Goal: Task Accomplishment & Management: Use online tool/utility

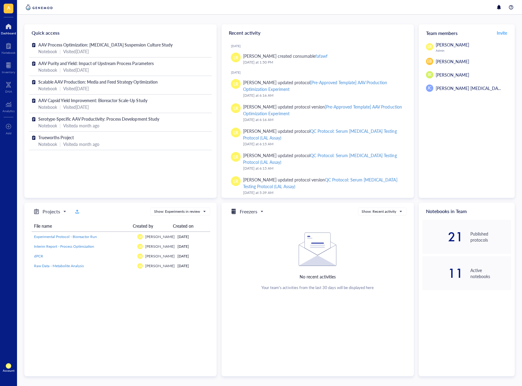
click at [2, 155] on div "A Dashboard Notebook Inventory DNA Analytics To pick up a draggable item, press…" at bounding box center [8, 193] width 17 height 386
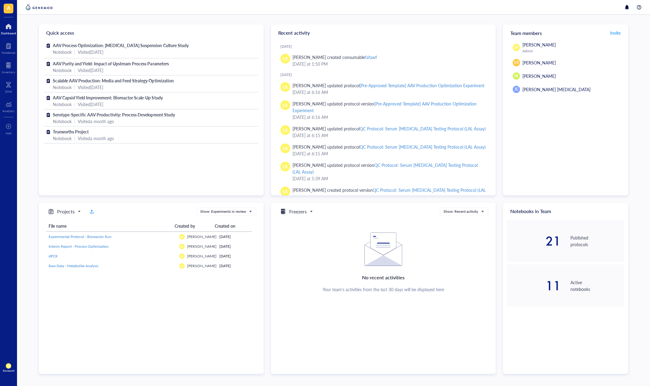
drag, startPoint x: 51, startPoint y: 350, endPoint x: 33, endPoint y: 244, distance: 107.5
click at [52, 350] on div "Projects Show: Experiments in review File name Created by Created on Experiment…" at bounding box center [151, 287] width 225 height 171
click at [8, 73] on div "Inventory" at bounding box center [8, 72] width 13 height 4
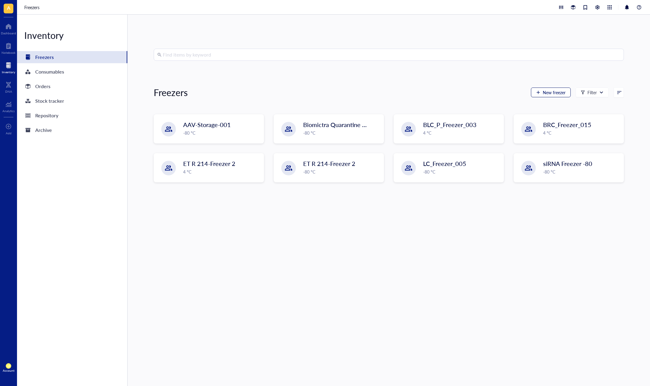
click at [555, 91] on span "New freezer" at bounding box center [554, 92] width 23 height 5
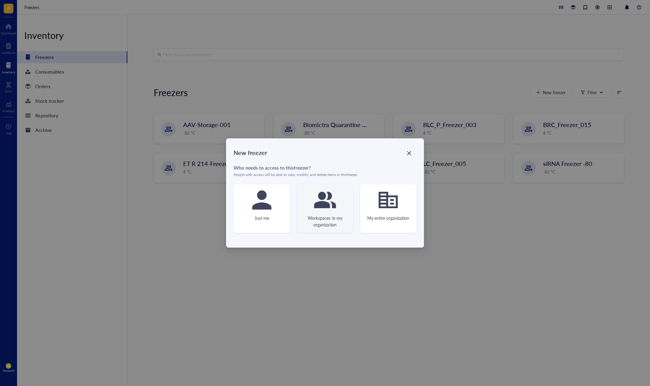
click at [333, 209] on icon at bounding box center [325, 200] width 22 height 22
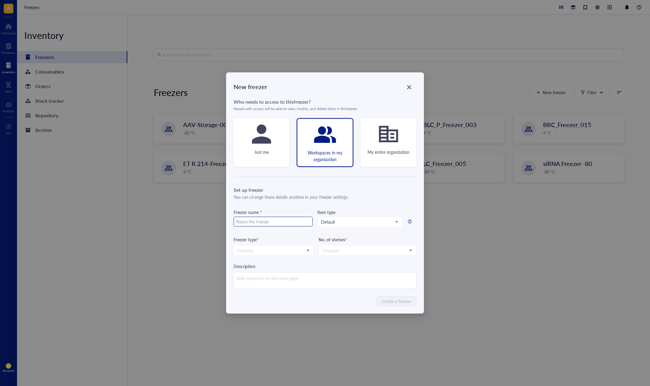
click at [297, 223] on input "text" at bounding box center [273, 222] width 78 height 10
type input "freezer"
click at [294, 248] on input "search" at bounding box center [270, 250] width 67 height 9
click at [285, 260] on div "-80 °C" at bounding box center [273, 261] width 72 height 7
click at [347, 250] on input "search" at bounding box center [364, 250] width 85 height 9
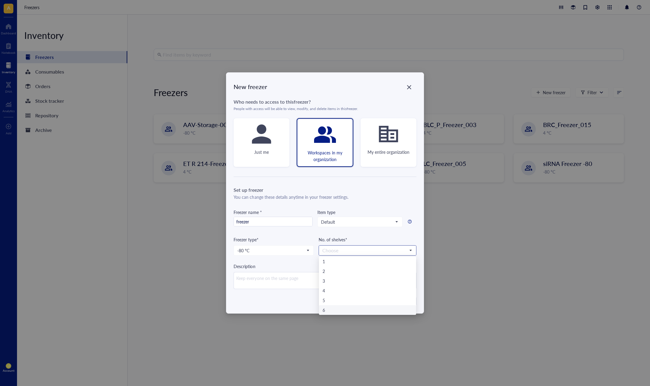
click at [334, 308] on div "6" at bounding box center [367, 309] width 90 height 7
click at [324, 304] on div "Create a freezer" at bounding box center [324, 301] width 182 height 10
click at [389, 304] on span "Create a freezer" at bounding box center [396, 301] width 29 height 7
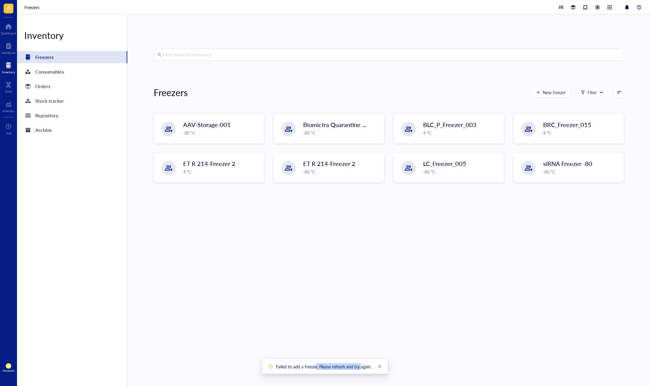
drag, startPoint x: 315, startPoint y: 366, endPoint x: 360, endPoint y: 372, distance: 45.9
click at [360, 372] on div "Failed to add a freezer. Please refresh and try again." at bounding box center [325, 366] width 126 height 15
drag, startPoint x: 347, startPoint y: 366, endPoint x: 286, endPoint y: 362, distance: 60.8
click at [286, 362] on div "Failed to add a freezer. Please refresh and try again." at bounding box center [325, 366] width 126 height 15
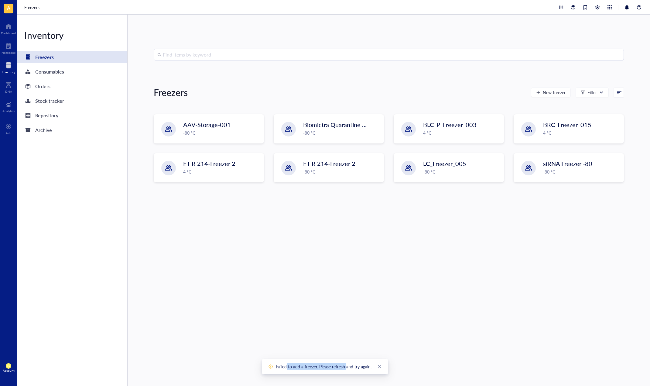
click at [286, 362] on div "Failed to add a freezer. Please refresh and try again." at bounding box center [325, 366] width 126 height 15
click at [182, 277] on div "Find items by keyword Freezers New freezer Filter AAV-Storage-001 -80 °C Biomic…" at bounding box center [389, 200] width 470 height 303
click at [14, 30] on div at bounding box center [8, 27] width 15 height 10
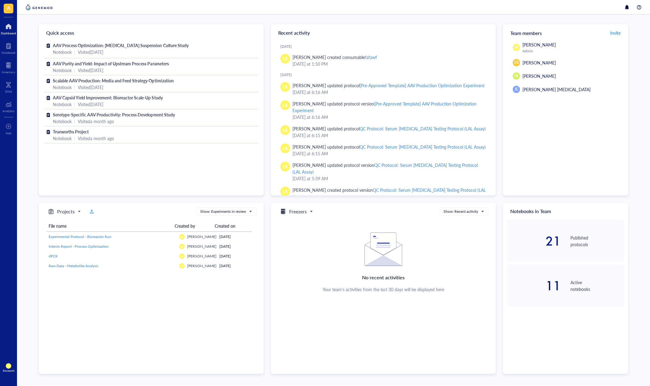
click at [250, 199] on div "Quick access AAV Process Optimization: HEK293 Suspension Culture Study Notebook…" at bounding box center [333, 198] width 589 height 349
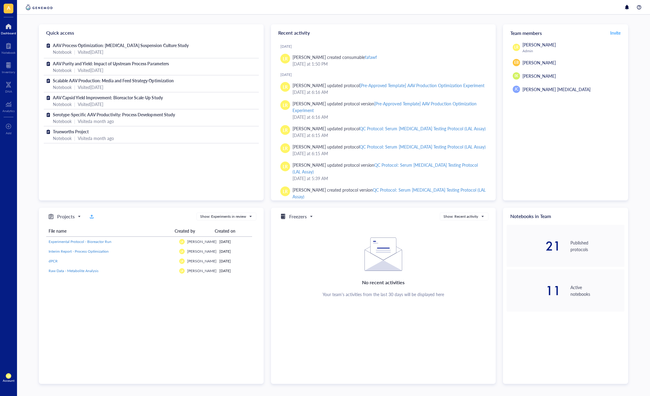
click at [89, 329] on div "Projects Show: Experiments in review File name Created by Created on Experiment…" at bounding box center [151, 296] width 225 height 176
click at [13, 61] on div at bounding box center [8, 65] width 13 height 10
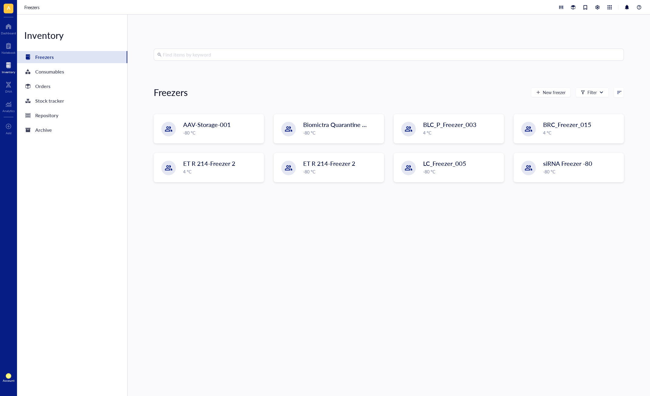
click at [258, 51] on input "search" at bounding box center [391, 55] width 457 height 12
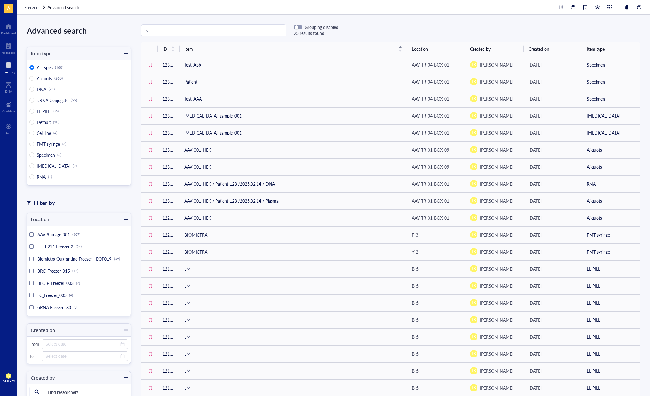
click at [349, 28] on div "Grouping disabled 25 results found" at bounding box center [390, 30] width 519 height 12
drag, startPoint x: 345, startPoint y: 29, endPoint x: 346, endPoint y: 24, distance: 5.5
click at [346, 26] on div "Grouping disabled 25 results found" at bounding box center [390, 30] width 519 height 12
click at [142, 38] on div "Grouping disabled 25 results found ID Item Location Created by Created on Item …" at bounding box center [390, 205] width 519 height 362
click at [14, 31] on div at bounding box center [8, 27] width 15 height 10
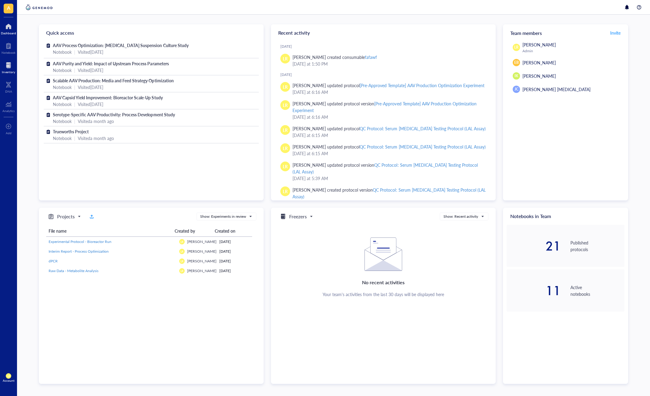
click at [10, 70] on div "Inventory" at bounding box center [8, 72] width 13 height 4
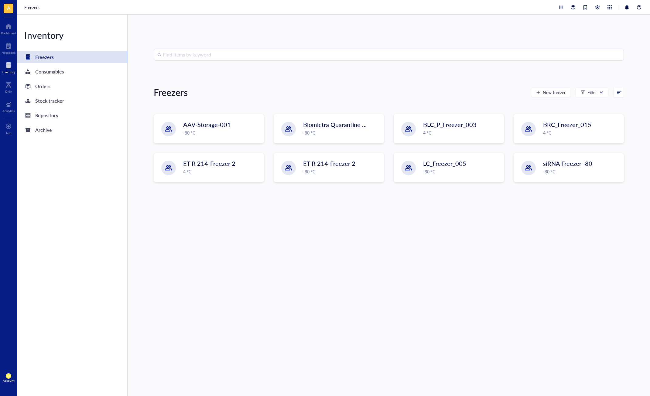
click at [344, 245] on div "Find items by keyword Freezers New freezer Filter AAV-Storage-001 -80 °C Biomic…" at bounding box center [389, 205] width 470 height 313
click at [597, 9] on div at bounding box center [597, 7] width 7 height 7
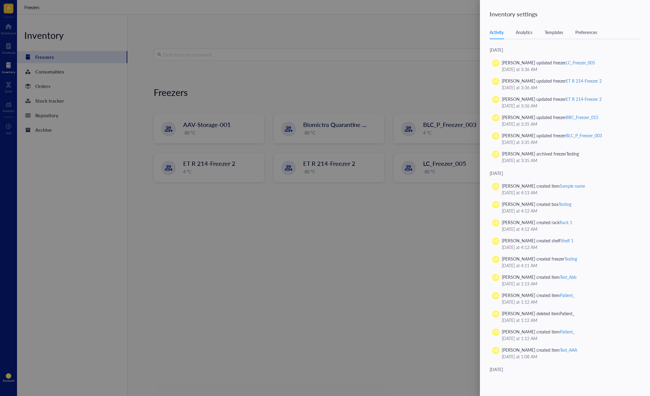
click at [557, 35] on div "Templates" at bounding box center [553, 32] width 19 height 7
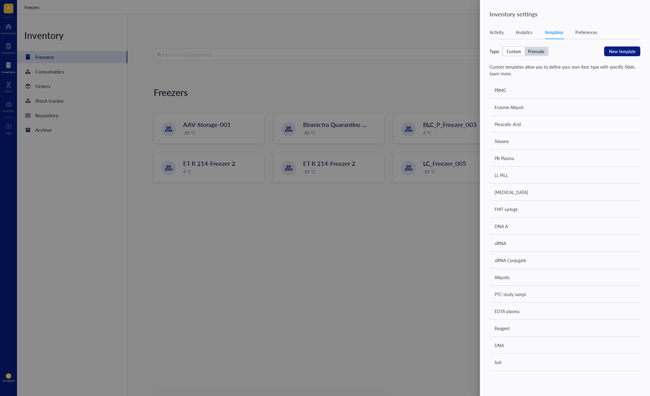
click at [539, 54] on div "Premade" at bounding box center [536, 51] width 16 height 5
click at [524, 47] on input "Premade" at bounding box center [524, 47] width 0 height 0
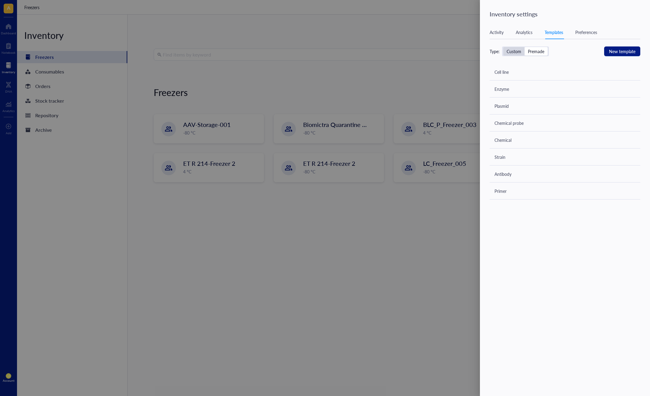
click at [517, 53] on div "Custom" at bounding box center [513, 51] width 15 height 5
click at [503, 47] on input "Custom" at bounding box center [503, 47] width 0 height 0
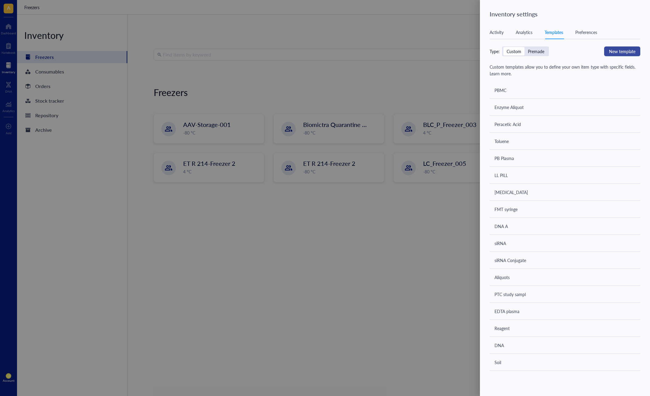
click at [618, 54] on span "New template" at bounding box center [622, 51] width 26 height 7
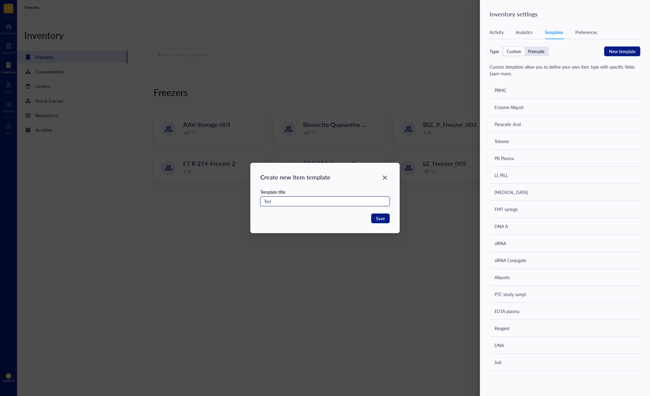
type input "Test"
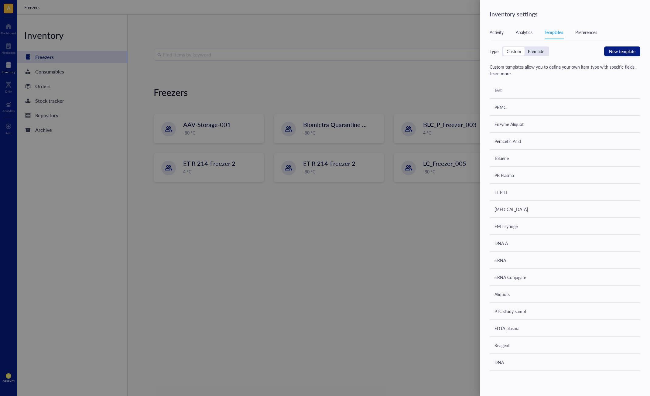
click at [557, 94] on div "Test" at bounding box center [564, 90] width 151 height 17
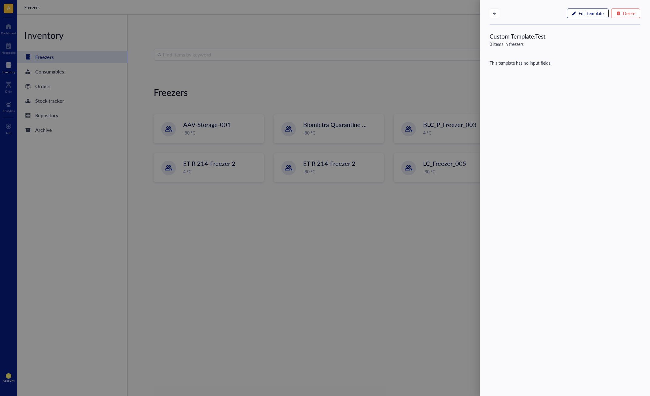
click at [587, 15] on span "Edit template" at bounding box center [590, 13] width 25 height 5
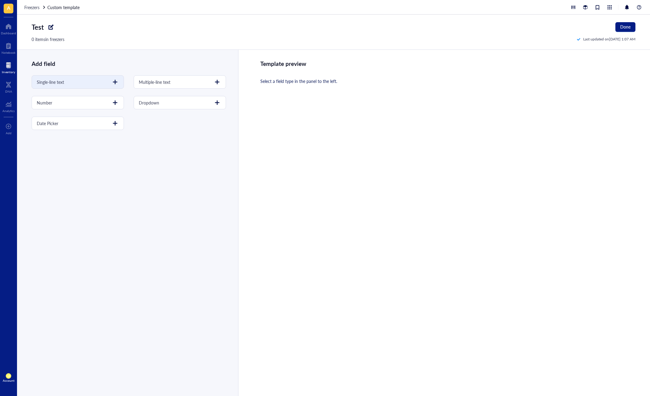
click at [115, 82] on div at bounding box center [115, 82] width 10 height 10
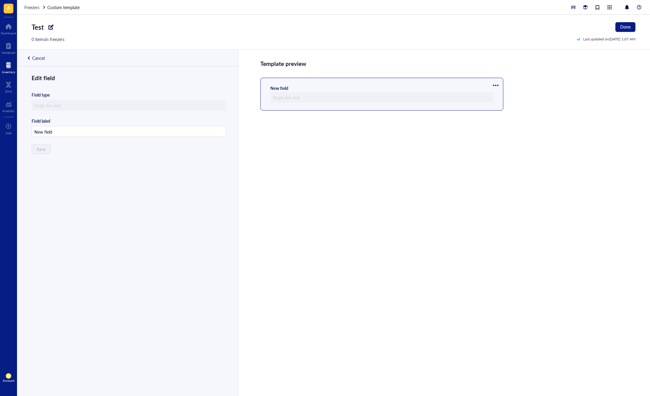
click at [53, 142] on div "Edit field Field type Field label New field Save" at bounding box center [127, 242] width 220 height 336
click at [36, 57] on div "Cancel" at bounding box center [38, 57] width 12 height 5
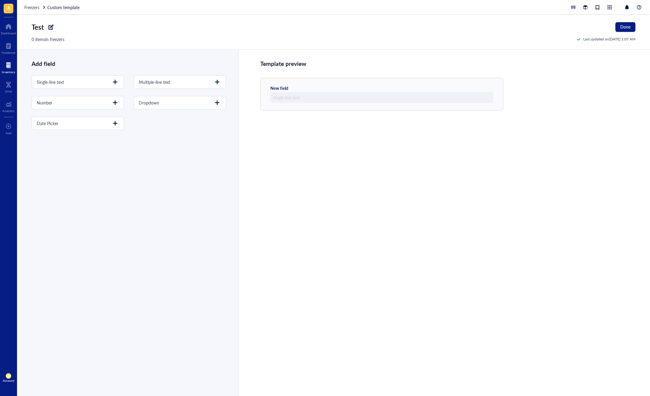
click at [117, 184] on div "Add field Single-line text Multiple-line text Number Dropdown Date Picker" at bounding box center [127, 223] width 221 height 346
click at [114, 105] on div at bounding box center [115, 103] width 10 height 10
click at [72, 153] on div "Edit field Field type Field label New field Save" at bounding box center [127, 242] width 220 height 336
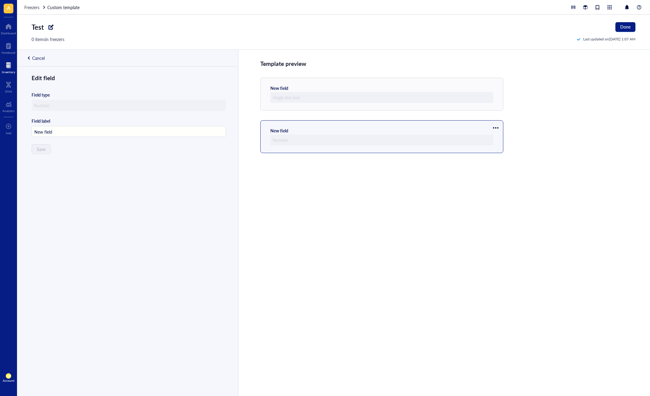
click at [41, 57] on div "Cancel" at bounding box center [38, 57] width 12 height 5
click at [495, 128] on div at bounding box center [496, 128] width 10 height 10
click at [498, 151] on li "Delete" at bounding box center [513, 148] width 43 height 10
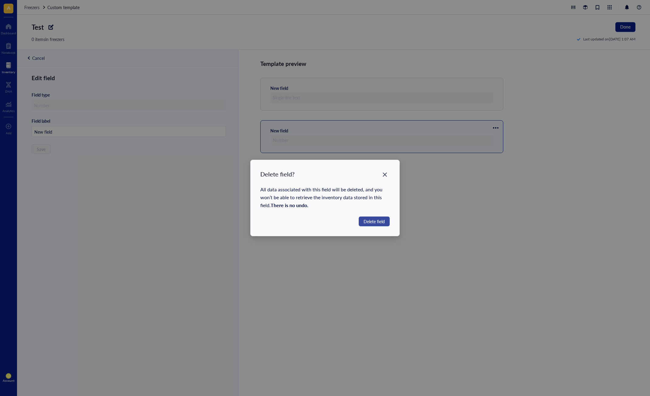
click at [370, 224] on span "Delete field" at bounding box center [373, 221] width 21 height 7
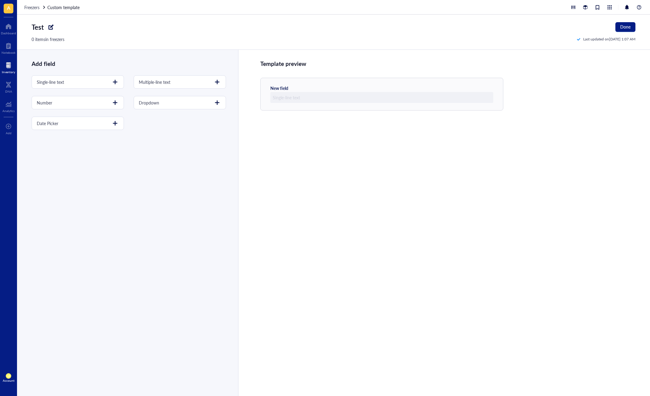
click at [163, 140] on div "Add field Single-line text Multiple-line text Number Dropdown Date Picker" at bounding box center [127, 223] width 221 height 346
click at [212, 103] on div at bounding box center [217, 103] width 10 height 10
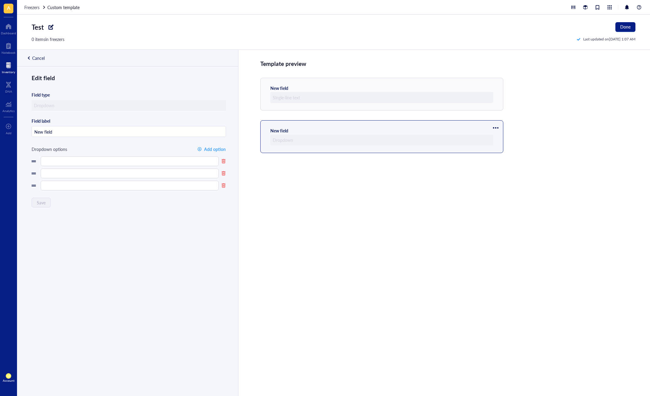
click at [63, 132] on input "New field" at bounding box center [129, 131] width 194 height 11
drag, startPoint x: 69, startPoint y: 131, endPoint x: 32, endPoint y: 130, distance: 36.2
click at [32, 130] on input "New field" at bounding box center [129, 131] width 194 height 11
click at [81, 162] on input "text" at bounding box center [130, 161] width 178 height 10
click at [73, 175] on input "text" at bounding box center [130, 173] width 178 height 10
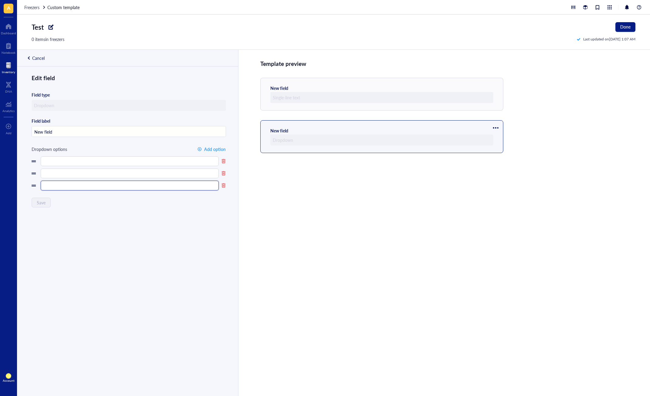
click at [85, 187] on input "text" at bounding box center [130, 186] width 178 height 10
click at [41, 56] on div "Cancel" at bounding box center [38, 57] width 12 height 5
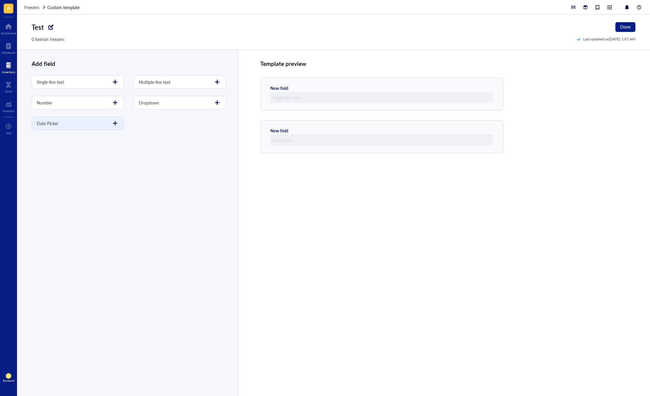
click at [120, 123] on div "Date Picker" at bounding box center [78, 123] width 92 height 13
click at [43, 59] on div "Cancel" at bounding box center [38, 57] width 12 height 5
click at [156, 187] on div "Add field Single-line text Multiple-line text Number Dropdown Date Picker" at bounding box center [127, 223] width 221 height 346
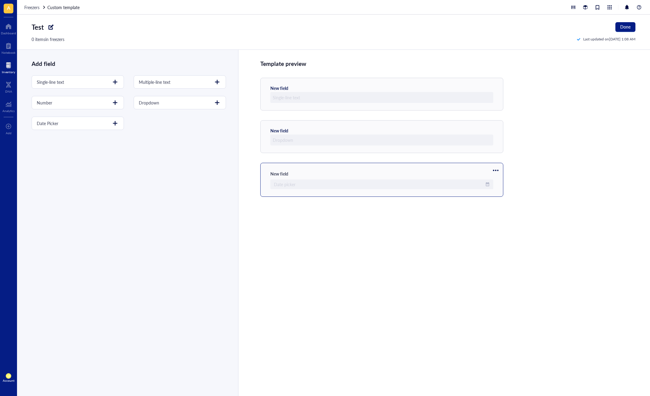
click at [433, 182] on div "Date picker" at bounding box center [381, 184] width 223 height 10
drag, startPoint x: 444, startPoint y: 247, endPoint x: 405, endPoint y: 229, distance: 42.9
click at [444, 247] on div "Template preview New field New field New field Date picker" at bounding box center [444, 223] width 412 height 346
click at [40, 60] on div "Cancel" at bounding box center [38, 57] width 12 height 5
click at [401, 216] on div "Template preview New field New field New field Date picker" at bounding box center [444, 223] width 412 height 346
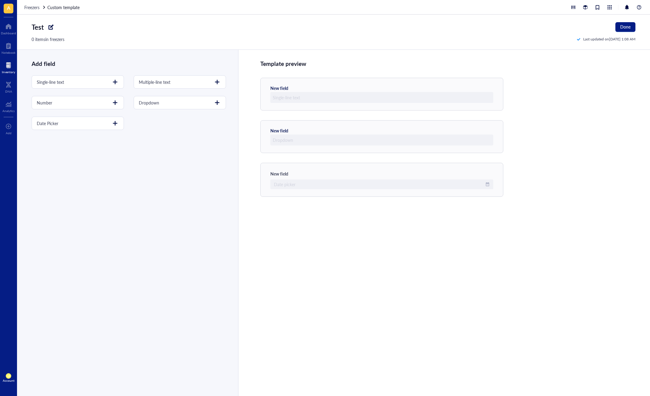
click at [51, 8] on link "Custom template" at bounding box center [63, 7] width 33 height 7
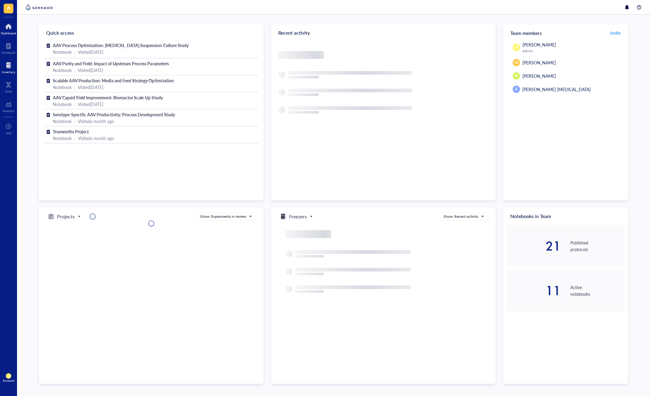
click at [7, 66] on div at bounding box center [8, 65] width 13 height 10
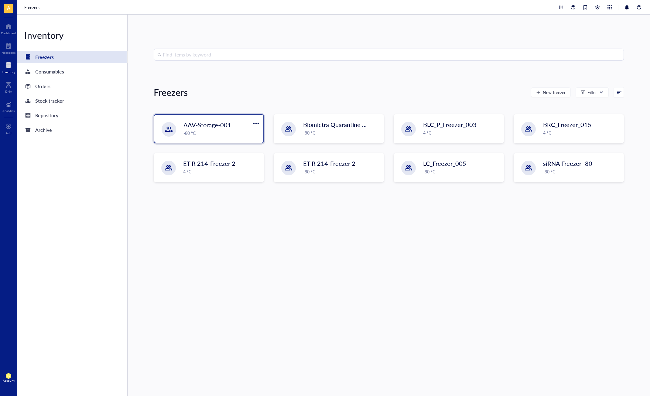
click at [225, 128] on span "AAV-Storage-001" at bounding box center [207, 125] width 48 height 9
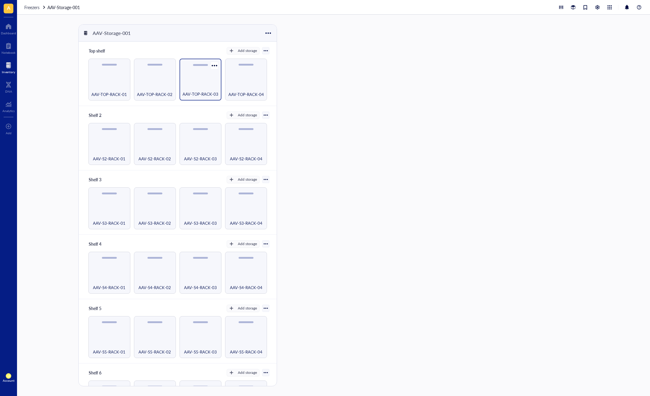
click at [205, 91] on span "AAV-TOP-RACK-03" at bounding box center [200, 94] width 36 height 7
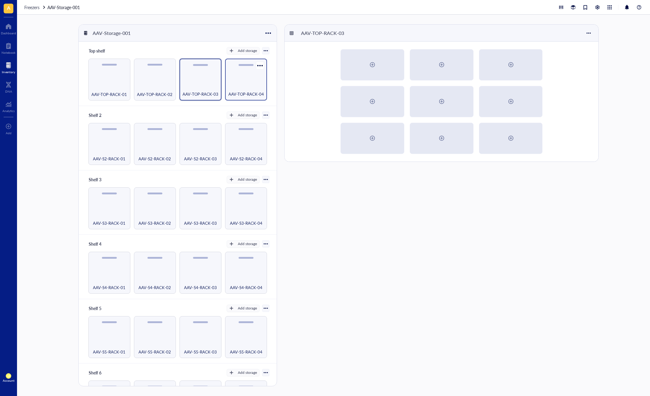
click at [233, 93] on span "AAV-TOP-RACK-04" at bounding box center [246, 94] width 36 height 7
click at [183, 89] on div "AAV-TOP-RACK-03" at bounding box center [200, 90] width 36 height 13
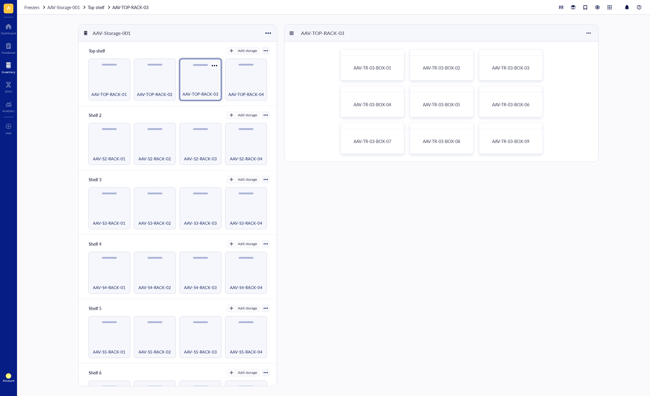
click at [187, 89] on div "AAV-TOP-RACK-03" at bounding box center [200, 90] width 36 height 13
click at [378, 107] on span "AAV-TR-03-BOX-04" at bounding box center [371, 104] width 37 height 6
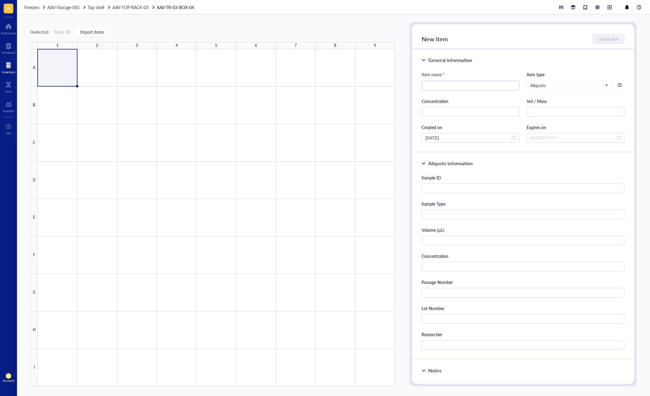
click at [332, 17] on div "0 selected: Paste ( 0 ) Import items 1 2 3 4 5 6 7 8 9 A B C D E F G H I AAV-TR…" at bounding box center [333, 205] width 633 height 381
click at [579, 83] on span "Aliquots" at bounding box center [568, 85] width 77 height 5
click at [562, 128] on div "Test" at bounding box center [568, 127] width 77 height 7
click at [530, 172] on div "Test information New field New field New field [DATE]" at bounding box center [523, 203] width 222 height 103
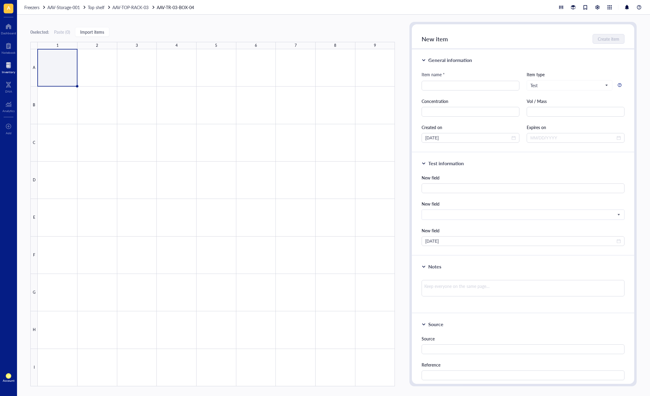
click at [550, 90] on div "Item name * Item type Test Reagent Protein RNA Tissue Aliquots Biorepository Sp…" at bounding box center [522, 107] width 202 height 72
click at [556, 83] on span "Test" at bounding box center [568, 85] width 77 height 5
click at [558, 109] on div "Default" at bounding box center [568, 107] width 77 height 7
click at [554, 87] on span "Default" at bounding box center [568, 85] width 77 height 5
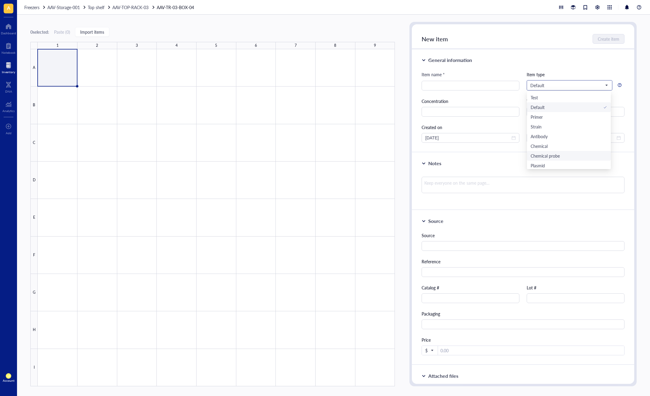
click at [571, 154] on div "Chemical probe" at bounding box center [568, 155] width 77 height 7
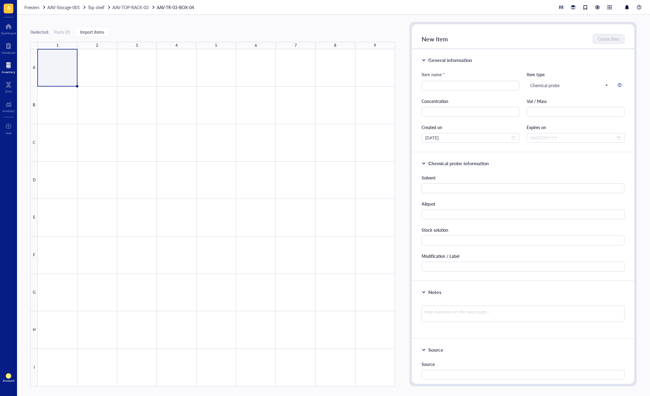
click at [562, 124] on div "Expires on" at bounding box center [575, 127] width 98 height 7
click at [472, 87] on input "search" at bounding box center [470, 85] width 90 height 9
type input "test"
click at [499, 195] on div "Solvent Aliquot Stock solution Modification / Label" at bounding box center [522, 222] width 202 height 97
click at [499, 192] on input "text" at bounding box center [522, 188] width 202 height 10
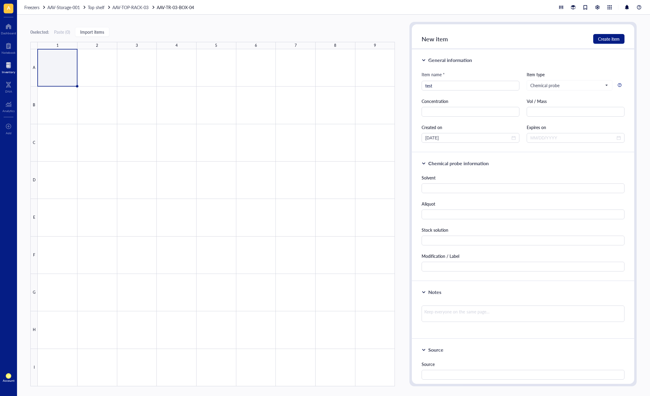
click at [505, 179] on div "Solvent" at bounding box center [522, 177] width 202 height 7
click at [467, 177] on div "Solvent" at bounding box center [522, 177] width 202 height 7
click at [485, 114] on input "text" at bounding box center [470, 112] width 98 height 10
click at [491, 110] on input "text" at bounding box center [470, 112] width 98 height 10
click at [467, 128] on div "Created on" at bounding box center [470, 127] width 98 height 7
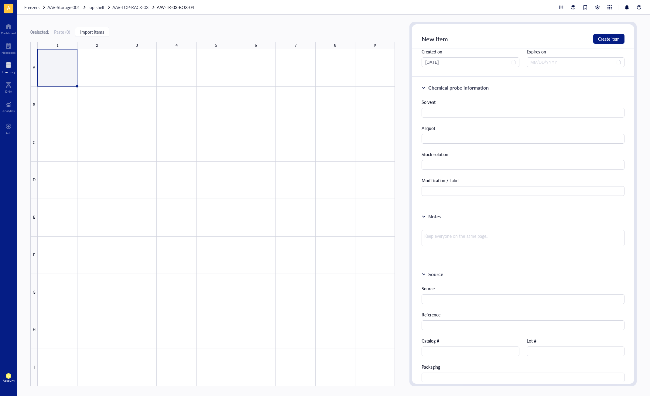
scroll to position [121, 0]
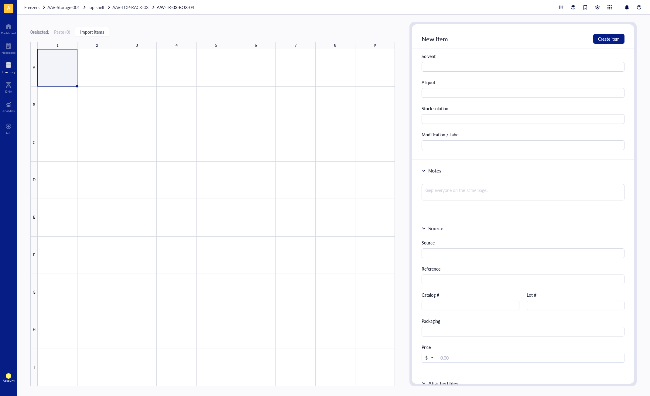
click at [517, 236] on div "Source Source Reference Catalog # Lot # Packaging Price $" at bounding box center [523, 294] width 222 height 155
click at [518, 230] on div "Source" at bounding box center [522, 228] width 202 height 7
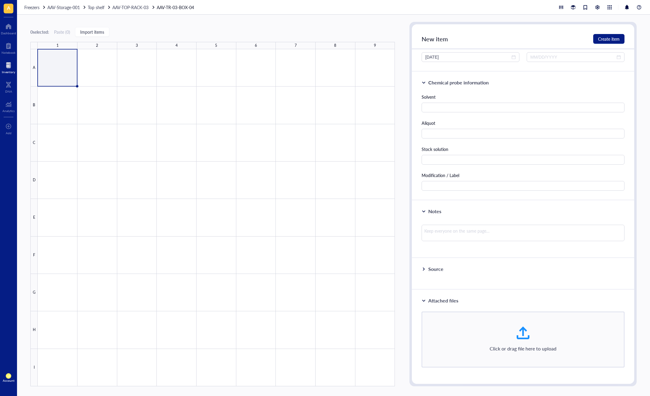
scroll to position [81, 0]
click at [523, 214] on div "Notes" at bounding box center [522, 211] width 202 height 7
click at [515, 239] on div "Notes" at bounding box center [522, 237] width 202 height 7
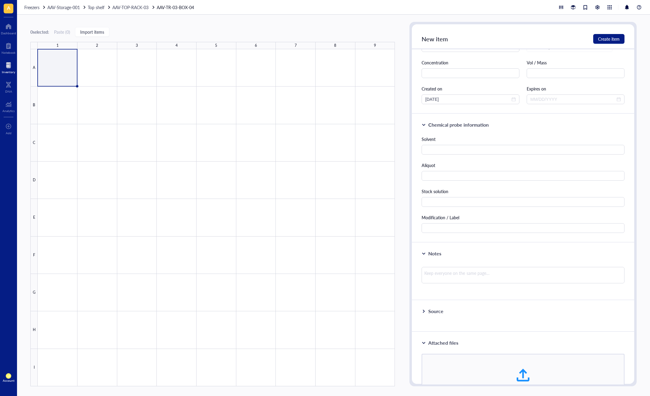
scroll to position [0, 0]
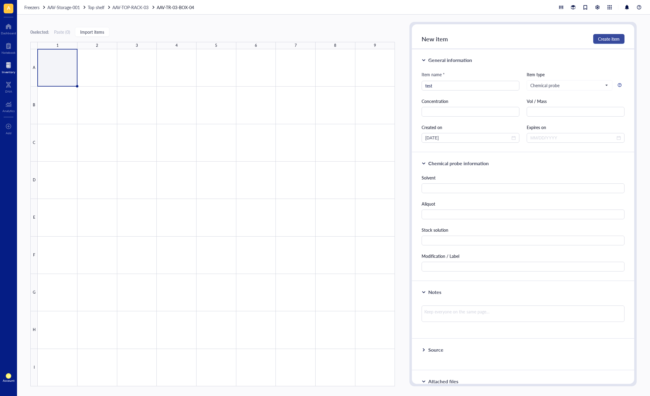
click at [601, 40] on span "Create item" at bounding box center [609, 38] width 22 height 5
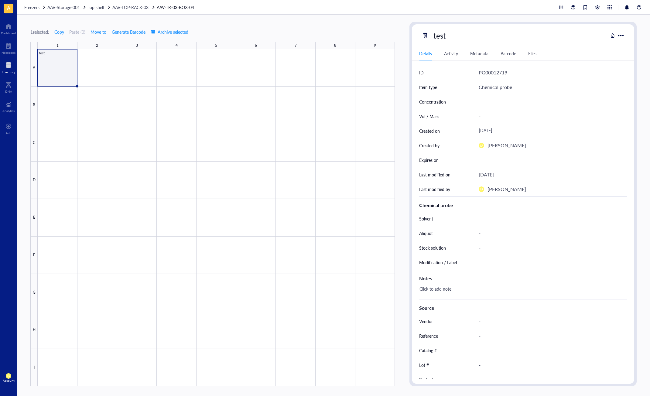
click at [309, 20] on div "1 selected: Copy Paste ( 0 ) Move to Generate Barcode Archive selected 1 2 3 4 …" at bounding box center [333, 205] width 633 height 381
click at [514, 53] on div "Barcode" at bounding box center [507, 53] width 15 height 7
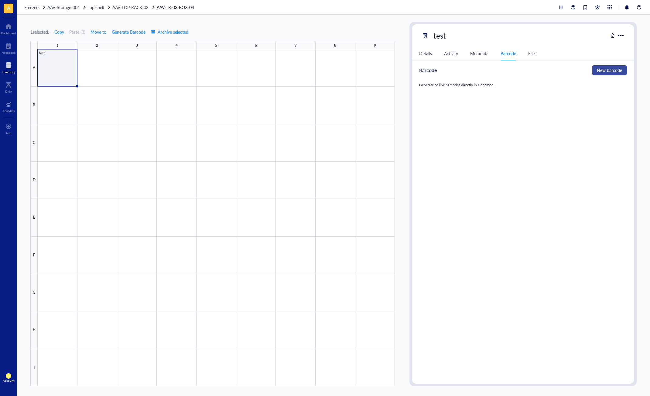
click at [611, 75] on button "New barcode" at bounding box center [609, 70] width 35 height 10
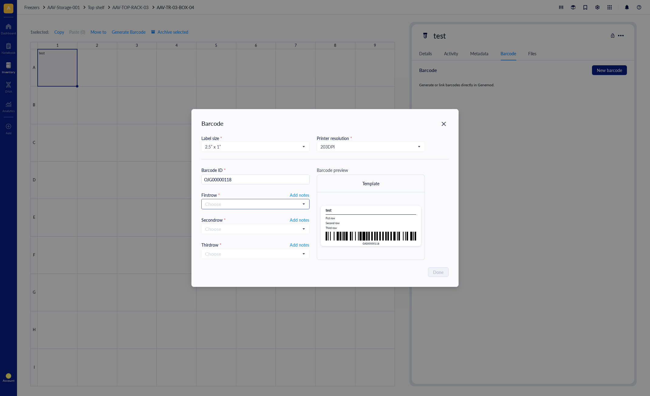
click at [256, 206] on input "search" at bounding box center [252, 203] width 95 height 9
click at [253, 252] on div "Item name" at bounding box center [255, 253] width 100 height 7
click at [263, 229] on input "search" at bounding box center [252, 228] width 95 height 9
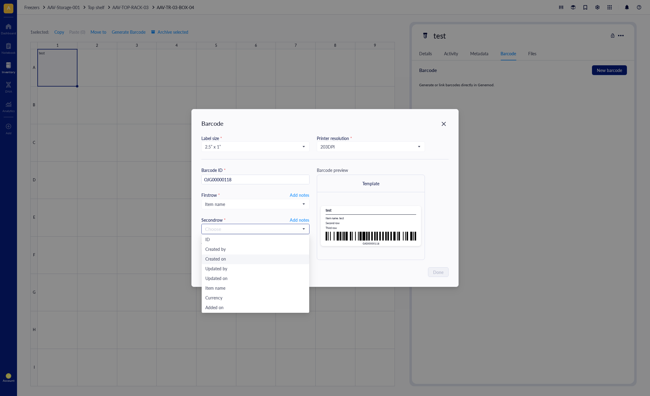
click at [253, 260] on div "Created on" at bounding box center [255, 259] width 100 height 7
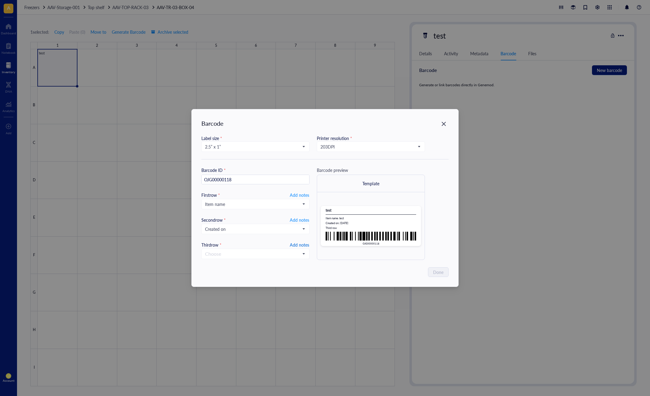
click at [298, 243] on span "Add notes" at bounding box center [299, 245] width 19 height 8
click at [270, 255] on input "text" at bounding box center [255, 254] width 107 height 10
type input "add a note"
click at [328, 263] on div "Barcode Label size * 2.5” x 1” Printer resolution * 203 DPI Barcode ID * OJG000…" at bounding box center [325, 197] width 267 height 177
click at [439, 271] on span "Done" at bounding box center [438, 272] width 10 height 7
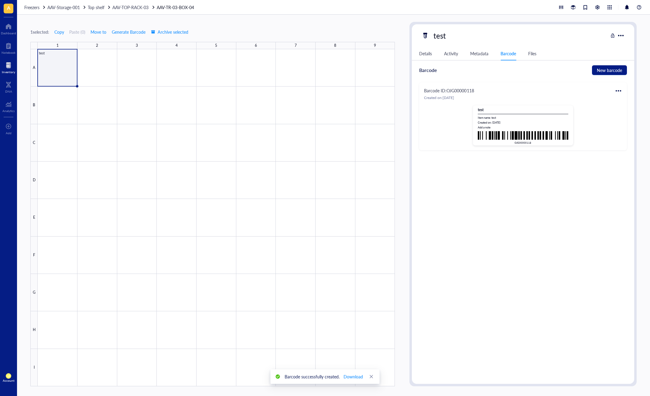
click at [476, 208] on div "ID PG00012719 Item type Chemical probe Concentration - Vol / Mass - Created on …" at bounding box center [523, 222] width 222 height 314
click at [618, 91] on div at bounding box center [618, 91] width 10 height 10
click at [537, 172] on div "ID PG00012719 Item type Chemical probe Concentration - Vol / Mass - Created on …" at bounding box center [523, 222] width 222 height 314
click at [424, 51] on div "Details" at bounding box center [425, 53] width 13 height 7
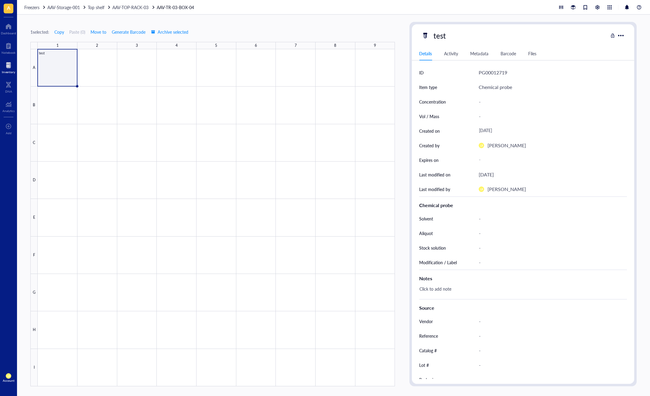
click at [321, 28] on div "1 selected: Copy Paste ( 0 ) Move to Generate Barcode Archive selected 1 2 3 4 …" at bounding box center [212, 204] width 364 height 364
click at [245, 29] on div "1 selected: Copy Paste ( 0 ) Move to Generate Barcode Archive selected" at bounding box center [212, 31] width 364 height 5
click at [502, 54] on div "Barcode" at bounding box center [507, 53] width 15 height 7
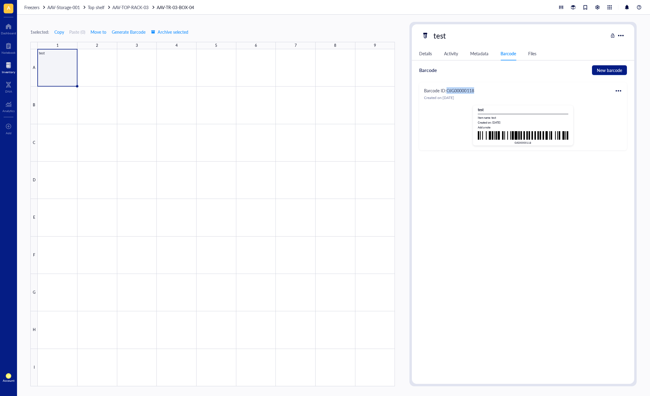
drag, startPoint x: 488, startPoint y: 89, endPoint x: 446, endPoint y: 90, distance: 41.9
click at [446, 90] on div "Barcode ID: OJG00000118" at bounding box center [523, 90] width 198 height 7
click at [450, 91] on div "Barcode ID: OJG00000118" at bounding box center [449, 90] width 50 height 7
drag, startPoint x: 448, startPoint y: 91, endPoint x: 475, endPoint y: 91, distance: 27.6
click at [475, 91] on div "Barcode ID: OJG00000118" at bounding box center [523, 90] width 198 height 7
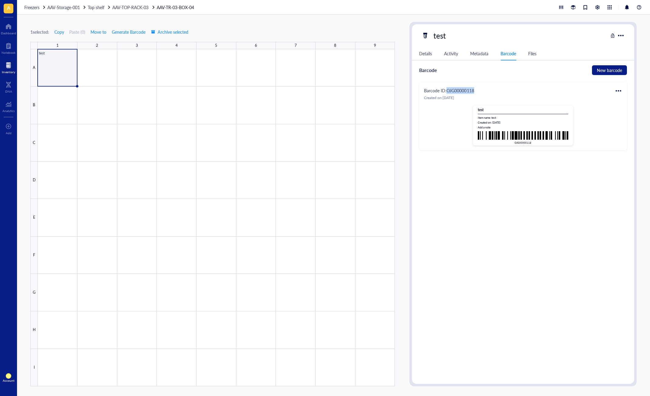
copy div "OJG00000118"
click at [487, 181] on div "ID PG00012719 Item type Chemical probe Concentration - Vol / Mass - Created on …" at bounding box center [523, 222] width 222 height 314
click at [12, 32] on div "Dashboard" at bounding box center [8, 33] width 15 height 4
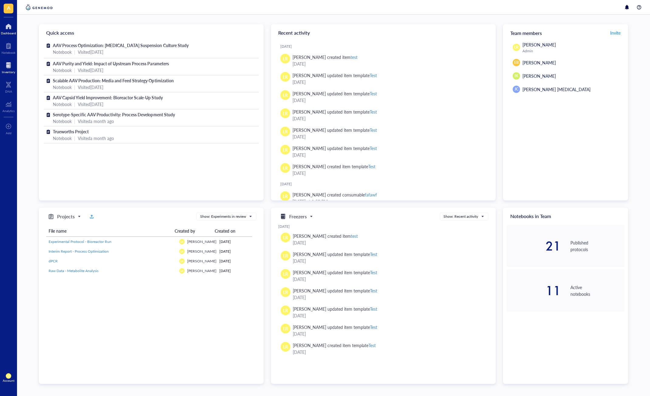
click at [13, 69] on div at bounding box center [8, 65] width 13 height 10
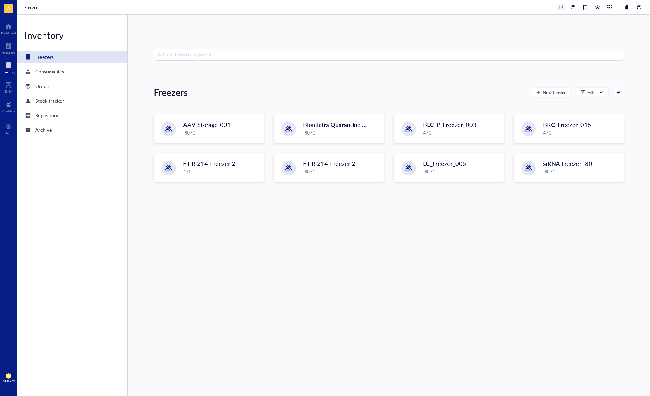
click at [561, 8] on div at bounding box center [560, 7] width 7 height 7
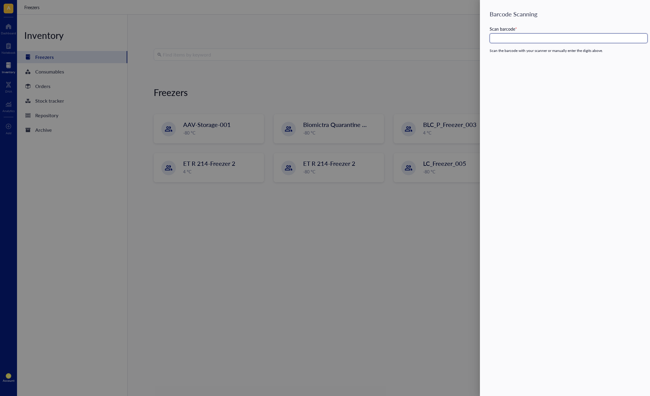
click at [549, 39] on input "text" at bounding box center [568, 38] width 158 height 10
paste input "OJG00000118"
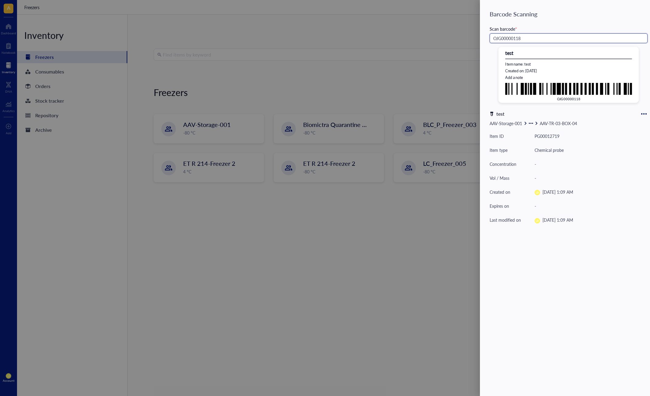
type input "OJG00000118"
click at [586, 250] on div "Barcode Scanning Scan barcode * OJG00000118 test Item name : test Created on : …" at bounding box center [565, 198] width 170 height 396
drag, startPoint x: 537, startPoint y: 123, endPoint x: 552, endPoint y: 123, distance: 14.6
click at [552, 123] on div "test Item name : test Created on : [DATE] Add a note OJG00000118 test AAV-Stora…" at bounding box center [568, 137] width 158 height 180
click at [552, 123] on div "test Item name : test Created on : [DATE] Add a note OJG00000118" at bounding box center [568, 86] width 140 height 79
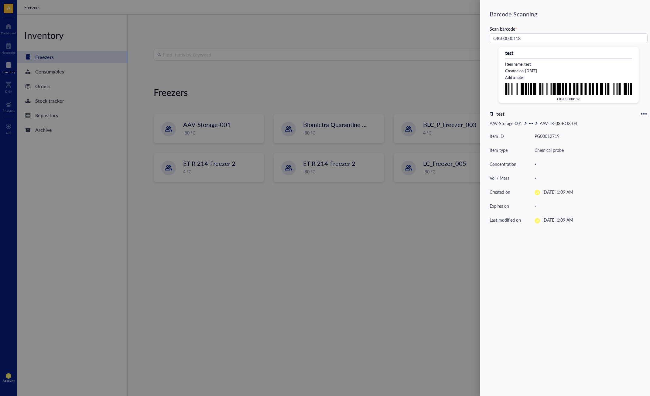
drag, startPoint x: 538, startPoint y: 121, endPoint x: 538, endPoint y: 149, distance: 27.6
click at [538, 121] on icon at bounding box center [536, 123] width 4 height 4
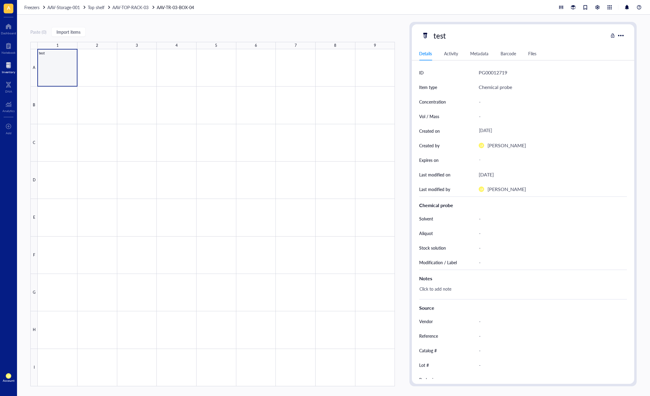
click at [512, 202] on div "Chemical probe" at bounding box center [522, 205] width 207 height 7
click at [240, 30] on div "Paste ( 0 ) Import items" at bounding box center [212, 31] width 364 height 5
drag, startPoint x: 69, startPoint y: 62, endPoint x: 54, endPoint y: 68, distance: 16.1
click at [69, 62] on div at bounding box center [216, 217] width 357 height 337
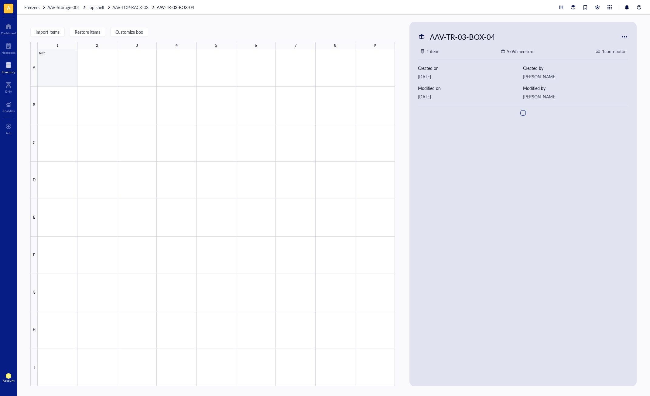
click at [49, 61] on div at bounding box center [216, 217] width 357 height 337
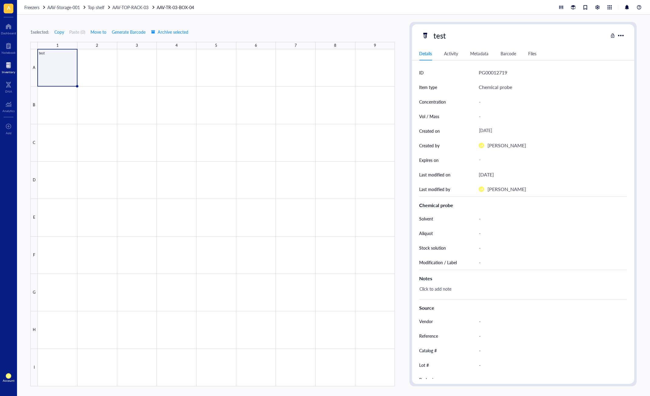
click at [225, 23] on div "1 selected: Copy Paste ( 0 ) Move to Generate Barcode Archive selected 1 2 3 4 …" at bounding box center [212, 204] width 364 height 364
click at [170, 31] on span "Archive selected" at bounding box center [169, 31] width 37 height 5
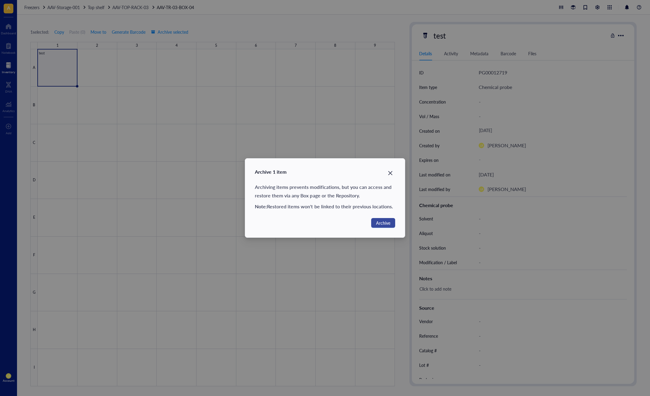
click at [386, 222] on span "Archive" at bounding box center [383, 222] width 14 height 7
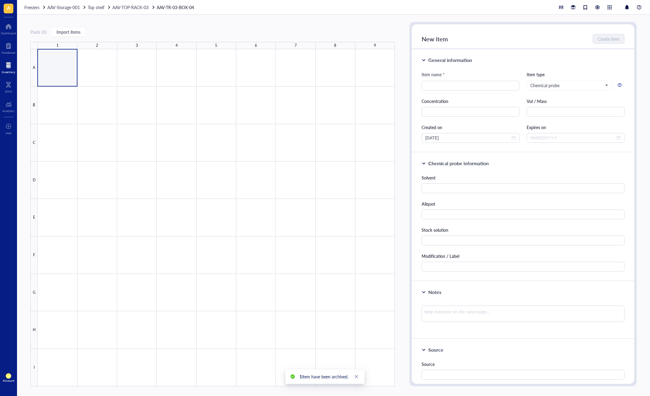
click at [329, 30] on div "Paste ( 0 ) Import items" at bounding box center [212, 31] width 364 height 5
drag, startPoint x: 58, startPoint y: 78, endPoint x: 68, endPoint y: 103, distance: 26.7
click at [58, 78] on div at bounding box center [216, 217] width 357 height 337
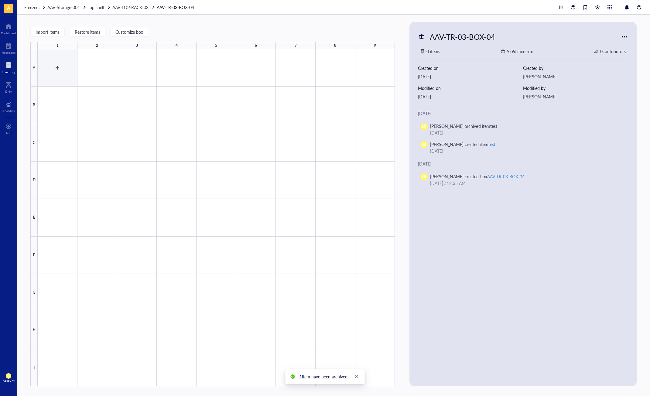
click at [58, 73] on div at bounding box center [216, 217] width 357 height 337
click at [90, 32] on span "Restore items" at bounding box center [88, 31] width 26 height 5
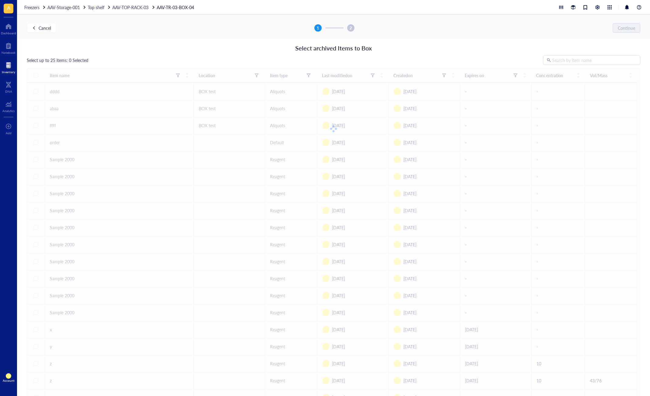
click at [569, 60] on input "search" at bounding box center [594, 60] width 84 height 9
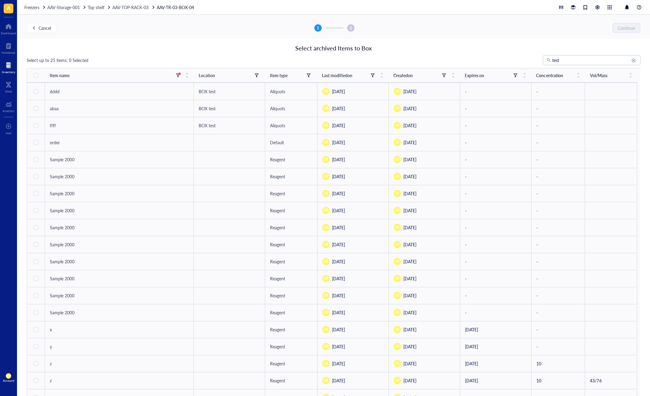
type input "test"
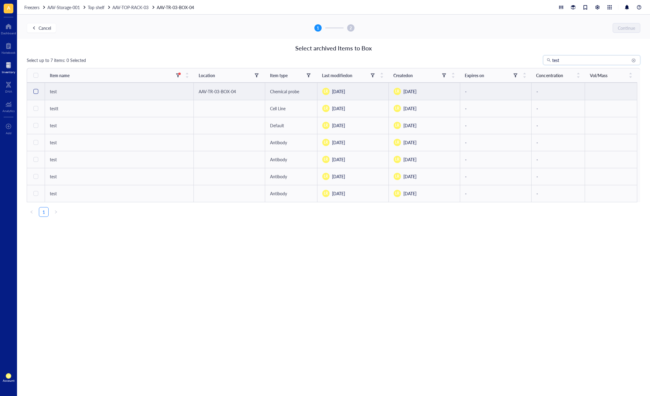
click at [36, 90] on input "checkbox" at bounding box center [35, 91] width 5 height 5
checkbox input "true"
click at [625, 28] on span "Continue" at bounding box center [626, 28] width 17 height 5
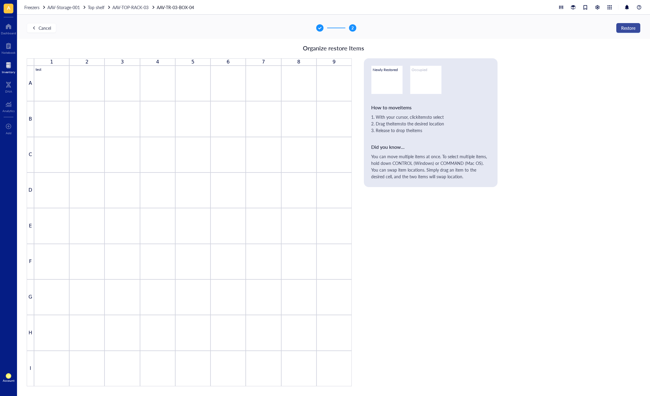
click at [630, 27] on span "Restore" at bounding box center [628, 28] width 14 height 5
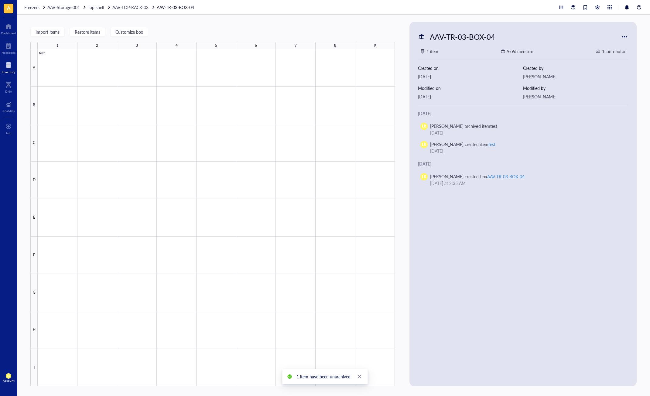
click at [218, 36] on div "Import items Restore items Customize box 1 2 3 4 5 6 7 8 9 A B C D E F G H I te…" at bounding box center [212, 204] width 364 height 364
drag, startPoint x: 62, startPoint y: 70, endPoint x: 59, endPoint y: 76, distance: 6.7
click at [62, 70] on div at bounding box center [216, 217] width 357 height 337
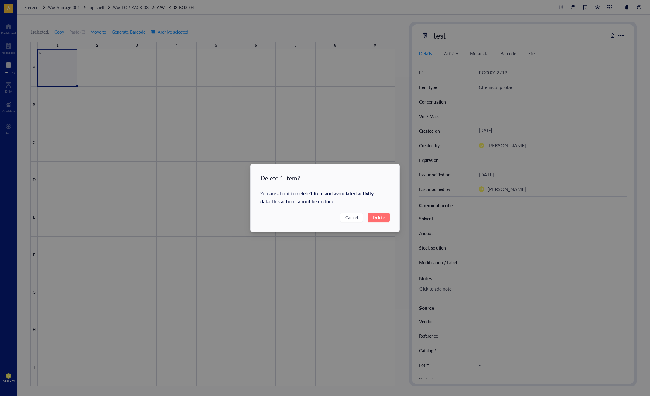
click at [377, 216] on span "Delete" at bounding box center [379, 217] width 12 height 7
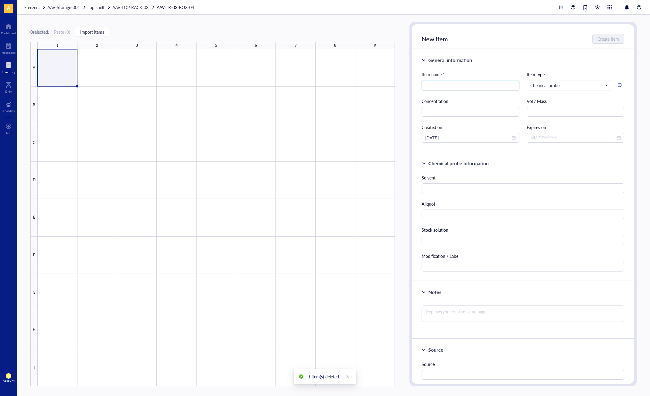
click at [250, 27] on div "0 selected: Paste ( 0 ) Import items 1 2 3 4 5 6 7 8 9 A B C D E F G H I" at bounding box center [212, 204] width 364 height 364
click at [170, 37] on div "0 selected: Paste ( 0 ) Import items 1 2 3 4 5 6 7 8 9 A B C D E F G H I" at bounding box center [212, 204] width 364 height 364
click at [144, 31] on div "0 selected: Paste ( 0 ) Import items" at bounding box center [212, 31] width 364 height 5
drag, startPoint x: 100, startPoint y: 66, endPoint x: 98, endPoint y: 71, distance: 5.2
click at [100, 66] on div at bounding box center [216, 217] width 357 height 337
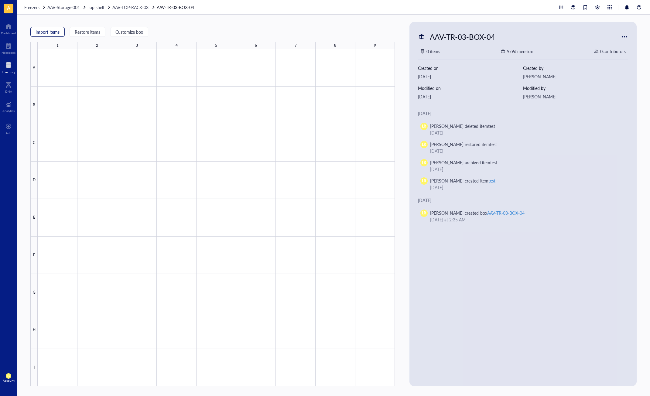
click at [50, 34] on span "Import items" at bounding box center [48, 31] width 24 height 5
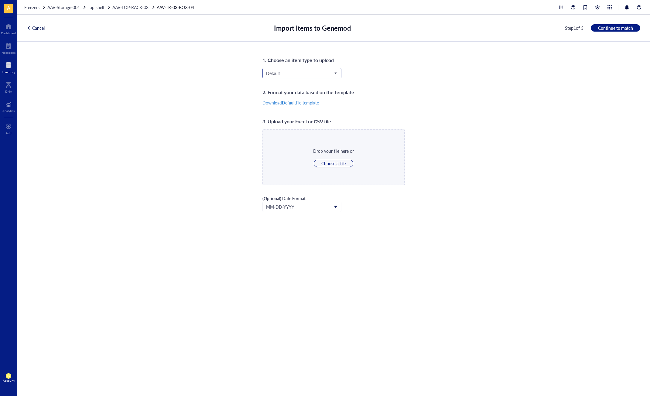
click at [307, 76] on input "search" at bounding box center [299, 73] width 66 height 9
drag, startPoint x: 417, startPoint y: 79, endPoint x: 372, endPoint y: 77, distance: 44.4
click at [417, 79] on div "1. Choose an item type to upload Default Reagent Protein RNA Tissue Aliquots Bi…" at bounding box center [333, 219] width 633 height 354
click at [320, 75] on span "Default" at bounding box center [301, 72] width 70 height 5
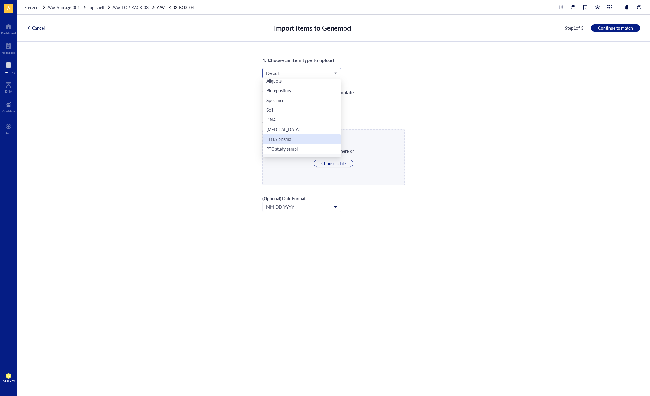
scroll to position [34, 0]
click at [312, 109] on div "Specimen" at bounding box center [301, 108] width 71 height 7
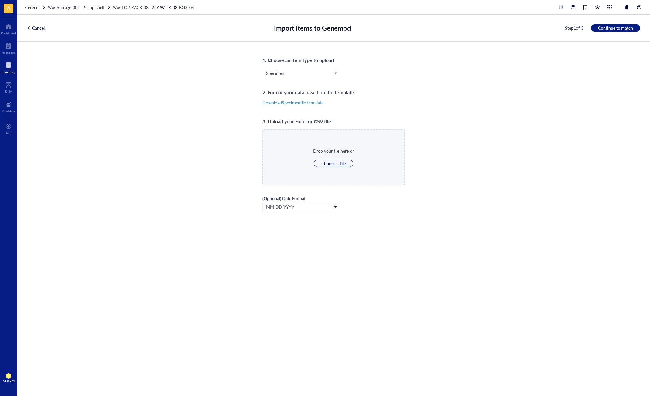
click at [392, 69] on div "Specimen Specimen Reagent Protein RNA Tissue Aliquots Biorepository Specimen So…" at bounding box center [333, 78] width 142 height 20
click at [341, 162] on span "Choose a file" at bounding box center [333, 163] width 24 height 5
type input "C:\fakepath\NTM19.xlsx"
click at [435, 130] on div "1. Choose an item type to upload Specimen Reagent Protein RNA Tissue Aliquots B…" at bounding box center [333, 219] width 633 height 354
click at [612, 30] on span "Continue to match" at bounding box center [615, 27] width 35 height 5
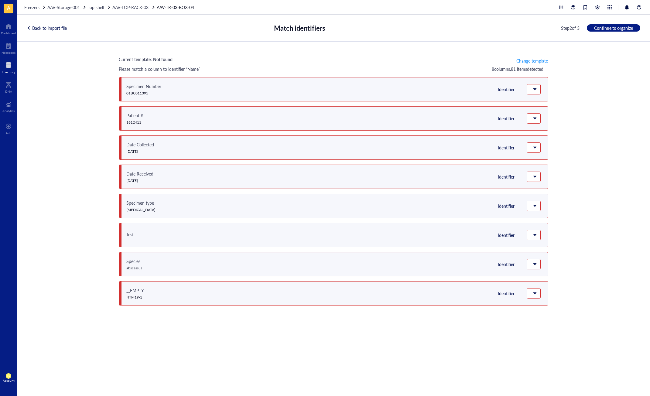
click at [434, 68] on div "Please match a column to identifier “Name” 8 column s , 81 item s detected" at bounding box center [333, 69] width 429 height 7
click at [526, 58] on span "Change template" at bounding box center [532, 60] width 32 height 5
click at [536, 90] on span at bounding box center [533, 89] width 7 height 9
click at [450, 66] on div "Please match a column to identifier “Name” 8 column s , 81 item s detected" at bounding box center [333, 69] width 429 height 7
click at [531, 90] on span at bounding box center [532, 89] width 5 height 5
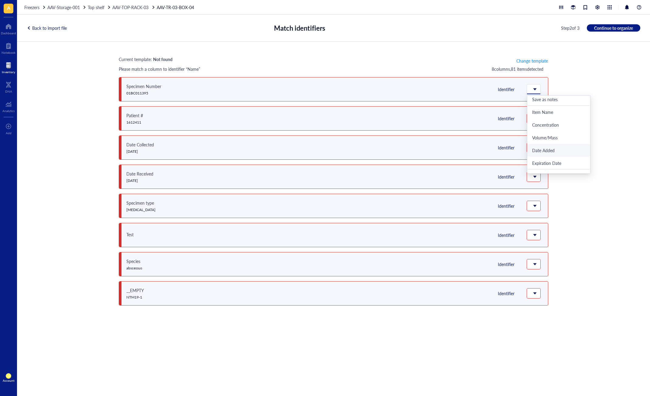
scroll to position [0, 0]
click at [461, 90] on div "Identifier Do not upload Save as notes Item Name Concentration Volume/Mass Date…" at bounding box center [436, 89] width 207 height 24
drag, startPoint x: 122, startPoint y: 79, endPoint x: 153, endPoint y: 93, distance: 34.2
click at [153, 93] on div "Specimen Number 01BC011395 Identifier Do not upload Save as notes Item Name Con…" at bounding box center [333, 89] width 429 height 24
click at [163, 93] on div "Specimen Number 01BC011395 Identifier Do not upload Save as notes Item Name Con…" at bounding box center [333, 89] width 429 height 24
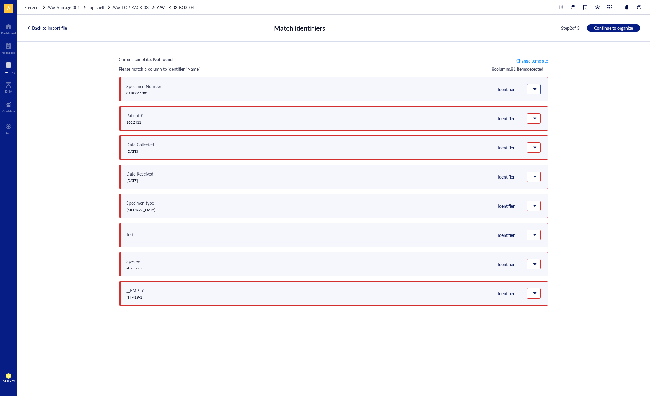
click at [537, 92] on div at bounding box center [533, 89] width 13 height 10
click at [379, 67] on div "Please match a column to identifier “Name” 8 column s , 81 item s detected" at bounding box center [333, 69] width 429 height 7
click at [532, 89] on span at bounding box center [532, 89] width 5 height 5
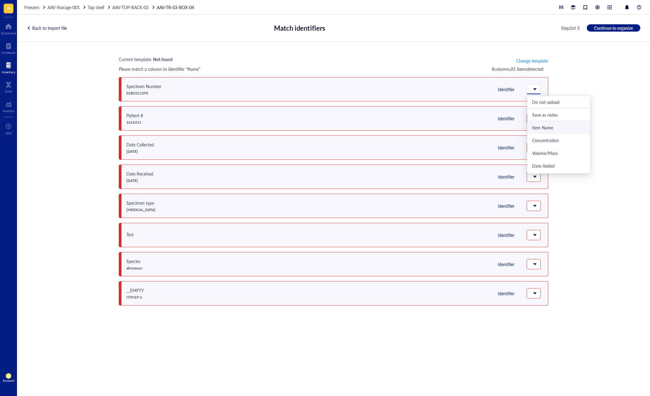
click at [562, 125] on div "Item Name" at bounding box center [558, 127] width 53 height 5
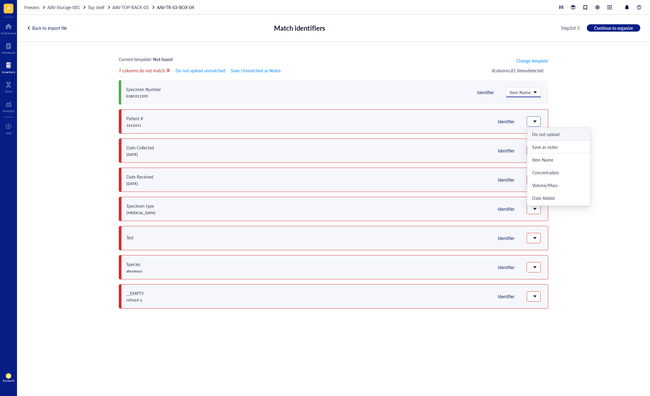
click at [535, 123] on span at bounding box center [532, 121] width 5 height 5
click at [569, 134] on div "SPECIMEN.Patient" at bounding box center [558, 132] width 53 height 5
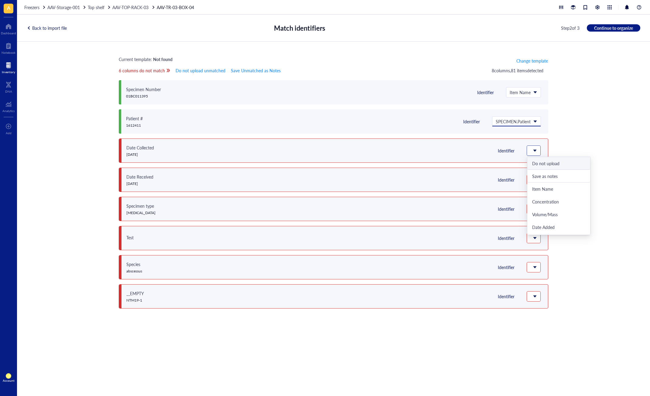
click at [530, 149] on div at bounding box center [533, 151] width 13 height 10
click at [577, 176] on div "[DOMAIN_NAME] Collected" at bounding box center [558, 174] width 53 height 5
click at [537, 182] on div at bounding box center [533, 180] width 13 height 10
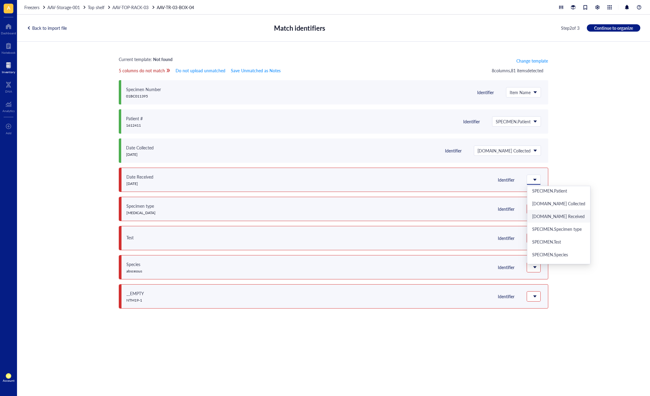
click at [568, 214] on div "[DOMAIN_NAME] Received" at bounding box center [558, 215] width 53 height 5
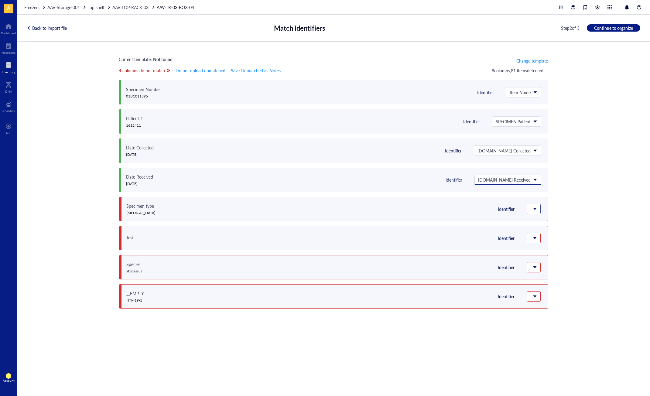
click at [539, 208] on div at bounding box center [533, 209] width 13 height 10
click at [573, 229] on div "SPECIMEN.Specimen type" at bounding box center [558, 227] width 53 height 5
click at [593, 224] on div "Current template: Not found Change template 3 columns do not match Do not uploa…" at bounding box center [333, 212] width 633 height 340
click at [198, 69] on span "Do not upload unmatched" at bounding box center [200, 70] width 50 height 7
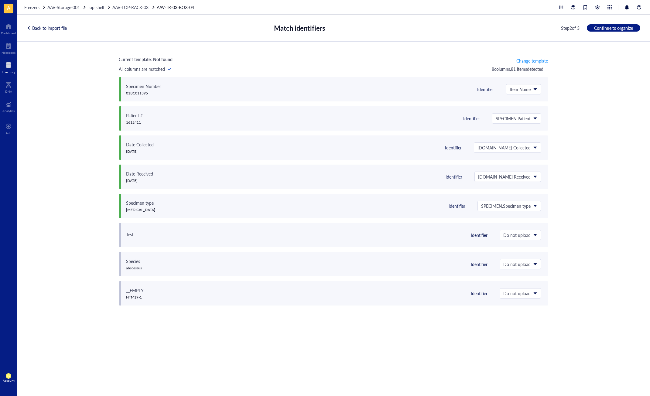
click at [562, 236] on div "Current template: Not found Change template All columns are matched 8 column s …" at bounding box center [333, 212] width 633 height 340
click at [604, 172] on div "Current template: Not found Change template All columns are matched 8 column s …" at bounding box center [333, 212] width 633 height 340
click at [600, 29] on span "Continue to organize" at bounding box center [613, 27] width 39 height 5
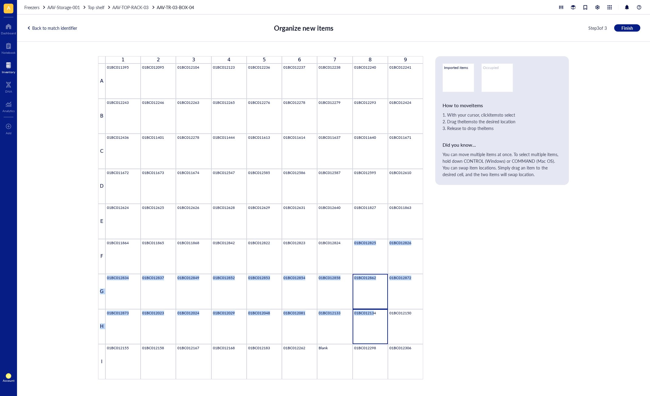
drag, startPoint x: 373, startPoint y: 322, endPoint x: 357, endPoint y: 278, distance: 46.3
click at [352, 268] on div "1 2 3 4 5 6 7 8 9 A 01BC011395 01BC012095 01BC012104 01BC012123 01BC012236 01BC…" at bounding box center [260, 217] width 325 height 323
click at [359, 279] on div "01BC012862" at bounding box center [370, 291] width 32 height 32
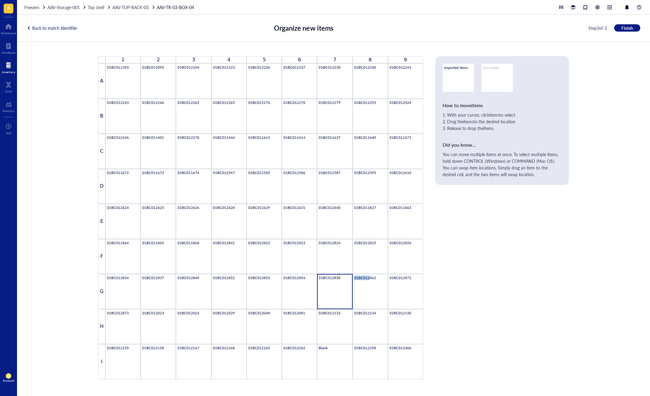
drag, startPoint x: 369, startPoint y: 286, endPoint x: 348, endPoint y: 281, distance: 22.0
click at [346, 281] on div "1 2 3 4 5 6 7 8 9 A 01BC011395 01BC012095 01BC012104 01BC012123 01BC012236 01BC…" at bounding box center [260, 217] width 325 height 323
click at [362, 284] on div "01BC012862" at bounding box center [370, 291] width 32 height 32
drag, startPoint x: 369, startPoint y: 279, endPoint x: 383, endPoint y: 280, distance: 14.0
click at [383, 280] on div "01BC012862" at bounding box center [370, 291] width 32 height 32
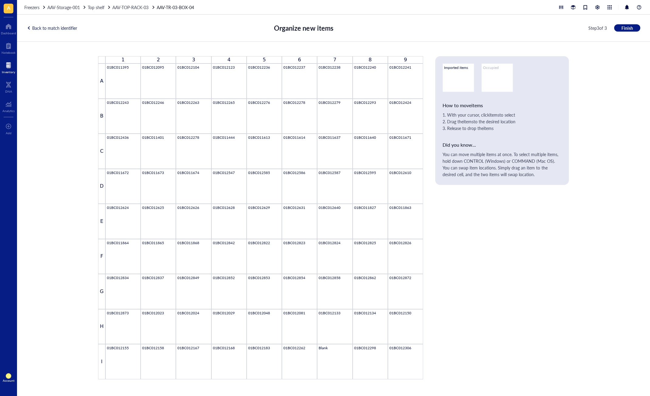
click at [517, 262] on div "1 2 3 4 5 6 7 8 9 A 01BC011395 01BC012095 01BC012104 01BC012123 01BC012236 01BC…" at bounding box center [333, 217] width 471 height 323
click at [622, 29] on span "Finish" at bounding box center [627, 27] width 12 height 5
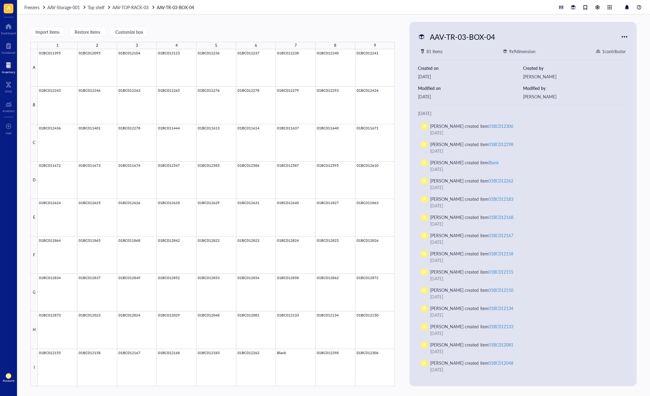
click at [401, 220] on div "Import items Restore items Customize box 1 2 3 4 5 6 7 8 9 A B C D E F G H I 01…" at bounding box center [333, 205] width 633 height 381
click at [55, 66] on div at bounding box center [216, 217] width 357 height 337
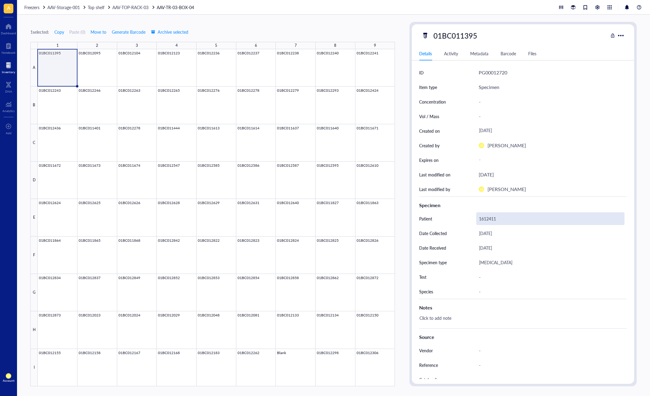
click at [489, 219] on div "1612411" at bounding box center [550, 218] width 148 height 13
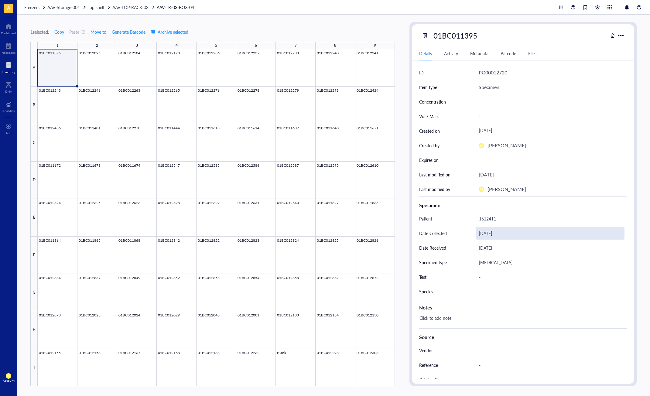
click at [608, 230] on div "[DATE]" at bounding box center [550, 233] width 148 height 13
click at [9, 61] on div at bounding box center [8, 65] width 13 height 10
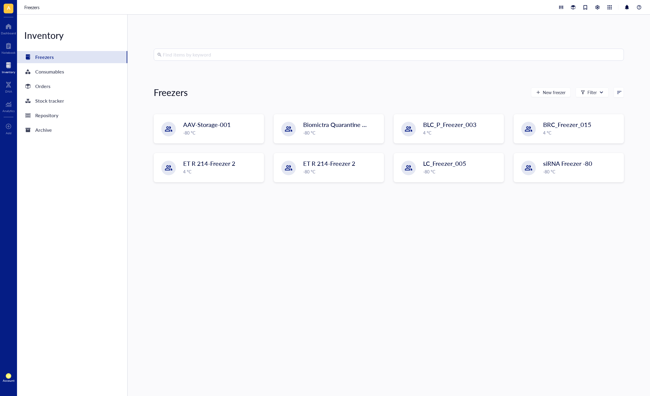
click at [236, 52] on input "search" at bounding box center [391, 55] width 457 height 12
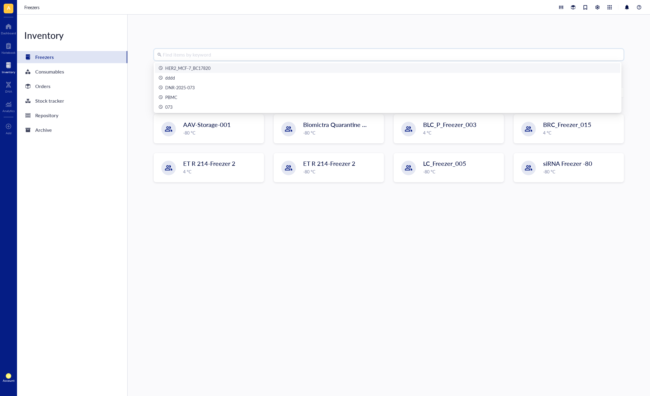
paste input "1612411"
type input "1612411"
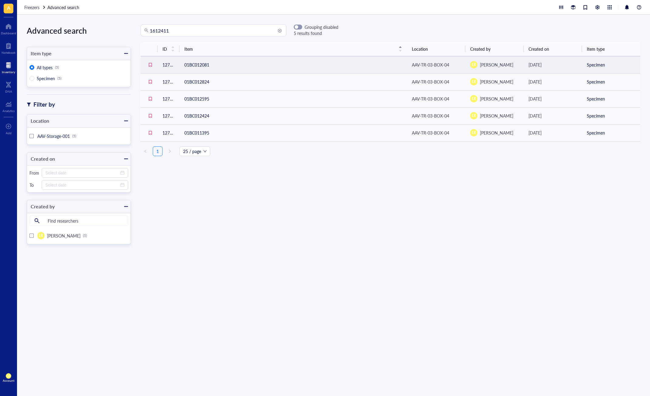
click at [212, 68] on td "01BC012081" at bounding box center [292, 64] width 227 height 17
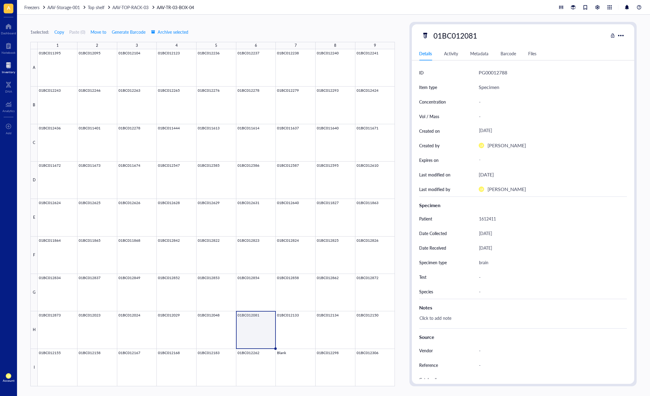
click at [407, 288] on div "1 selected: Copy Paste ( 0 ) Move to Generate Barcode Archive selected 1 2 3 4 …" at bounding box center [333, 205] width 633 height 381
click at [401, 288] on div "1 selected: Copy Paste ( 0 ) Move to Generate Barcode Archive selected 1 2 3 4 …" at bounding box center [333, 205] width 633 height 381
click at [401, 217] on div "1 selected: Copy Paste ( 0 ) Move to Generate Barcode Archive selected 1 2 3 4 …" at bounding box center [333, 205] width 633 height 381
click at [71, 66] on div at bounding box center [216, 217] width 357 height 337
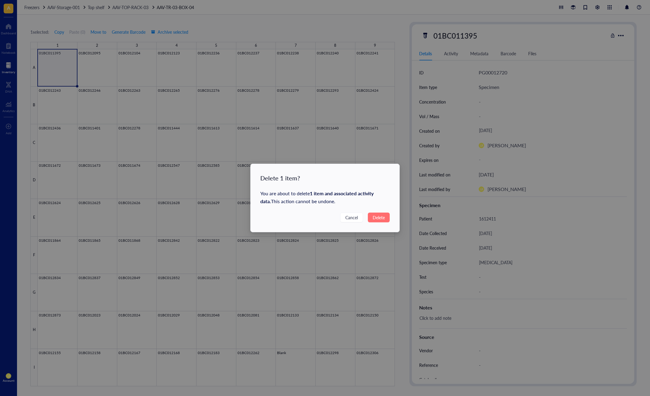
click at [374, 215] on span "Delete" at bounding box center [379, 217] width 12 height 7
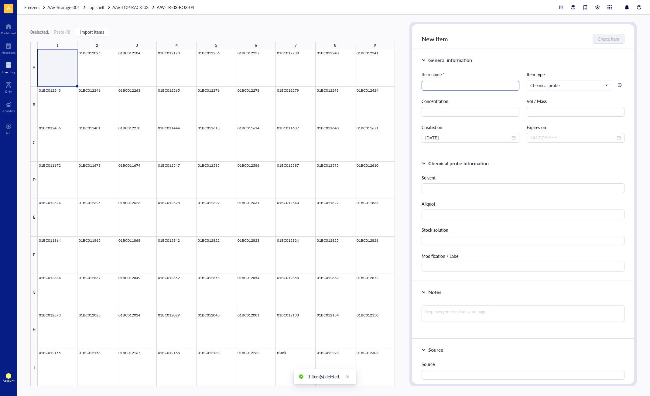
click at [425, 87] on input "search" at bounding box center [470, 85] width 90 height 9
type input "[DATE]"
click at [444, 98] on div "Concentration" at bounding box center [470, 101] width 98 height 7
click at [100, 72] on div at bounding box center [216, 217] width 357 height 337
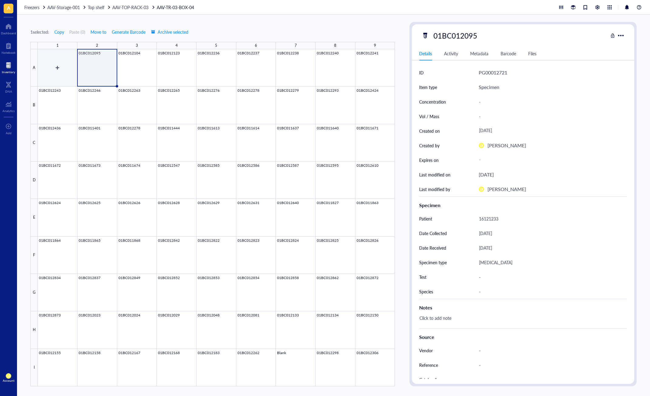
click at [67, 69] on div at bounding box center [216, 217] width 357 height 337
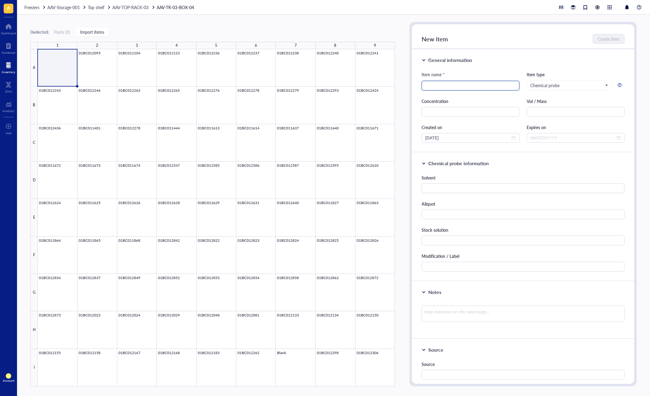
click at [452, 87] on input "search" at bounding box center [470, 85] width 90 height 9
click at [100, 69] on div at bounding box center [216, 217] width 357 height 337
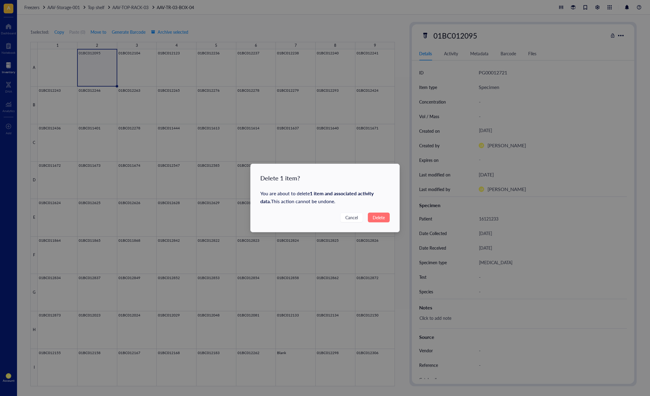
click at [383, 220] on span "Delete" at bounding box center [379, 217] width 12 height 7
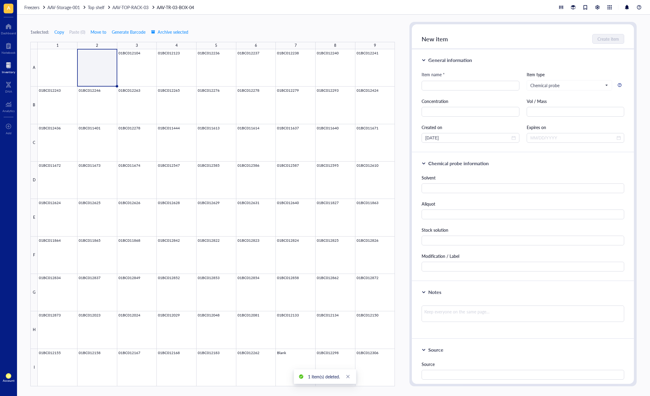
click at [64, 64] on div at bounding box center [216, 217] width 357 height 337
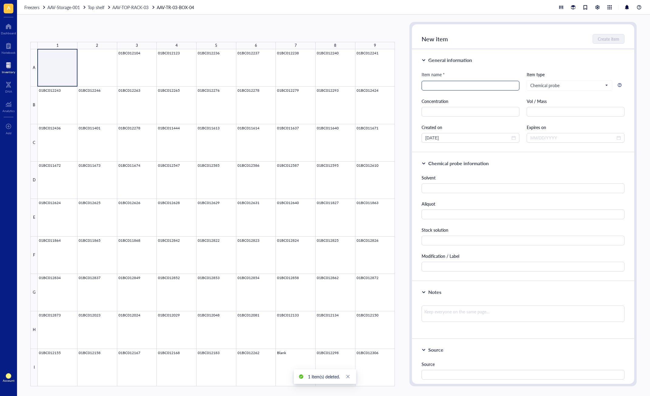
click at [445, 88] on input "search" at bounding box center [470, 85] width 90 height 9
type input "T"
type input "test"
click at [469, 100] on div "Concentration" at bounding box center [470, 101] width 98 height 7
click at [472, 86] on input "test" at bounding box center [470, 85] width 90 height 9
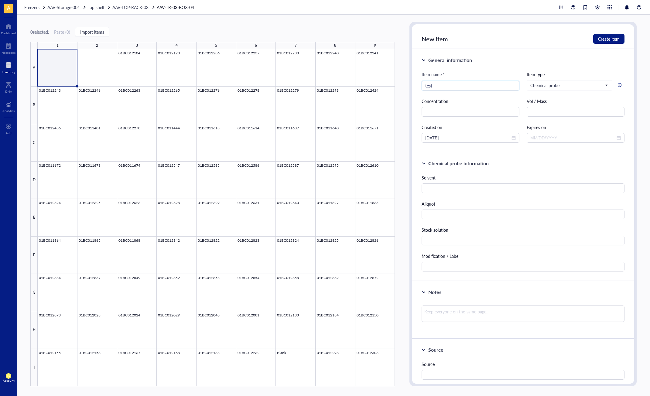
click at [486, 93] on div "Item name * test test Item type Chemical probe Concentration Vol / Mass Created…" at bounding box center [522, 107] width 202 height 72
click at [563, 81] on input "search" at bounding box center [566, 85] width 73 height 9
click at [582, 68] on div "General information Item name * test Item type Chemical probe Reagent Protein R…" at bounding box center [523, 100] width 222 height 103
click at [478, 87] on input "test" at bounding box center [470, 85] width 90 height 9
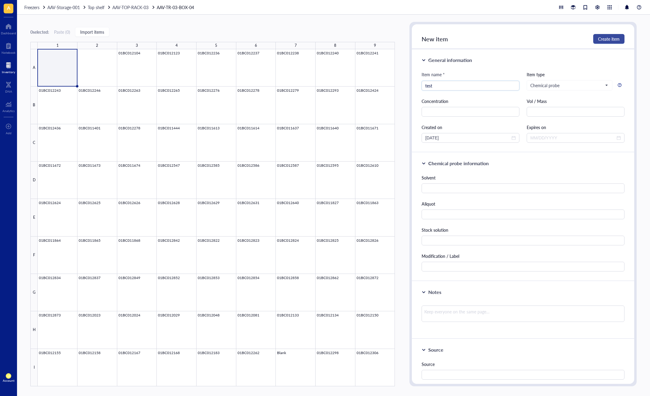
click at [607, 39] on span "Create item" at bounding box center [609, 38] width 22 height 5
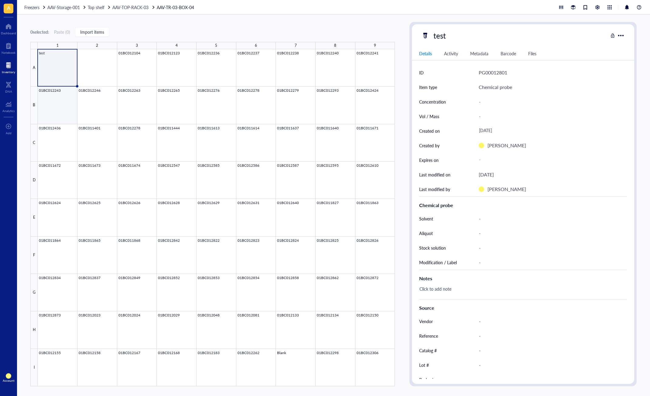
click at [106, 60] on div at bounding box center [216, 217] width 357 height 337
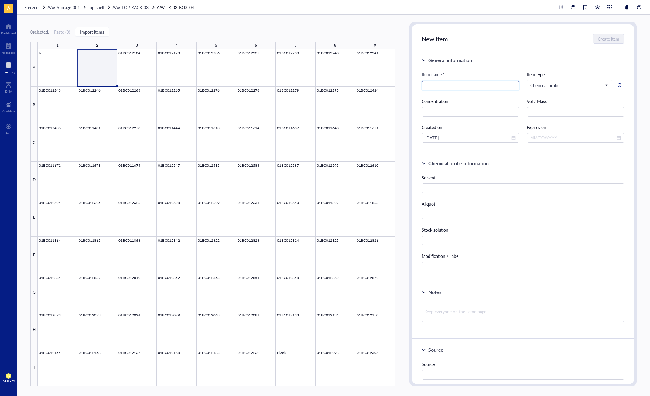
click at [447, 87] on input "search" at bounding box center [470, 85] width 90 height 9
type input "test"
click at [448, 94] on div "Item name * test Item type Chemical probe Concentration Vol / Mass Created on […" at bounding box center [522, 107] width 202 height 72
click at [441, 60] on div "General information" at bounding box center [450, 59] width 44 height 7
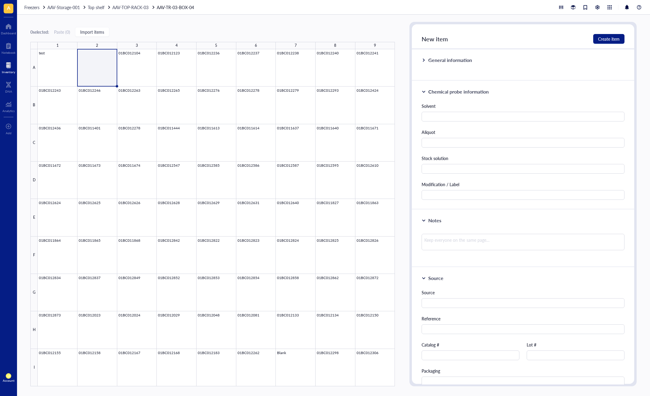
click at [441, 60] on div "General information" at bounding box center [450, 59] width 44 height 7
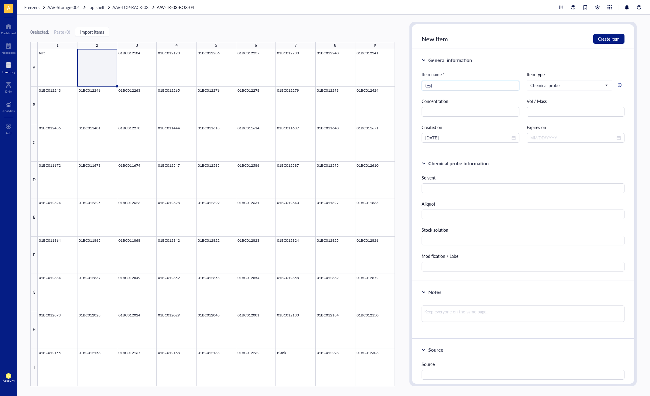
click at [443, 91] on div "Item name * test test Item type Chemical probe Concentration Vol / Mass Created…" at bounding box center [522, 107] width 202 height 72
click at [447, 88] on input "test" at bounding box center [470, 85] width 90 height 9
click at [549, 86] on span "Chemical probe" at bounding box center [568, 85] width 77 height 5
click at [503, 68] on div "General information Item name * test Item type Chemical probe Reagent Protein R…" at bounding box center [523, 100] width 222 height 103
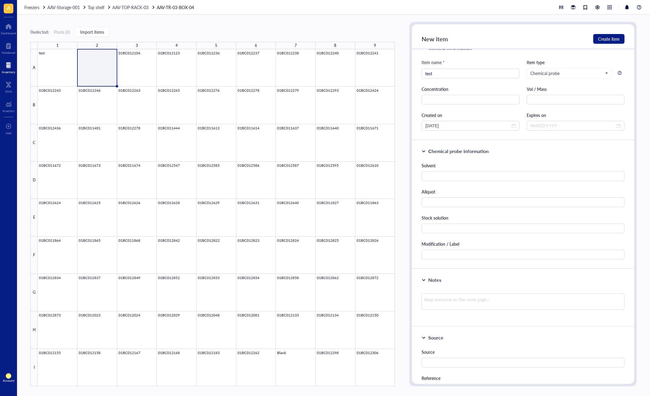
drag, startPoint x: 481, startPoint y: 90, endPoint x: 480, endPoint y: 81, distance: 9.0
click at [481, 90] on div "Concentration" at bounding box center [470, 89] width 98 height 7
click at [479, 76] on input "test" at bounding box center [470, 73] width 90 height 9
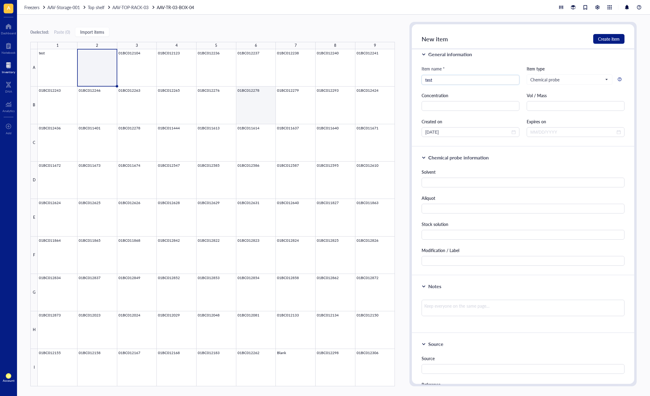
scroll to position [0, 0]
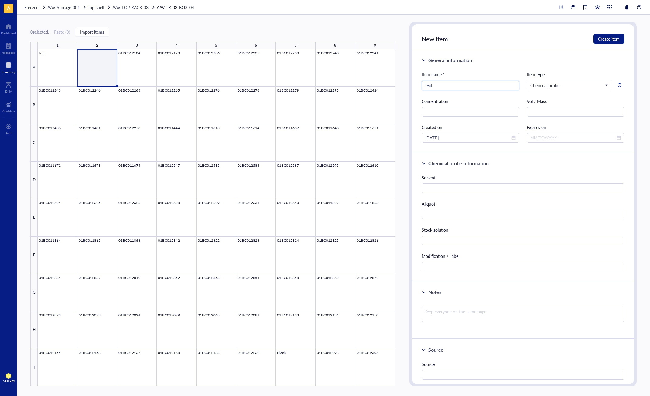
click at [5, 66] on div at bounding box center [8, 65] width 13 height 10
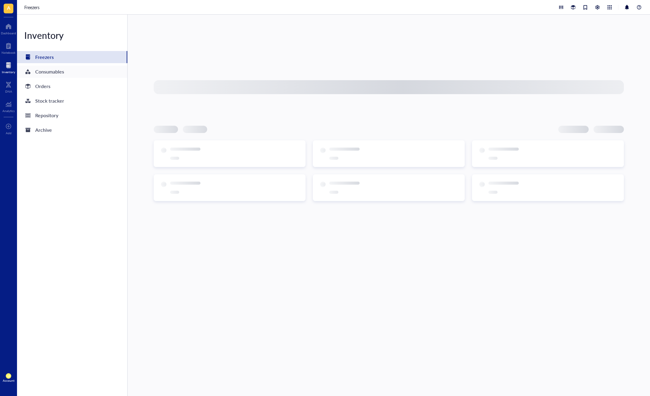
click at [63, 67] on div "Consumables" at bounding box center [72, 72] width 110 height 12
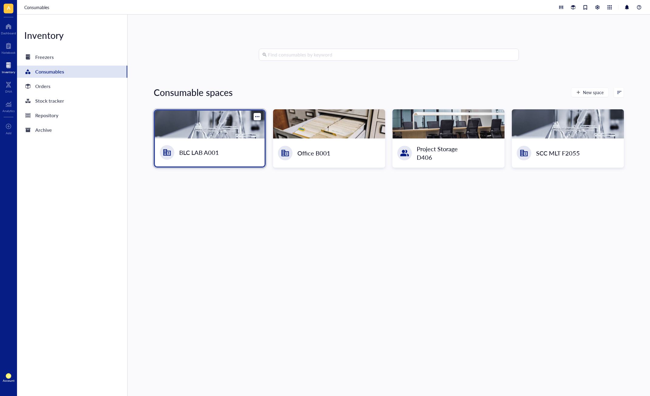
click at [222, 138] on div "BLC LAB A001" at bounding box center [210, 152] width 110 height 28
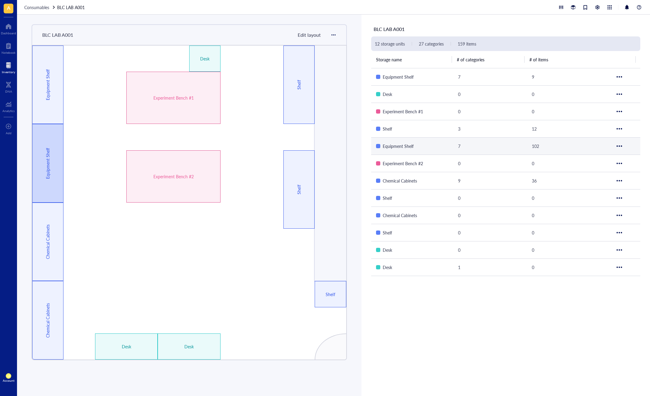
click at [58, 171] on div "Equipment Shelf" at bounding box center [47, 163] width 31 height 79
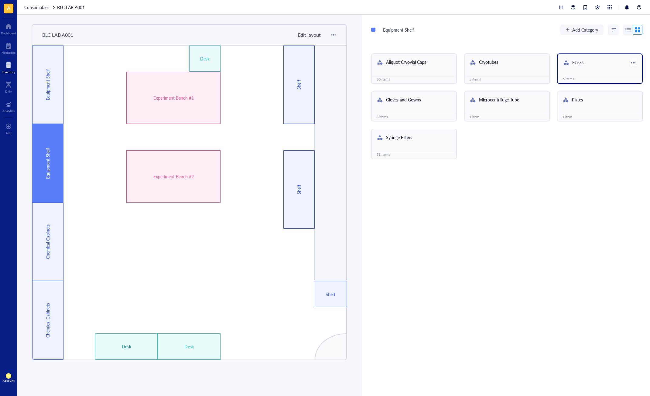
click at [577, 68] on div "Flasks" at bounding box center [599, 63] width 84 height 18
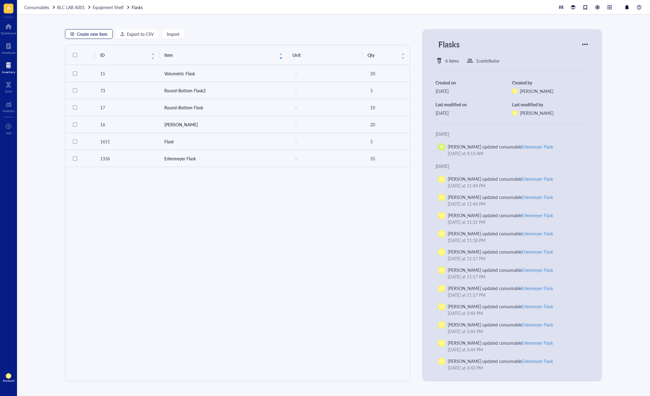
click at [98, 36] on span "Create new item" at bounding box center [92, 34] width 31 height 5
type textarea "Keep everyone on the same page..."
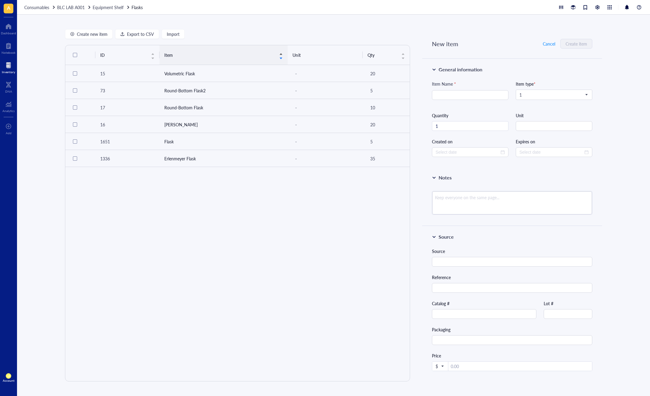
type input "[DATE]"
type input "flask"
drag, startPoint x: 466, startPoint y: 99, endPoint x: 419, endPoint y: 99, distance: 47.4
click at [419, 99] on div "Create new item Export to CSV Import ID Item Unit Qty 15 Volumetric Flask - 20 …" at bounding box center [333, 205] width 633 height 381
click at [368, 245] on div "ID Item Unit Qty 15 Volumetric Flask - 20 73 Round-Bottom Flask2 - 5 17 Round-B…" at bounding box center [237, 213] width 345 height 336
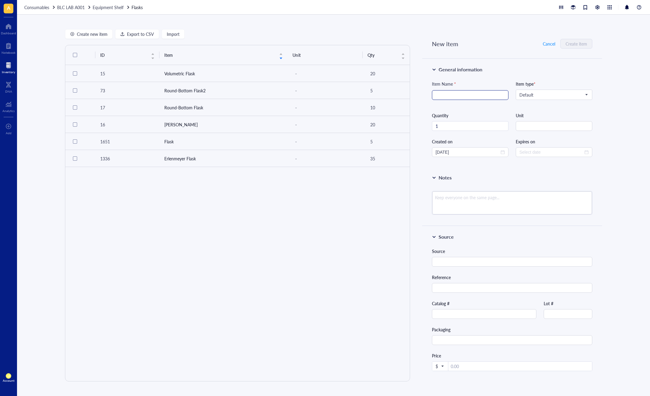
click at [451, 98] on input "search" at bounding box center [469, 94] width 69 height 9
click at [469, 108] on div "Volumetric Flask" at bounding box center [468, 107] width 66 height 7
type input "Volumetric Flask"
click at [503, 86] on div at bounding box center [505, 85] width 4 height 4
click at [453, 104] on div "Volumetric Flask Created [DATE]" at bounding box center [454, 106] width 95 height 12
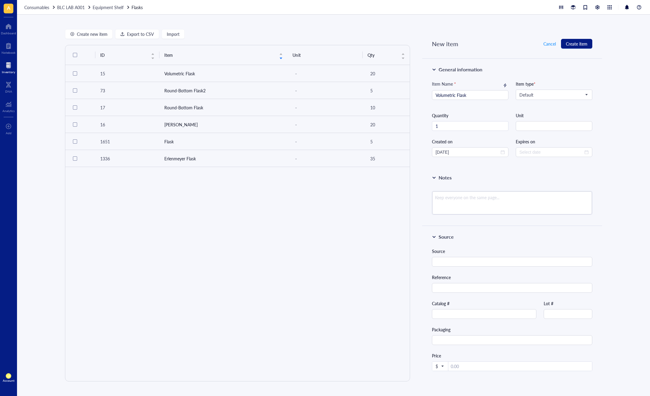
type input "20"
type input "[DATE]"
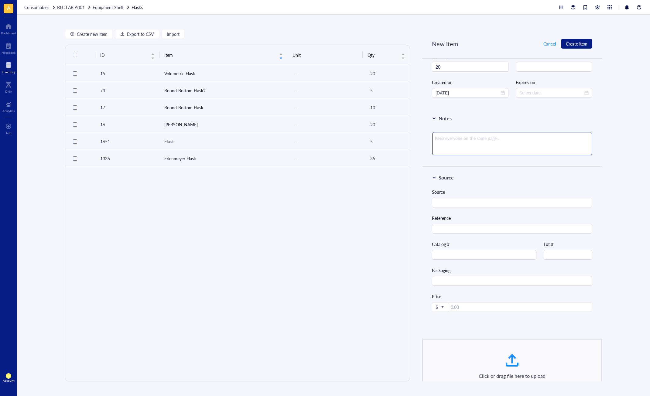
scroll to position [61, 0]
click at [520, 189] on div "Source" at bounding box center [512, 190] width 160 height 7
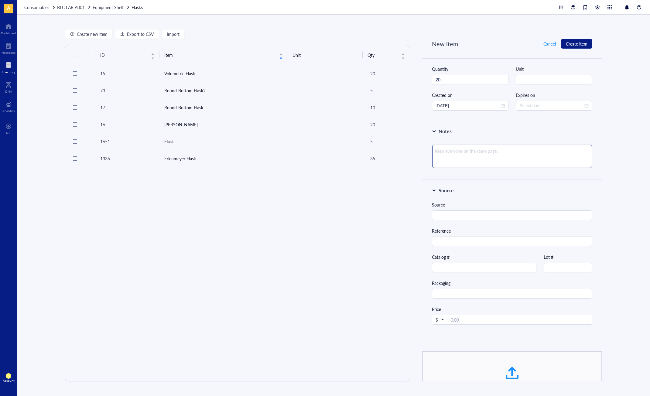
scroll to position [0, 0]
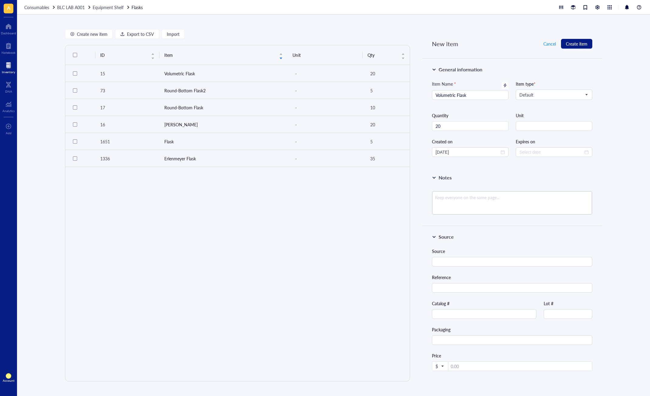
click at [281, 230] on div "ID Item Unit Qty 15 Volumetric Flask - 20 73 Round-Bottom Flask2 - 5 17 Round-B…" at bounding box center [237, 213] width 345 height 336
click at [504, 223] on div "Notes" at bounding box center [512, 196] width 180 height 59
click at [578, 39] on button "Create item" at bounding box center [576, 44] width 31 height 10
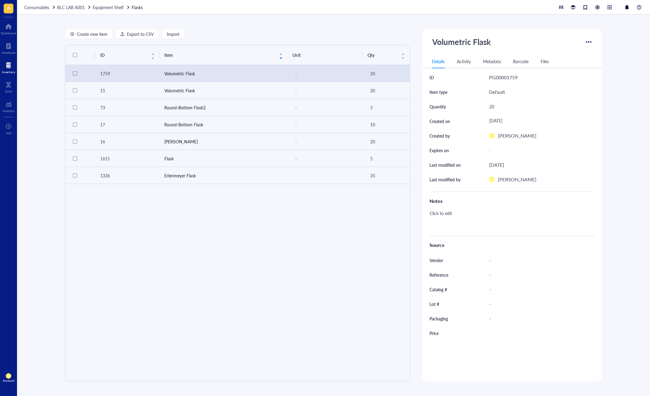
click at [344, 240] on div "ID Item Unit Qty 1759 Volumetric Flask - 20 15 Volumetric Flask - 20 73 Round-B…" at bounding box center [237, 213] width 345 height 336
click at [241, 230] on div "ID Item Unit Qty 1759 Volumetric Flask - 20 15 Volumetric Flask - 20 73 Round-B…" at bounding box center [237, 213] width 345 height 336
click at [9, 378] on span "LR" at bounding box center [8, 375] width 5 height 5
click at [34, 366] on link "Framework" at bounding box center [43, 366] width 40 height 11
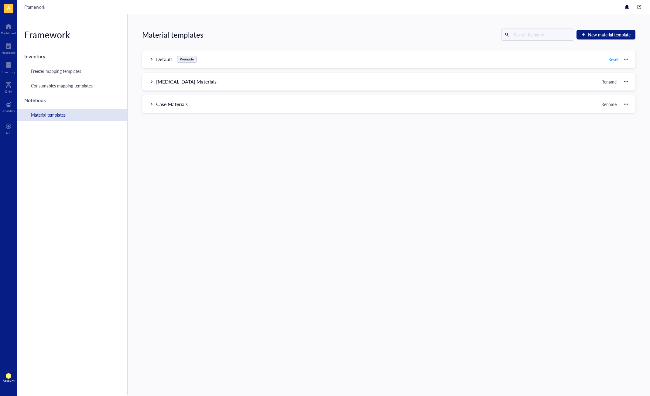
click at [11, 378] on div "LR Account" at bounding box center [8, 377] width 17 height 17
click at [56, 365] on link "Framework" at bounding box center [43, 366] width 40 height 11
click at [115, 237] on div "Framework Inventory Freezer mapping templates Consumables mapping templates Not…" at bounding box center [72, 204] width 111 height 381
click at [85, 74] on div "Freezer mapping templates" at bounding box center [72, 71] width 110 height 12
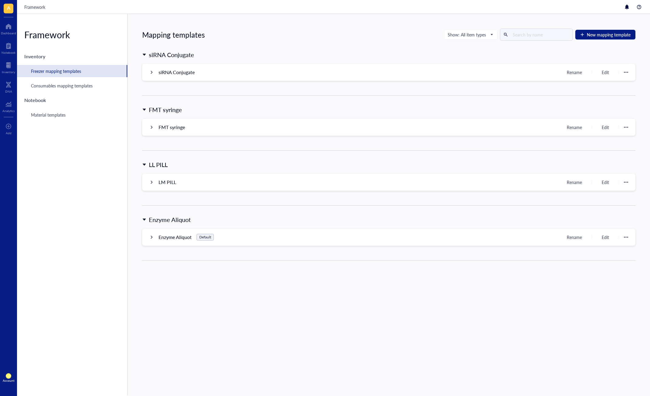
click at [152, 72] on div at bounding box center [151, 72] width 4 height 4
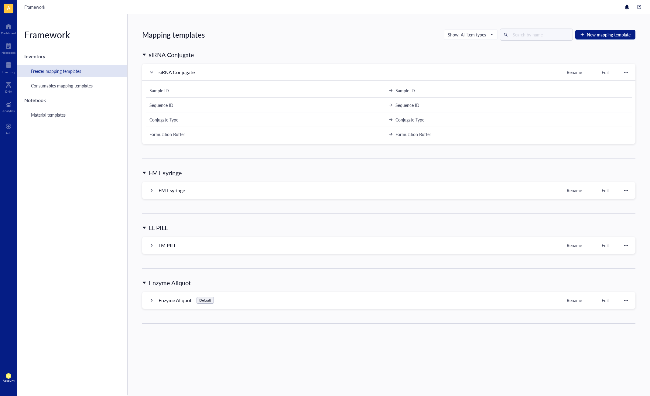
click at [285, 168] on div "siRNA Conjugate siRNA Conjugate Rename Edit Sample ID Sample ID Sequence ID Seq…" at bounding box center [388, 109] width 493 height 118
click at [609, 33] on span "New mapping template" at bounding box center [609, 34] width 44 height 5
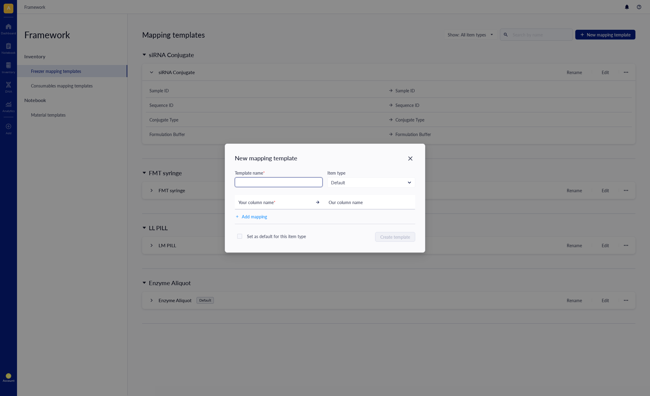
click at [283, 183] on input "text" at bounding box center [279, 182] width 88 height 10
click at [370, 182] on span "Default" at bounding box center [370, 182] width 79 height 5
type input "TEST"
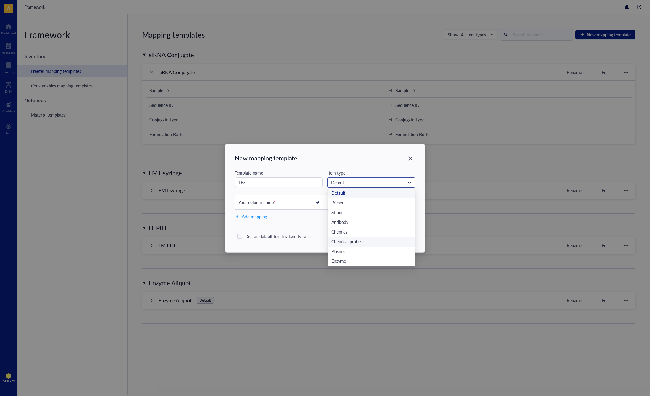
click at [373, 240] on div "Chemical probe" at bounding box center [371, 242] width 80 height 7
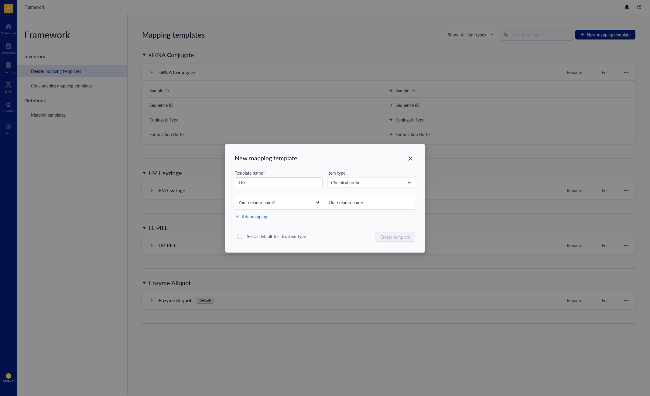
click at [257, 219] on span "Add mapping" at bounding box center [254, 217] width 25 height 8
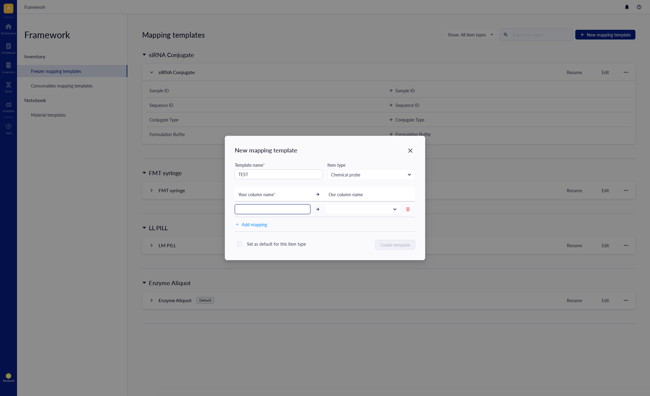
click at [295, 210] on input "text" at bounding box center [273, 209] width 76 height 10
type input "i"
click at [272, 203] on div "Ite" at bounding box center [325, 209] width 180 height 15
click at [269, 205] on input "Ite" at bounding box center [273, 209] width 76 height 10
drag, startPoint x: 328, startPoint y: 194, endPoint x: 366, endPoint y: 198, distance: 37.9
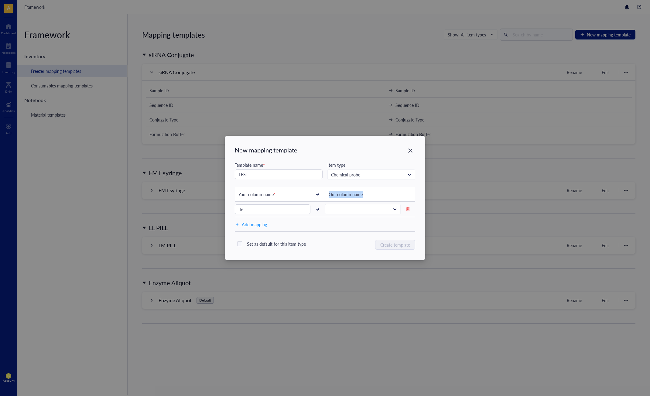
click at [366, 198] on div "Your column name * Our column name" at bounding box center [325, 194] width 180 height 15
click at [304, 209] on input "Ite" at bounding box center [273, 209] width 76 height 10
click at [360, 210] on span at bounding box center [361, 208] width 67 height 5
type input "Item name"
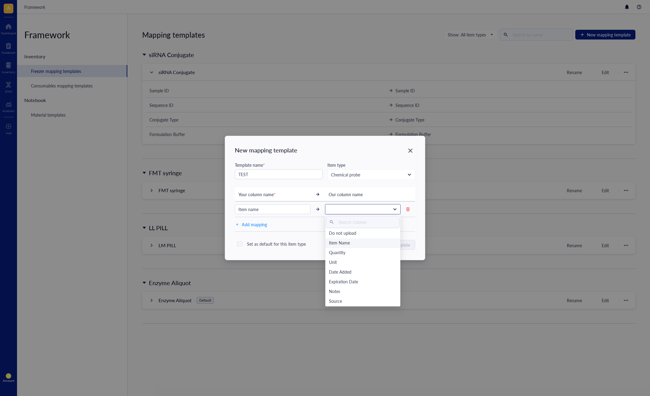
click at [362, 244] on div "Item Name" at bounding box center [363, 243] width 68 height 7
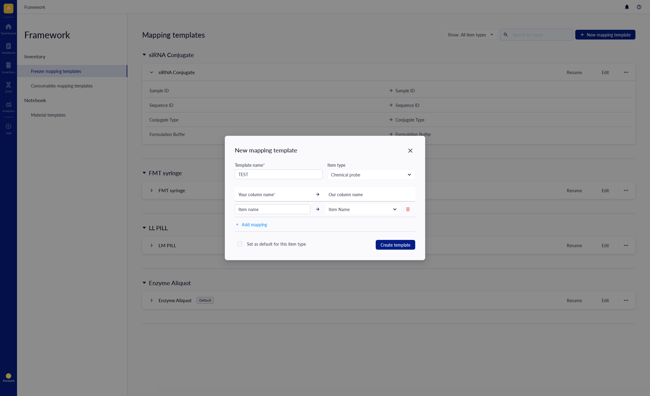
click at [339, 231] on div "Add mapping" at bounding box center [325, 224] width 180 height 15
drag, startPoint x: 285, startPoint y: 211, endPoint x: 232, endPoint y: 210, distance: 53.4
click at [232, 210] on div "New mapping template Template name * TEST Item type Chemical probe Default Prim…" at bounding box center [325, 198] width 200 height 124
click at [327, 219] on div "Add mapping" at bounding box center [325, 224] width 180 height 15
click at [336, 221] on div "Add mapping" at bounding box center [325, 224] width 180 height 15
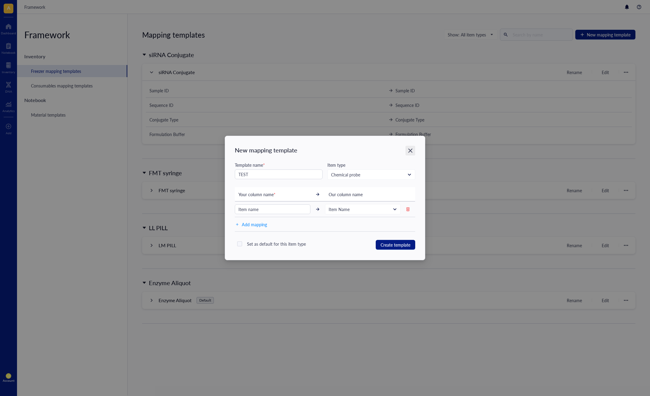
click at [411, 148] on icon "Close" at bounding box center [410, 151] width 6 height 6
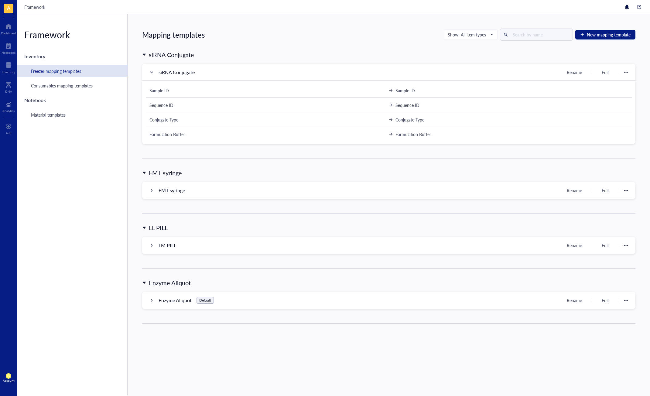
click at [189, 165] on div "siRNA Conjugate siRNA Conjugate Rename Edit Sample ID Sample ID Sequence ID Seq…" at bounding box center [388, 109] width 493 height 118
click at [309, 152] on div "siRNA Conjugate siRNA Conjugate Rename Edit Sample ID Sample ID Sequence ID Seq…" at bounding box center [388, 109] width 493 height 118
click at [7, 66] on div at bounding box center [8, 65] width 13 height 10
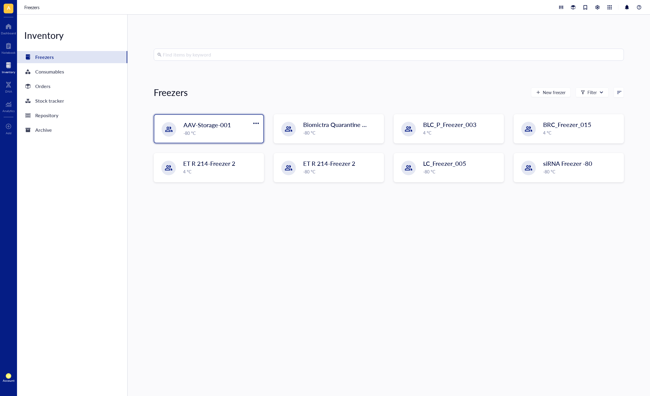
click at [251, 133] on div "-80 °C" at bounding box center [221, 133] width 76 height 7
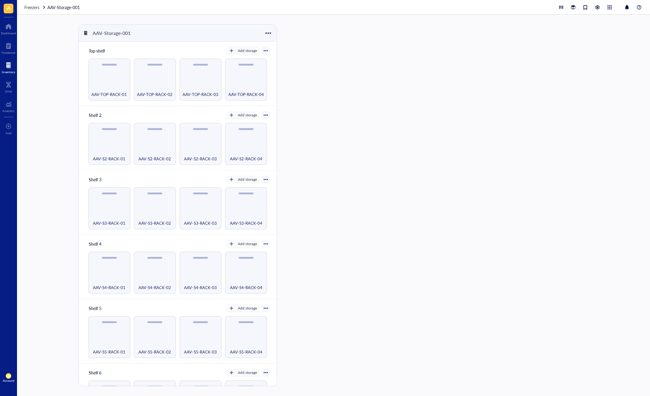
drag, startPoint x: 192, startPoint y: 87, endPoint x: 220, endPoint y: 114, distance: 39.5
click at [192, 87] on div "AAV-TOP-RACK-03" at bounding box center [200, 90] width 36 height 13
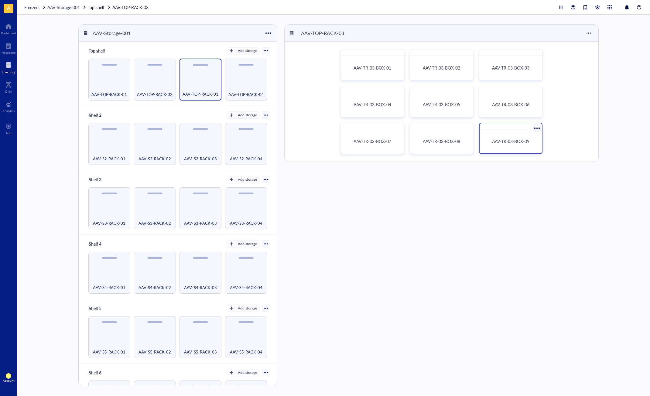
click at [513, 135] on div "AAV-TR-03-BOX-09" at bounding box center [511, 141] width 58 height 19
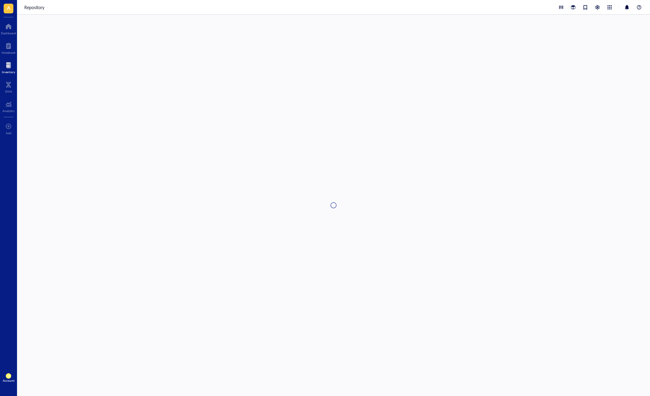
type textarea "Keep everyone on the same page…"
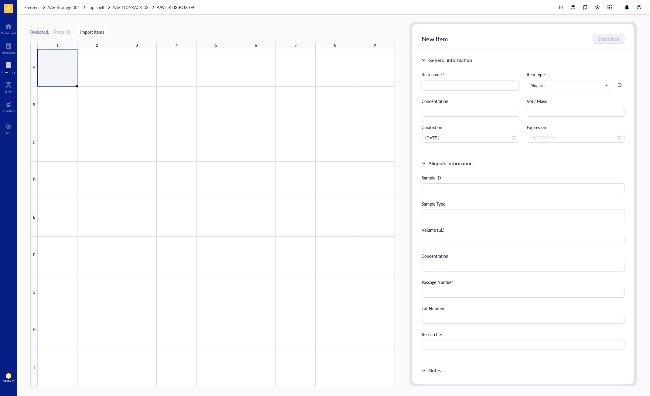
click at [87, 27] on div "0 selected: Paste ( 0 ) Import items 1 2 3 4 5 6 7 8 9 A B C D E F G H I" at bounding box center [212, 204] width 364 height 364
click at [89, 28] on button "Import items" at bounding box center [92, 32] width 34 height 10
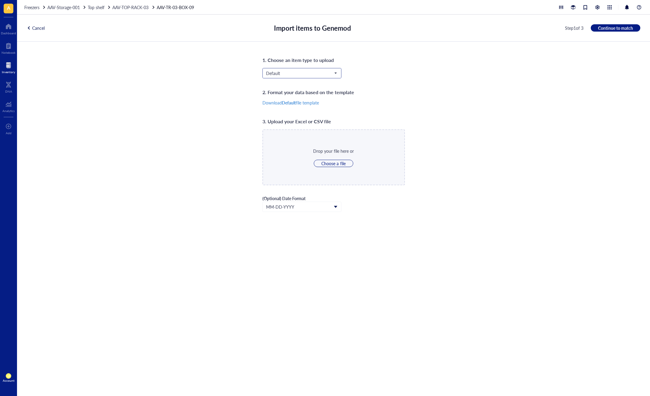
click at [272, 68] on div "1. Choose an item type to upload Default 2. Format your data based on the templ…" at bounding box center [333, 219] width 142 height 326
click at [274, 71] on span "Default" at bounding box center [301, 72] width 70 height 5
click at [300, 106] on div "siRNA Conjugate" at bounding box center [301, 106] width 71 height 7
click at [421, 108] on div "1. Choose an item type to upload siRNA Conjugate siRNA Conjugate Reagent Protei…" at bounding box center [333, 219] width 633 height 354
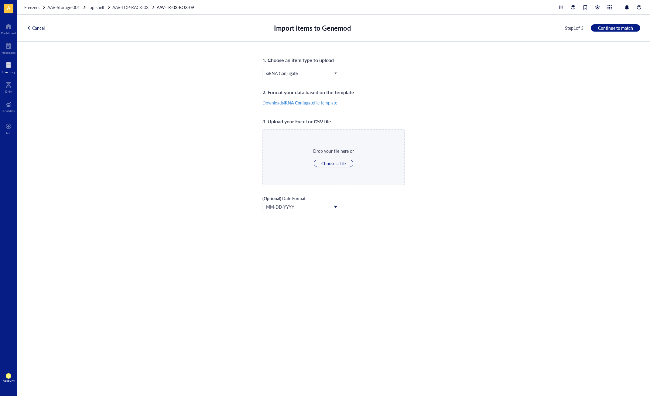
click at [323, 172] on div "Drop your file here or Choose a file" at bounding box center [333, 157] width 142 height 56
click at [328, 168] on div "Drop your file here or Choose a file" at bounding box center [333, 157] width 142 height 56
click at [330, 167] on button "Choose a file" at bounding box center [333, 163] width 39 height 7
type input "C:\fakepath\NTM19.xlsx"
click at [628, 30] on span "Continue to match" at bounding box center [615, 27] width 35 height 5
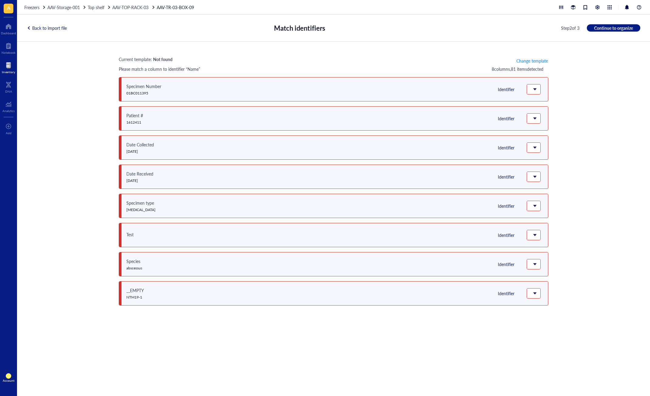
click at [48, 27] on div "Back to import file" at bounding box center [47, 27] width 40 height 5
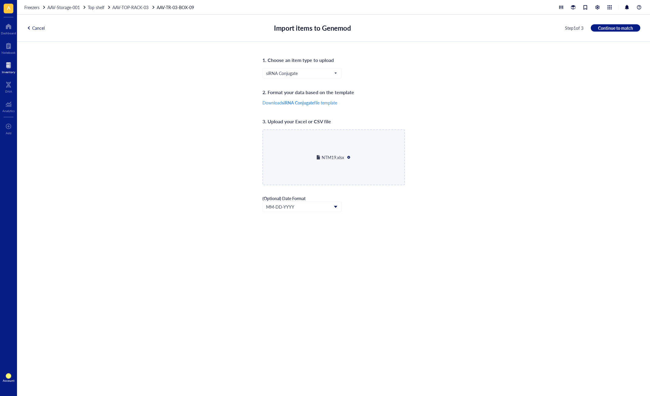
click at [347, 157] on div at bounding box center [348, 157] width 4 height 4
click at [341, 159] on div "Drop your file here or Choose a file" at bounding box center [333, 157] width 41 height 19
click at [339, 163] on span "Choose a file" at bounding box center [333, 163] width 24 height 5
type input "C:\fakepath\Sample spreadsheet format.xlsx"
click at [593, 31] on button "Continue to match" at bounding box center [614, 27] width 49 height 7
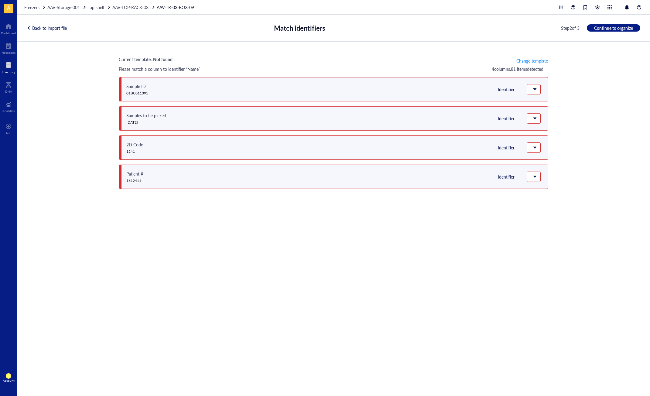
click at [46, 28] on div "Back to import file" at bounding box center [47, 27] width 40 height 5
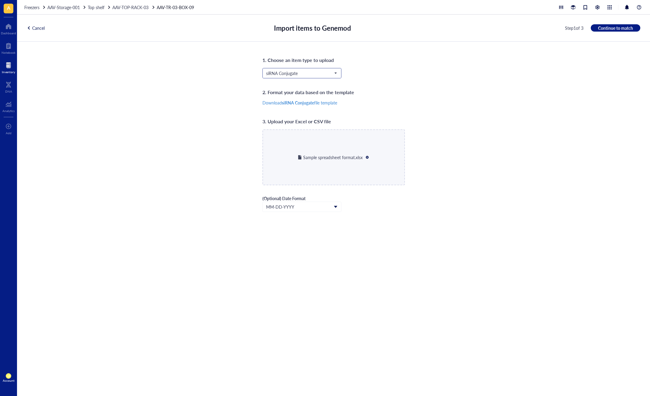
click at [322, 76] on input "search" at bounding box center [299, 73] width 66 height 9
click at [219, 119] on div "1. Choose an item type to upload siRNA Conjugate Reagent Protein RNA Tissue Ali…" at bounding box center [333, 219] width 633 height 354
click at [10, 378] on span "LR" at bounding box center [8, 375] width 5 height 5
click at [47, 371] on link "Framework" at bounding box center [43, 366] width 40 height 11
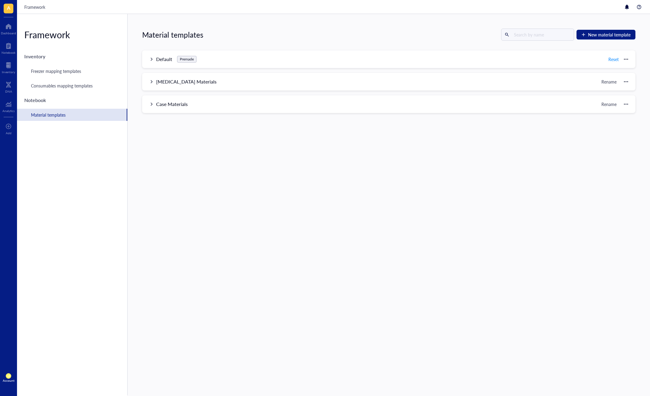
click at [267, 155] on div "Material templates New material template Default Premade Reset Name Quantity Or…" at bounding box center [389, 205] width 522 height 382
click at [80, 72] on div "Freezer mapping templates" at bounding box center [56, 71] width 50 height 7
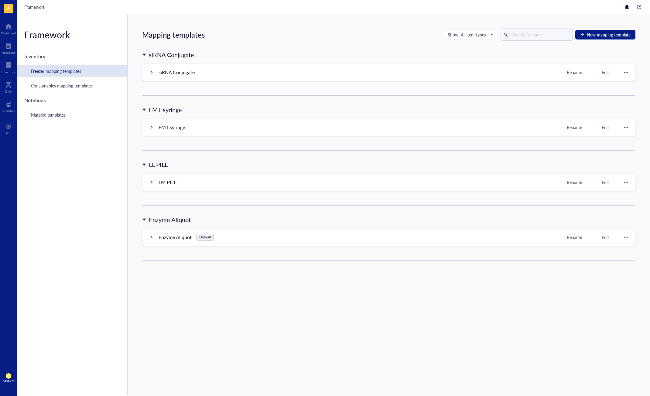
click at [318, 338] on div "Mapping templates Show: All item types New mapping template siRNA Conjugate siR…" at bounding box center [389, 205] width 522 height 382
click at [190, 306] on div "Mapping templates Show: All item types New mapping template siRNA Conjugate siR…" at bounding box center [389, 205] width 522 height 382
click at [171, 300] on div "Mapping templates Show: All item types New mapping template siRNA Conjugate siR…" at bounding box center [389, 205] width 522 height 382
click at [123, 322] on div "Framework Inventory Freezer mapping templates Consumables mapping templates Not…" at bounding box center [72, 204] width 111 height 381
click at [165, 313] on div "Mapping templates Show: All item types New mapping template siRNA Conjugate siR…" at bounding box center [389, 205] width 522 height 382
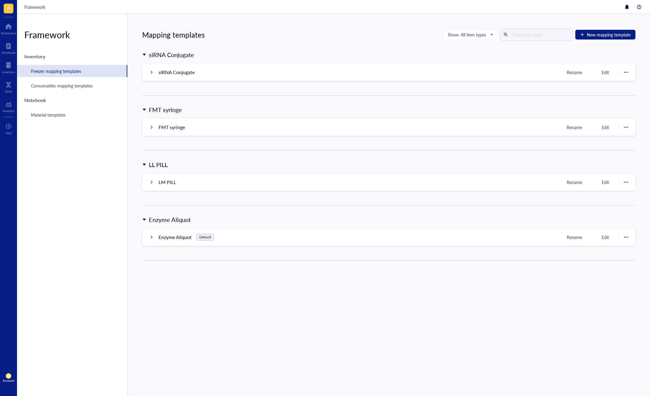
click at [340, 269] on div "Enzyme Aliquot Enzyme Aliquot Default Rename Edit" at bounding box center [388, 242] width 493 height 55
drag, startPoint x: 325, startPoint y: 332, endPoint x: 323, endPoint y: 329, distance: 4.0
click at [325, 332] on div "Mapping templates Show: All item types New mapping template siRNA Conjugate siR…" at bounding box center [389, 205] width 522 height 382
click at [6, 51] on div "Notebook" at bounding box center [9, 53] width 14 height 4
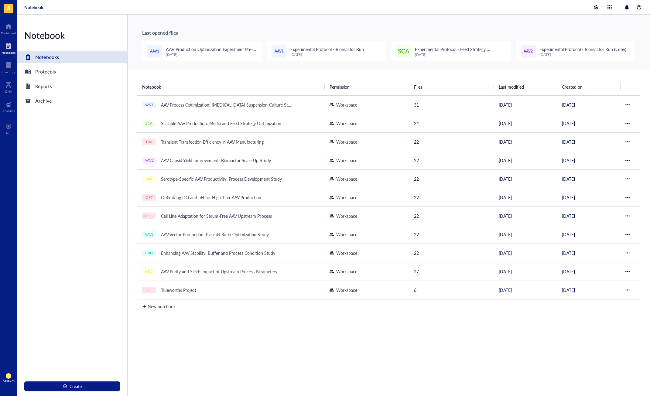
click at [187, 75] on div "Notebook Permission Files Last modified Created on AAV1 AAV Process Optimizatio…" at bounding box center [389, 259] width 522 height 381
click at [74, 73] on div "Protocols" at bounding box center [72, 72] width 110 height 12
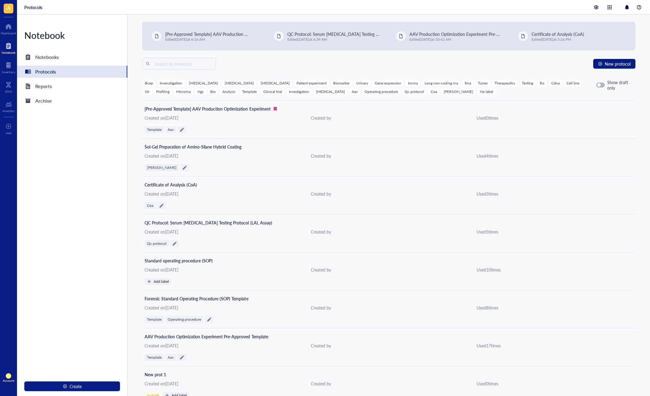
click at [71, 165] on div "Notebook Notebooks Protocols Reports Archive Create" at bounding box center [72, 205] width 111 height 381
click at [611, 67] on button "New protocol" at bounding box center [614, 64] width 42 height 10
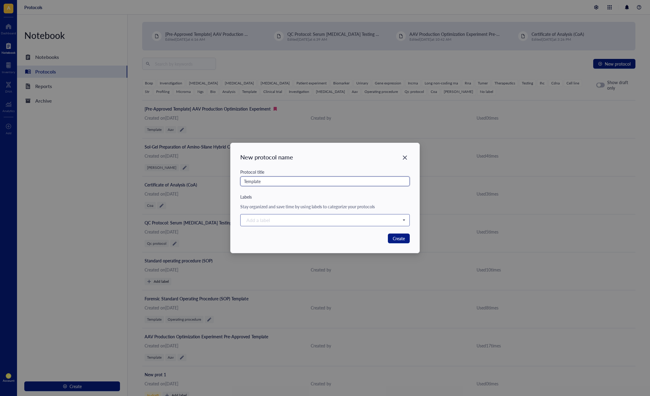
click at [310, 220] on div at bounding box center [322, 220] width 156 height 9
type input "Template"
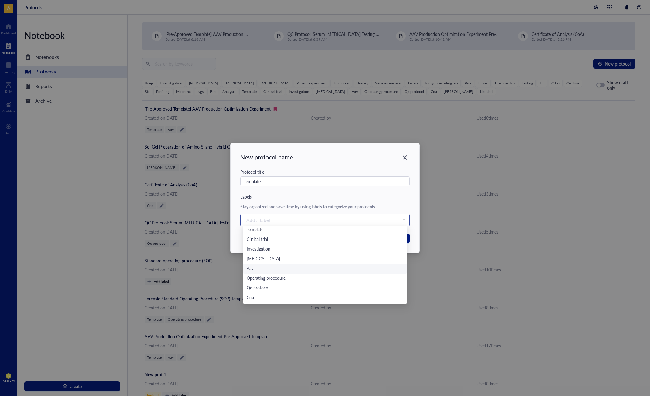
scroll to position [253, 0]
click at [274, 268] on div "Qc protocol" at bounding box center [325, 269] width 157 height 7
click at [342, 204] on div "Qc protocol" at bounding box center [324, 205] width 169 height 7
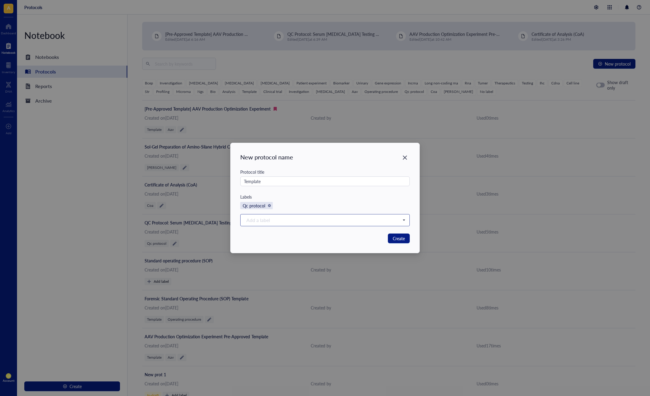
click at [329, 240] on div "Create" at bounding box center [324, 238] width 169 height 10
click at [402, 240] on span "Create" at bounding box center [399, 238] width 12 height 7
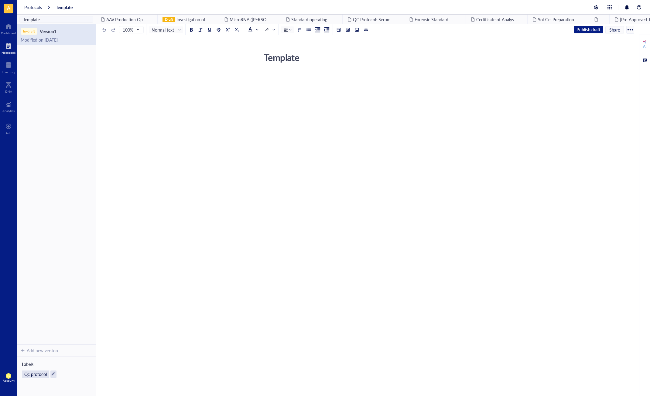
click at [294, 77] on div "﻿" at bounding box center [372, 76] width 216 height 6
click at [596, 32] on button "Publish draft" at bounding box center [588, 29] width 29 height 7
click at [52, 351] on div "Add new version" at bounding box center [42, 350] width 31 height 5
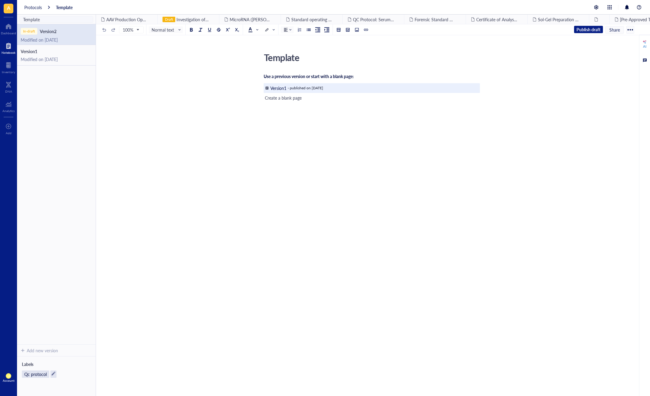
click at [284, 89] on div "Version 1" at bounding box center [278, 87] width 17 height 5
click at [305, 78] on div "test" at bounding box center [372, 76] width 216 height 6
click at [363, 130] on div "test test" at bounding box center [372, 131] width 216 height 118
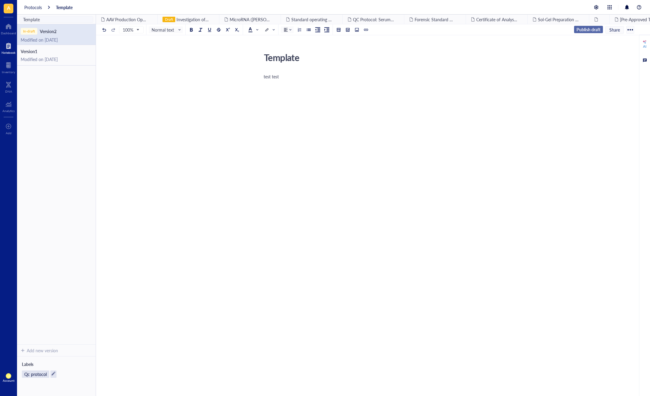
click at [585, 30] on span "Publish draft" at bounding box center [588, 29] width 24 height 5
click at [286, 80] on div "test test" at bounding box center [372, 131] width 216 height 118
click at [8, 51] on div "Notebook" at bounding box center [9, 53] width 14 height 4
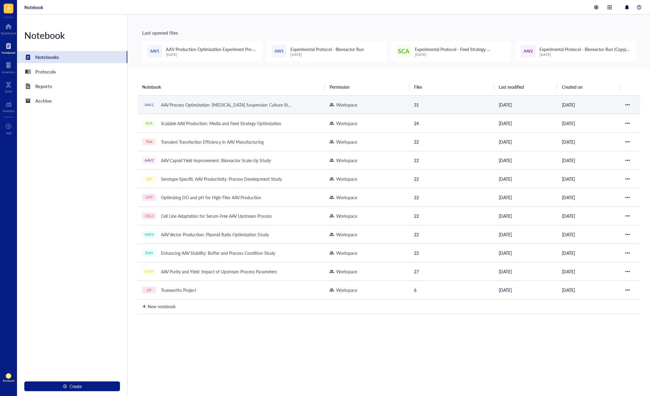
click at [205, 101] on div "AAV Process Optimization: [MEDICAL_DATA] Suspension Culture Study" at bounding box center [226, 104] width 136 height 9
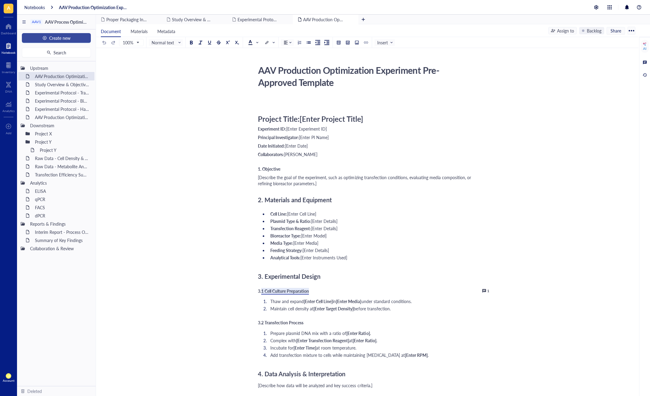
click at [74, 35] on button "Create new" at bounding box center [56, 38] width 69 height 10
click at [37, 50] on div "New file" at bounding box center [40, 49] width 15 height 7
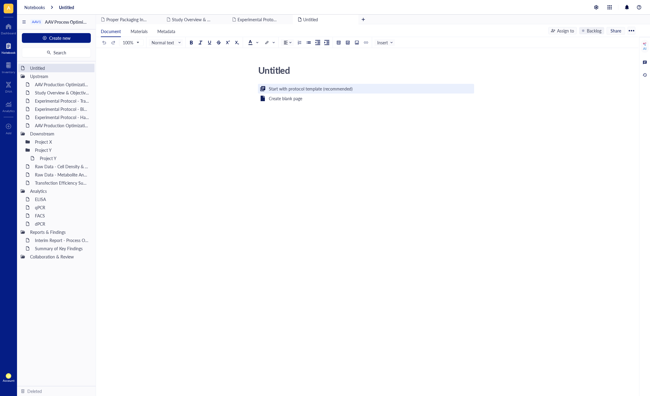
click at [295, 91] on div "Start with protocol template (recommended)" at bounding box center [311, 88] width 84 height 7
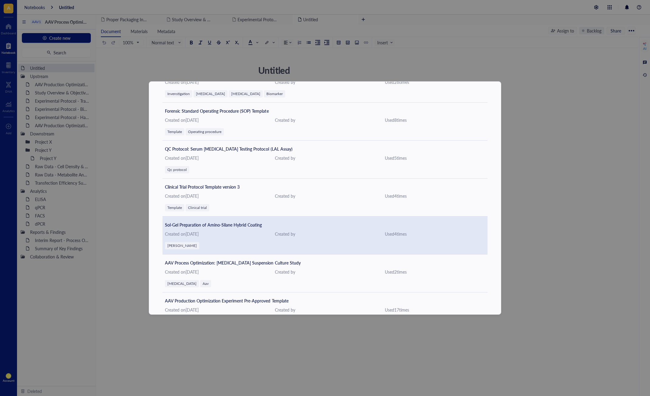
scroll to position [121, 0]
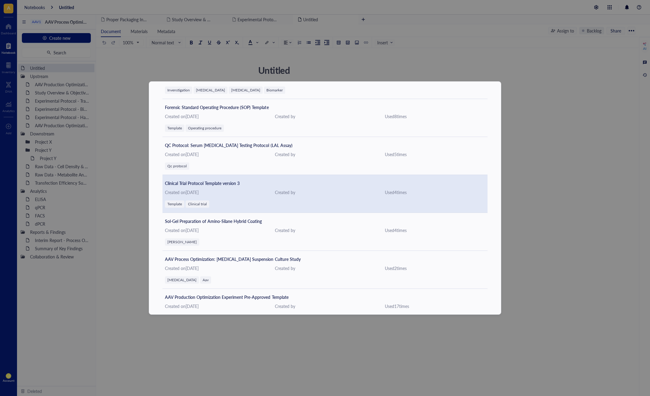
click at [238, 193] on div "Created on [DATE]" at bounding box center [215, 192] width 100 height 7
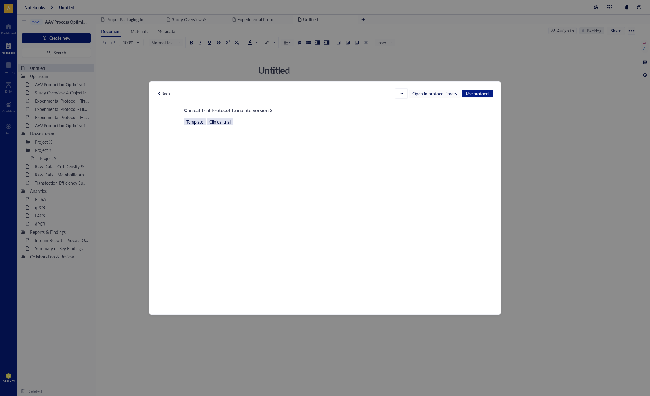
scroll to position [1, 0]
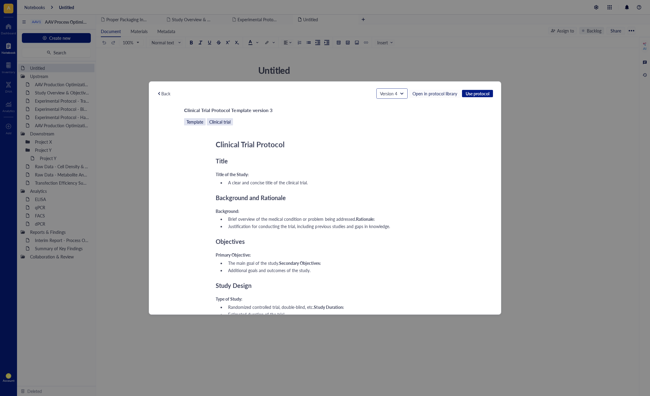
click at [391, 93] on span "Version 4" at bounding box center [391, 93] width 23 height 5
click at [384, 117] on div "Version 3" at bounding box center [388, 114] width 16 height 7
drag, startPoint x: 410, startPoint y: 108, endPoint x: 417, endPoint y: 105, distance: 8.4
click at [410, 108] on div "Clinical Trial Protocol Template version 3" at bounding box center [325, 110] width 282 height 9
click at [471, 93] on span "Use protocol" at bounding box center [477, 93] width 24 height 5
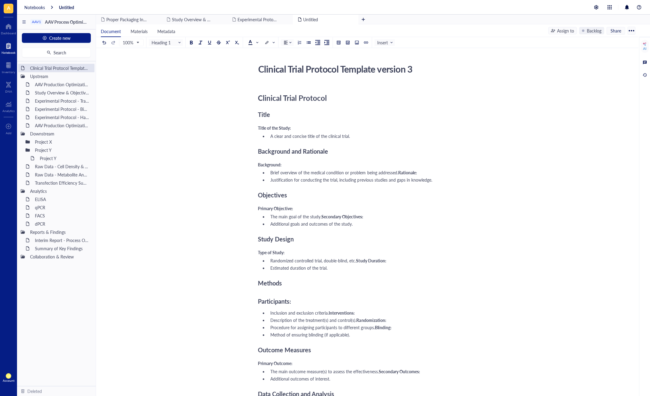
scroll to position [0, 0]
click at [6, 49] on div at bounding box center [9, 46] width 14 height 10
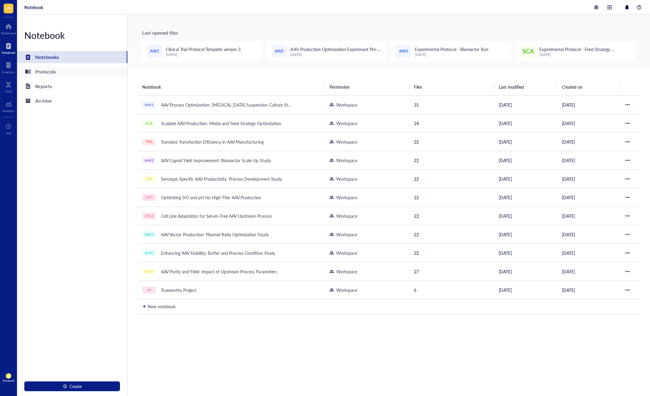
click at [49, 75] on div "Protocols" at bounding box center [45, 71] width 21 height 9
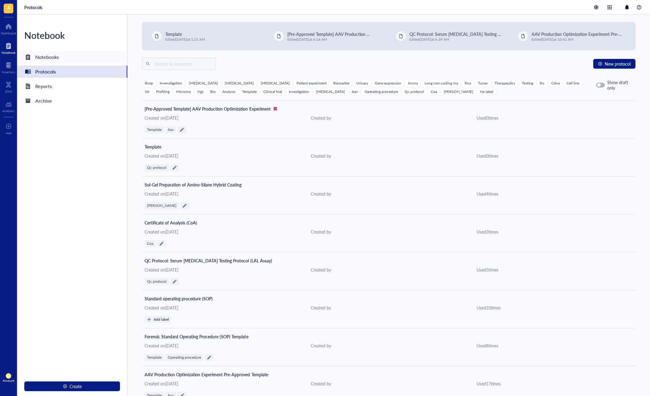
click at [75, 59] on div "Notebooks" at bounding box center [72, 57] width 110 height 12
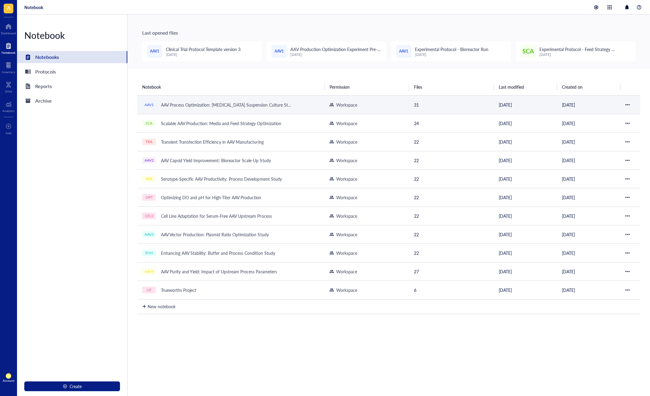
click at [242, 110] on td "AAV1 AAV Process Optimization: [MEDICAL_DATA] Suspension Culture Study" at bounding box center [230, 104] width 187 height 19
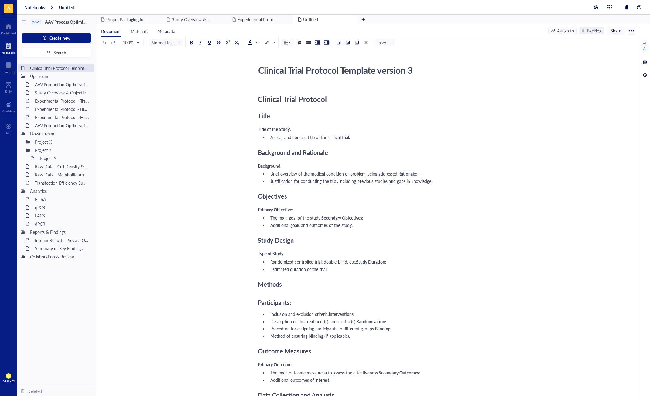
click at [11, 47] on div at bounding box center [9, 46] width 14 height 10
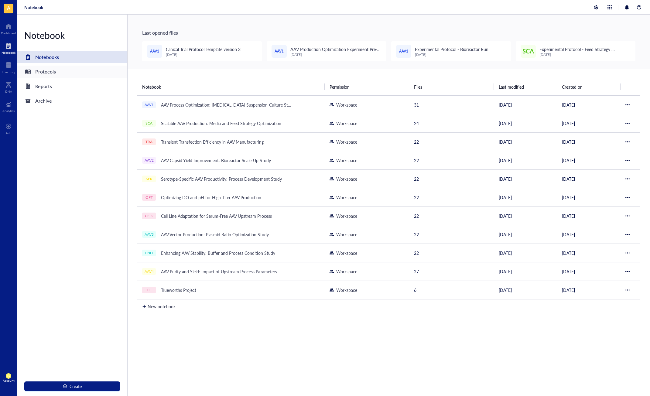
click at [60, 75] on div "Protocols" at bounding box center [72, 72] width 110 height 12
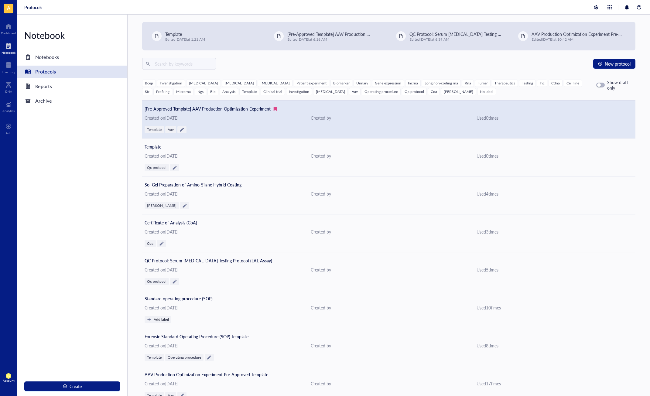
click at [288, 124] on div "[Pre-Approved Template] AAV Production Optimization Experiment Created on [DATE…" at bounding box center [388, 119] width 493 height 38
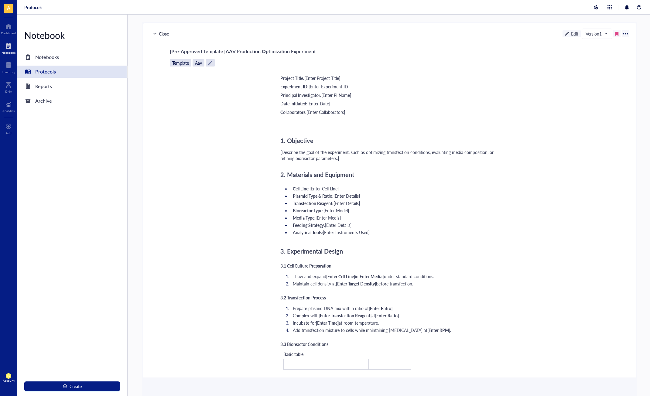
click at [624, 31] on div at bounding box center [625, 34] width 10 height 10
click at [636, 41] on div "Close Edit Version 1 [Pre-Approved Template] AAV Production Optimization Experi…" at bounding box center [389, 210] width 495 height 376
click at [627, 36] on div at bounding box center [625, 34] width 10 height 10
click at [606, 75] on div "Print" at bounding box center [603, 73] width 41 height 9
click at [58, 52] on div "Notebooks" at bounding box center [72, 57] width 110 height 12
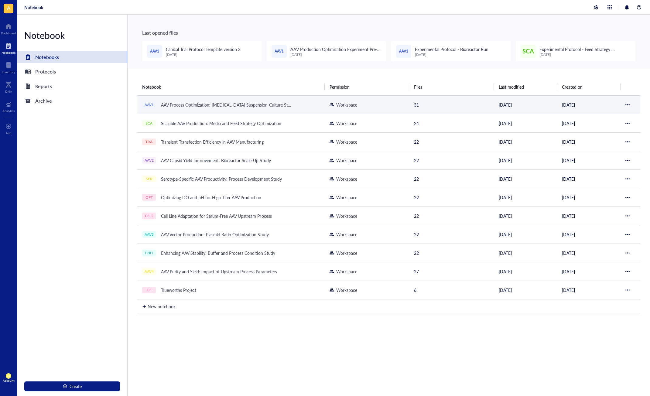
click at [252, 102] on div "AAV Process Optimization: [MEDICAL_DATA] Suspension Culture Study" at bounding box center [226, 104] width 136 height 9
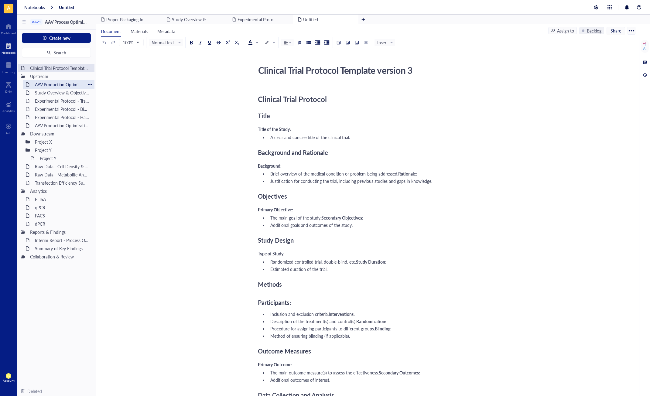
click at [90, 85] on div at bounding box center [90, 84] width 4 height 4
click at [69, 84] on div "AAV Production Optimization Experiment Pre-Approved Template" at bounding box center [58, 84] width 53 height 9
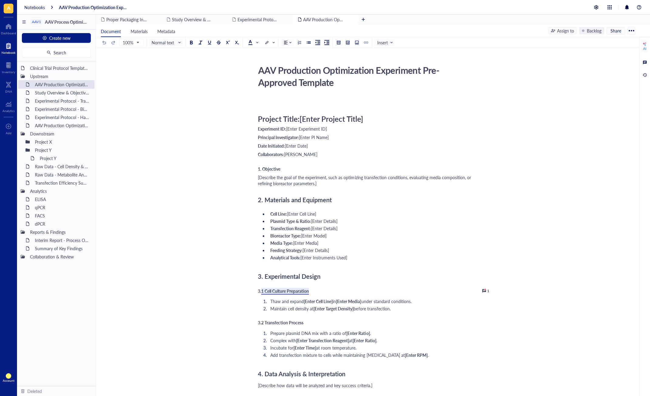
click at [630, 32] on div at bounding box center [631, 31] width 10 height 10
click at [607, 54] on li "Download" at bounding box center [613, 51] width 43 height 10
click at [12, 46] on div at bounding box center [9, 46] width 14 height 10
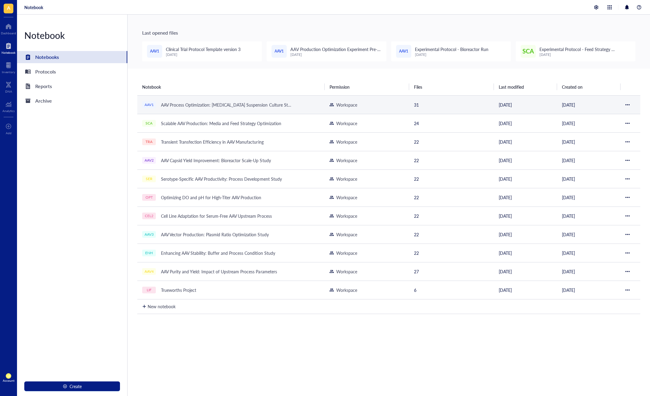
click at [625, 104] on div at bounding box center [627, 105] width 4 height 4
click at [283, 113] on td "AAV1 AAV Process Optimization: [MEDICAL_DATA] Suspension Culture Study" at bounding box center [230, 104] width 187 height 19
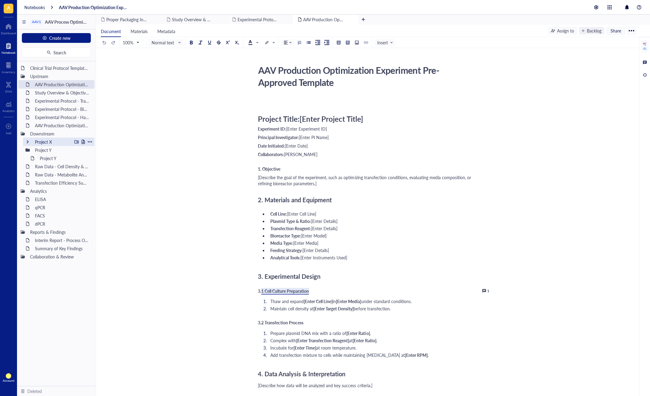
click at [29, 143] on div at bounding box center [28, 142] width 4 height 4
click at [88, 142] on div at bounding box center [90, 142] width 4 height 4
click at [76, 141] on div at bounding box center [76, 142] width 4 height 4
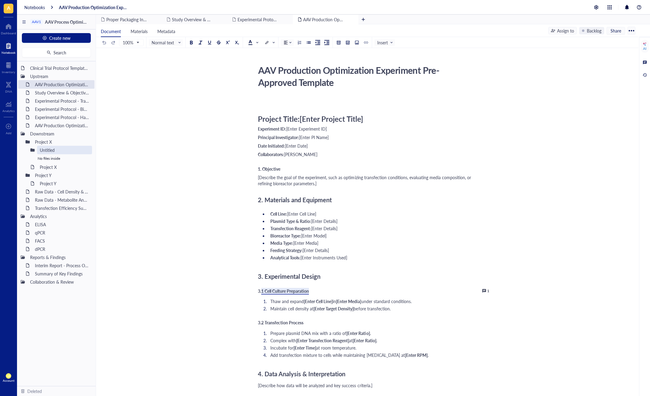
click at [100, 159] on div "AAV Production Optimization Experiment Pre-Approved Template AAV Production Opt…" at bounding box center [366, 342] width 540 height 559
click at [383, 40] on span "Insert" at bounding box center [385, 42] width 16 height 5
click at [389, 185] on div "[Describe the goal of the experiment, such as optimizing transfection condition…" at bounding box center [366, 180] width 216 height 12
click at [390, 41] on span "Insert" at bounding box center [385, 42] width 16 height 5
click at [298, 192] on div "Project Title: [Enter Project Title] Experiment ID: [Enter Experiment ID] Princ…" at bounding box center [366, 359] width 216 height 524
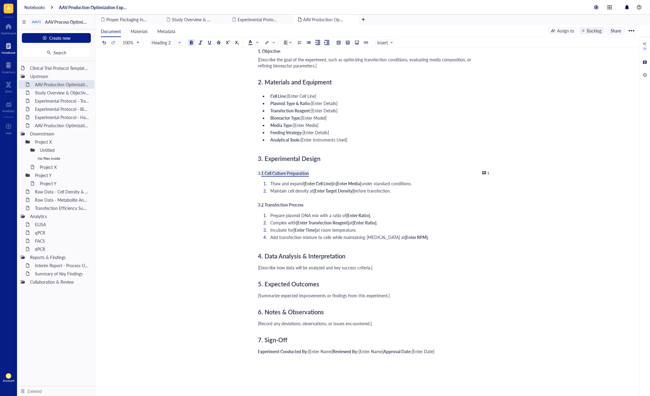
scroll to position [121, 0]
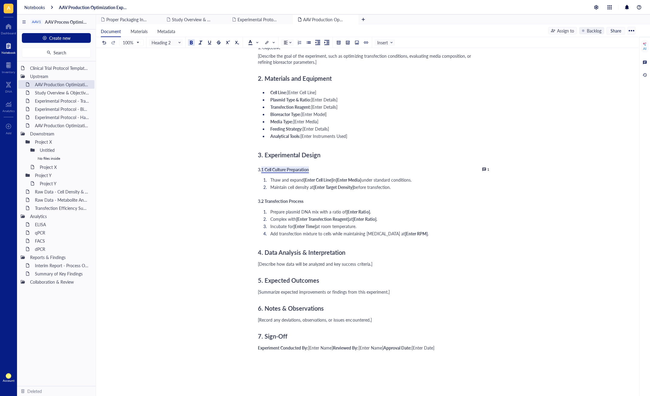
click at [295, 237] on ol "Prepare plasmid DNA mix with a ratio of [Enter Ratio] . Complex with [Enter Tra…" at bounding box center [366, 222] width 216 height 30
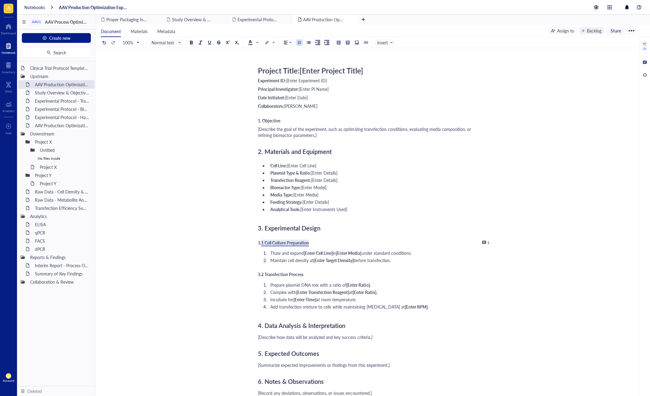
scroll to position [0, 0]
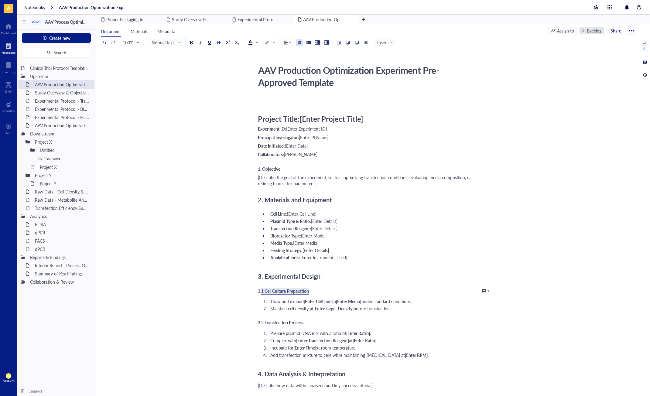
click at [591, 29] on div "Backlog" at bounding box center [594, 30] width 15 height 7
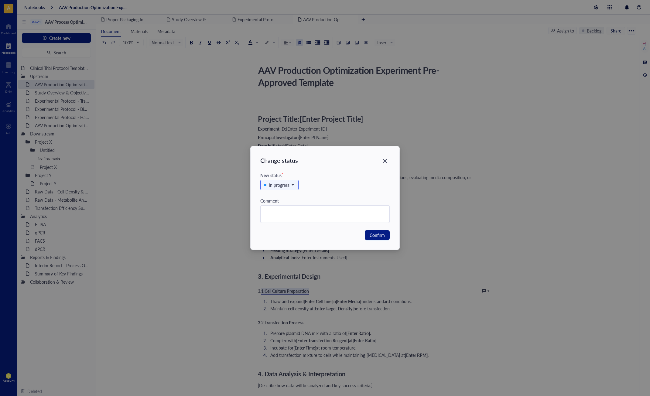
click at [323, 186] on div "In progress" at bounding box center [325, 188] width 130 height 19
click at [283, 184] on div "In progress" at bounding box center [279, 185] width 21 height 7
click at [348, 193] on div "In progress Backlog In progress In review Complete" at bounding box center [325, 188] width 130 height 19
click at [383, 233] on span "Confirm" at bounding box center [376, 235] width 15 height 7
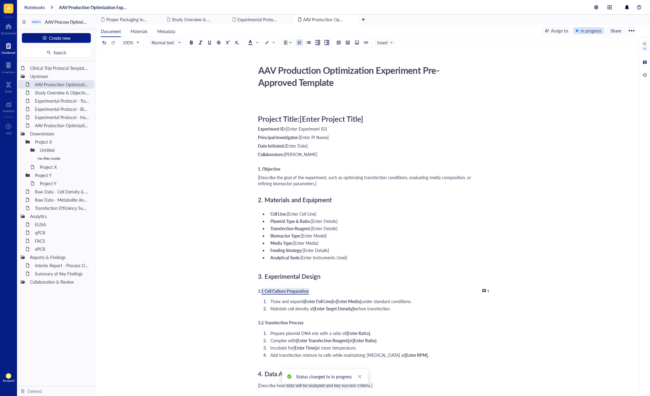
click at [588, 33] on div "In progress" at bounding box center [590, 30] width 21 height 7
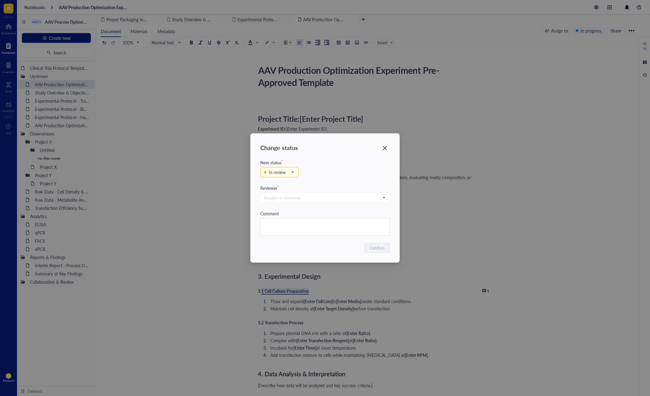
click at [365, 169] on div "In review" at bounding box center [325, 175] width 130 height 19
click at [332, 192] on div "Assign a reviewer" at bounding box center [325, 200] width 130 height 19
click at [333, 198] on input "search" at bounding box center [322, 197] width 117 height 9
click at [288, 173] on div "In review" at bounding box center [276, 172] width 24 height 7
click at [314, 174] on div "In review Backlog In progress In review Complete" at bounding box center [325, 175] width 130 height 19
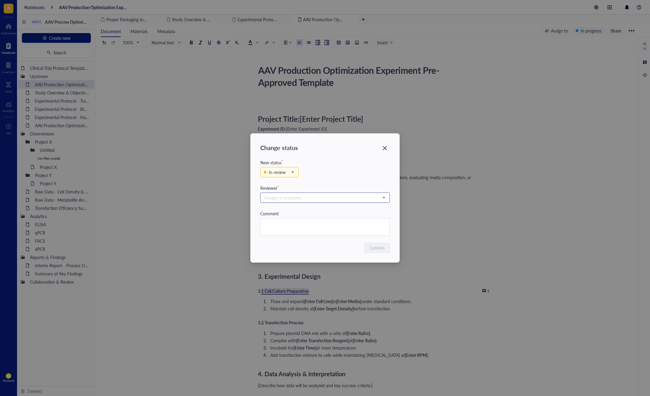
click at [313, 200] on input "search" at bounding box center [322, 197] width 117 height 9
click at [297, 229] on span "[PERSON_NAME]" at bounding box center [290, 228] width 33 height 6
click at [315, 245] on div "Confirm" at bounding box center [325, 248] width 130 height 10
click at [384, 247] on span "Confirm" at bounding box center [376, 247] width 15 height 7
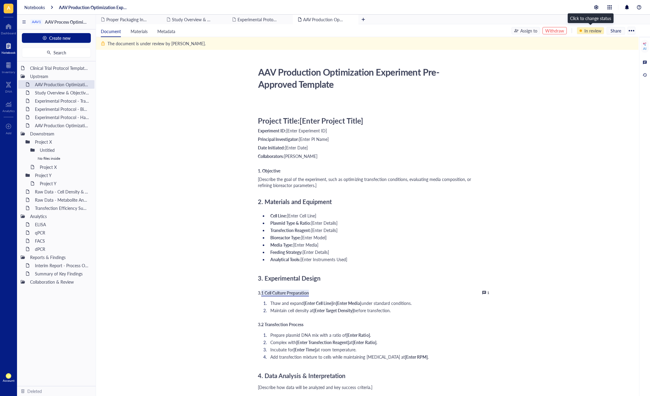
click at [590, 32] on div "In review" at bounding box center [592, 30] width 17 height 7
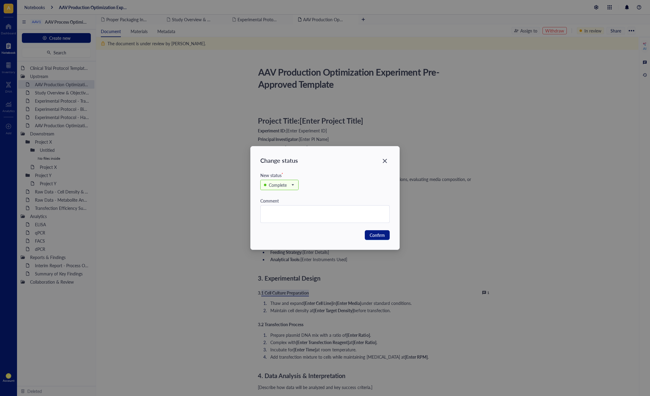
drag, startPoint x: 352, startPoint y: 192, endPoint x: 348, endPoint y: 192, distance: 4.0
click at [352, 192] on div "Complete" at bounding box center [325, 188] width 130 height 19
click at [386, 238] on button "Confirm" at bounding box center [377, 235] width 25 height 10
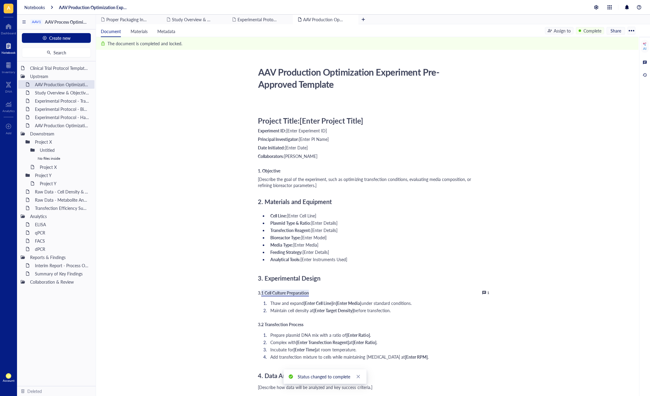
click at [335, 182] on div "[Describe the goal of the experiment, such as optimizing transfection condition…" at bounding box center [366, 182] width 216 height 12
click at [320, 189] on div "Project Title: [Enter Project Title] Experiment ID: [Enter Experiment ID] Princ…" at bounding box center [366, 361] width 216 height 524
click at [316, 188] on span "[Describe the goal of the experiment, such as optimizing transfection condition…" at bounding box center [365, 182] width 214 height 12
click at [320, 187] on div "[Describe the goal of the experiment, such as optimizing transfection condition…" at bounding box center [366, 182] width 216 height 12
drag, startPoint x: 298, startPoint y: 220, endPoint x: 315, endPoint y: 235, distance: 21.9
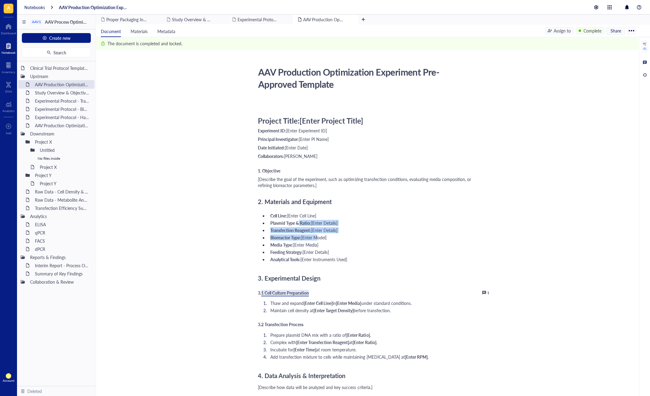
click at [315, 235] on ul "Cell Line: [Enter Cell Line] Plasmid Type & Ratio: [Enter Details] Transfection…" at bounding box center [366, 237] width 216 height 52
click at [315, 235] on span "[Enter Model]" at bounding box center [314, 237] width 26 height 6
click at [645, 75] on div at bounding box center [644, 75] width 7 height 7
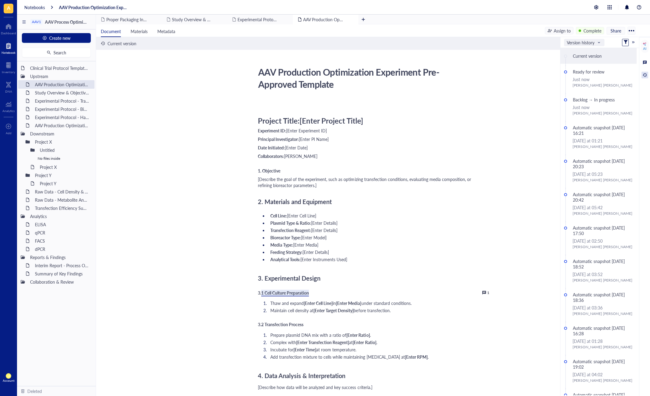
click at [591, 43] on span "Version history" at bounding box center [583, 42] width 33 height 5
click at [585, 54] on div "Activity" at bounding box center [584, 53] width 31 height 5
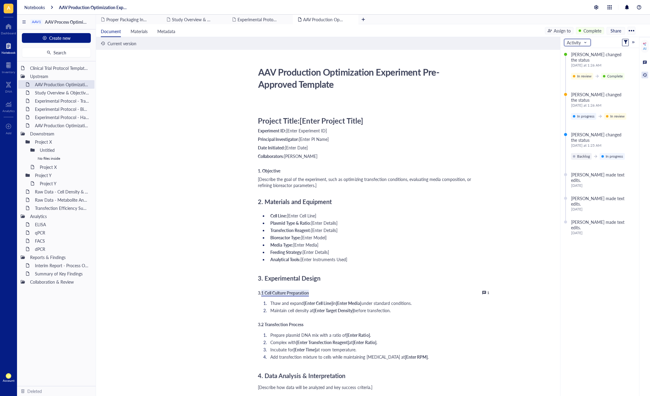
click at [619, 254] on div "[PERSON_NAME] changed the status [DATE] at 1:26 AM In review Complete [PERSON_N…" at bounding box center [599, 221] width 79 height 347
click at [594, 262] on div "[PERSON_NAME] changed the status [DATE] at 1:26 AM In review Complete [PERSON_N…" at bounding box center [599, 221] width 79 height 347
click at [601, 32] on div "Complete" at bounding box center [592, 30] width 18 height 7
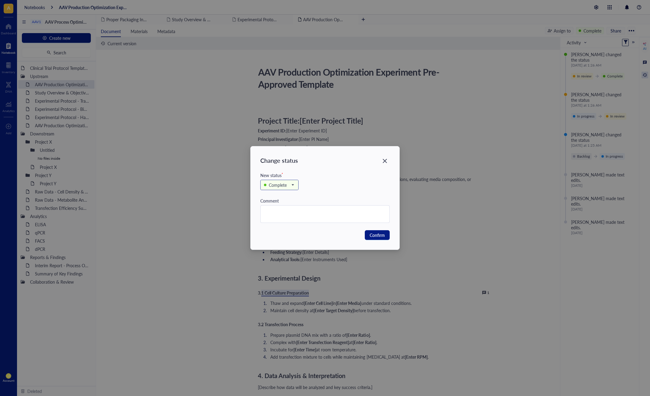
click at [296, 186] on div "Complete" at bounding box center [279, 185] width 38 height 10
click at [290, 204] on div "In progress" at bounding box center [279, 205] width 30 height 7
click at [376, 232] on span "Confirm" at bounding box center [376, 235] width 15 height 7
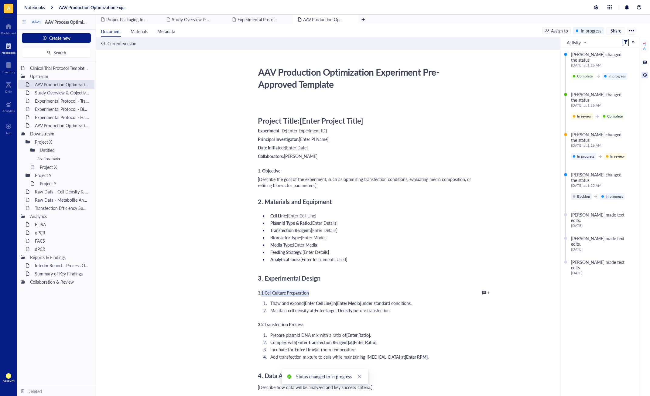
click at [644, 75] on div at bounding box center [644, 75] width 7 height 7
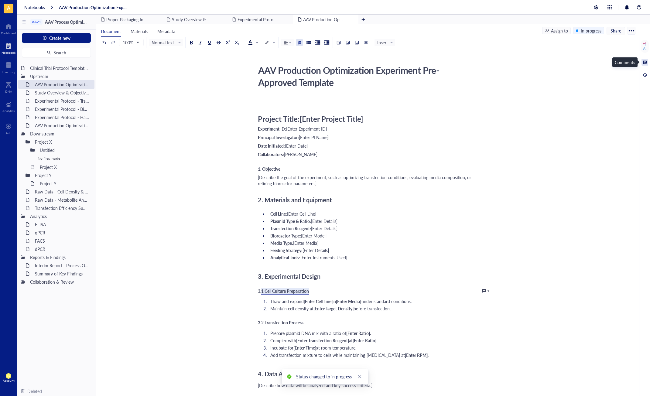
click at [645, 62] on div at bounding box center [644, 62] width 7 height 7
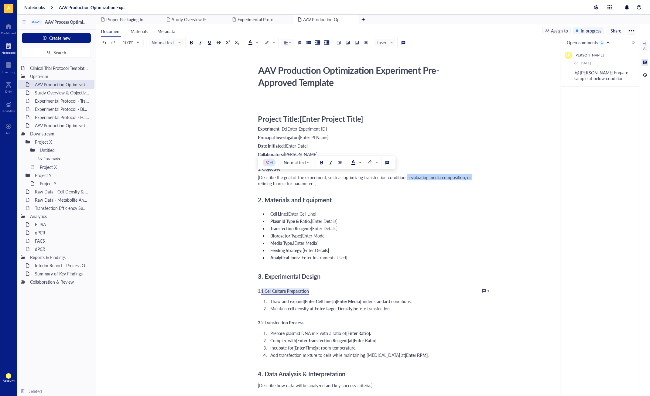
drag, startPoint x: 406, startPoint y: 176, endPoint x: 471, endPoint y: 177, distance: 65.0
click at [471, 177] on div "[Describe the goal of the experiment, such as optimizing transfection condition…" at bounding box center [366, 180] width 216 height 12
click at [385, 164] on div at bounding box center [387, 162] width 4 height 4
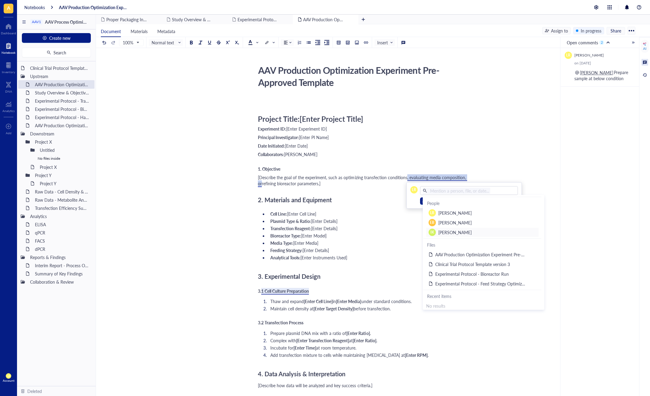
click at [457, 231] on span "[PERSON_NAME]" at bounding box center [454, 232] width 33 height 6
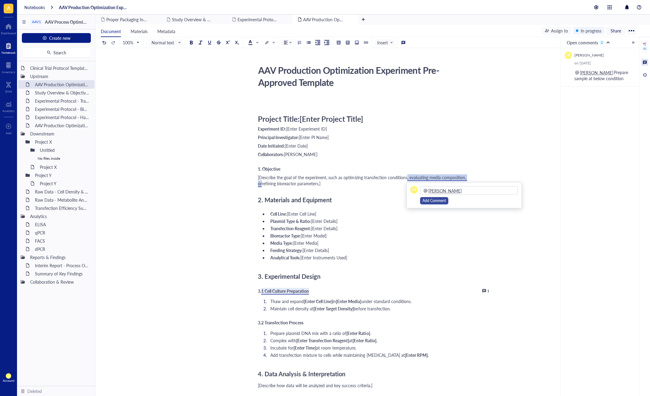
click at [435, 199] on span "Add Comment" at bounding box center [433, 201] width 23 height 6
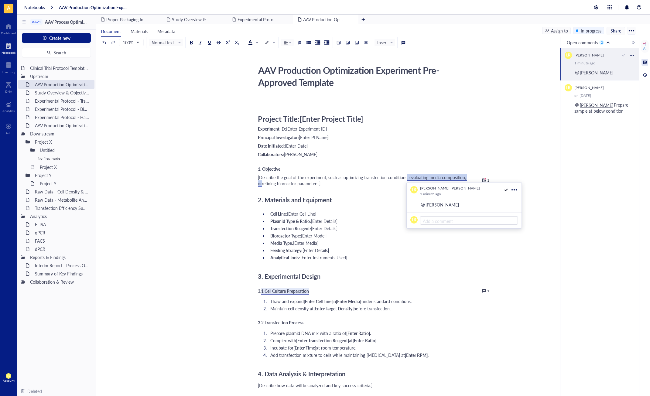
click at [450, 247] on ul "Cell Line: [Enter Cell Line] Plasmid Type & Ratio: [Enter Details] Transfection…" at bounding box center [366, 235] width 216 height 52
click at [648, 47] on div "AI" at bounding box center [645, 46] width 8 height 13
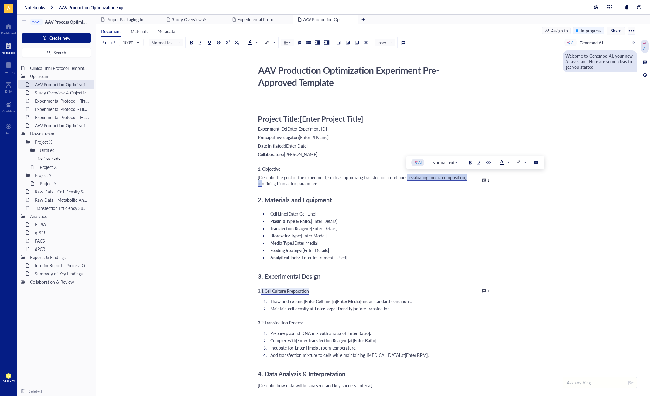
click at [580, 131] on div "Welcome to Genemod AI, your new AI assistant. Here are some ideas to get you st…" at bounding box center [599, 210] width 79 height 324
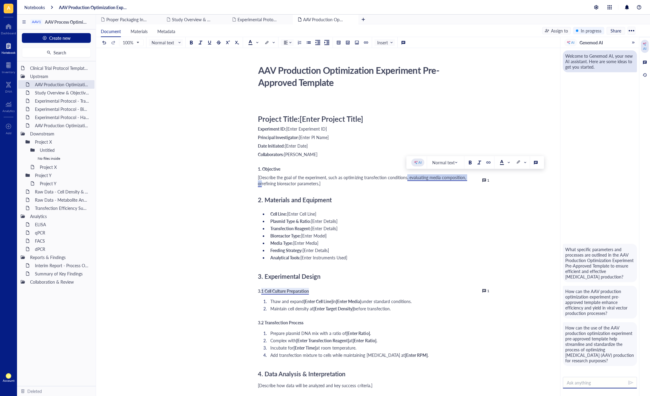
click at [568, 386] on textarea at bounding box center [600, 383] width 74 height 12
click at [643, 42] on div at bounding box center [644, 44] width 4 height 4
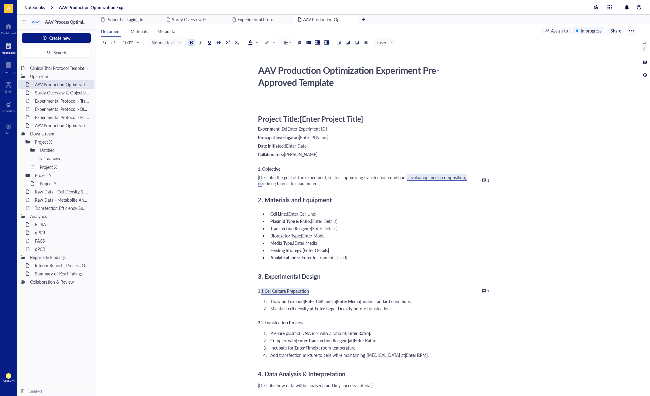
click at [276, 169] on span "1. Objective" at bounding box center [269, 169] width 22 height 6
click at [281, 179] on span "[Describe the goal of the experiment, such as optimizing transfection conditions" at bounding box center [332, 177] width 149 height 6
